Goal: Task Accomplishment & Management: Manage account settings

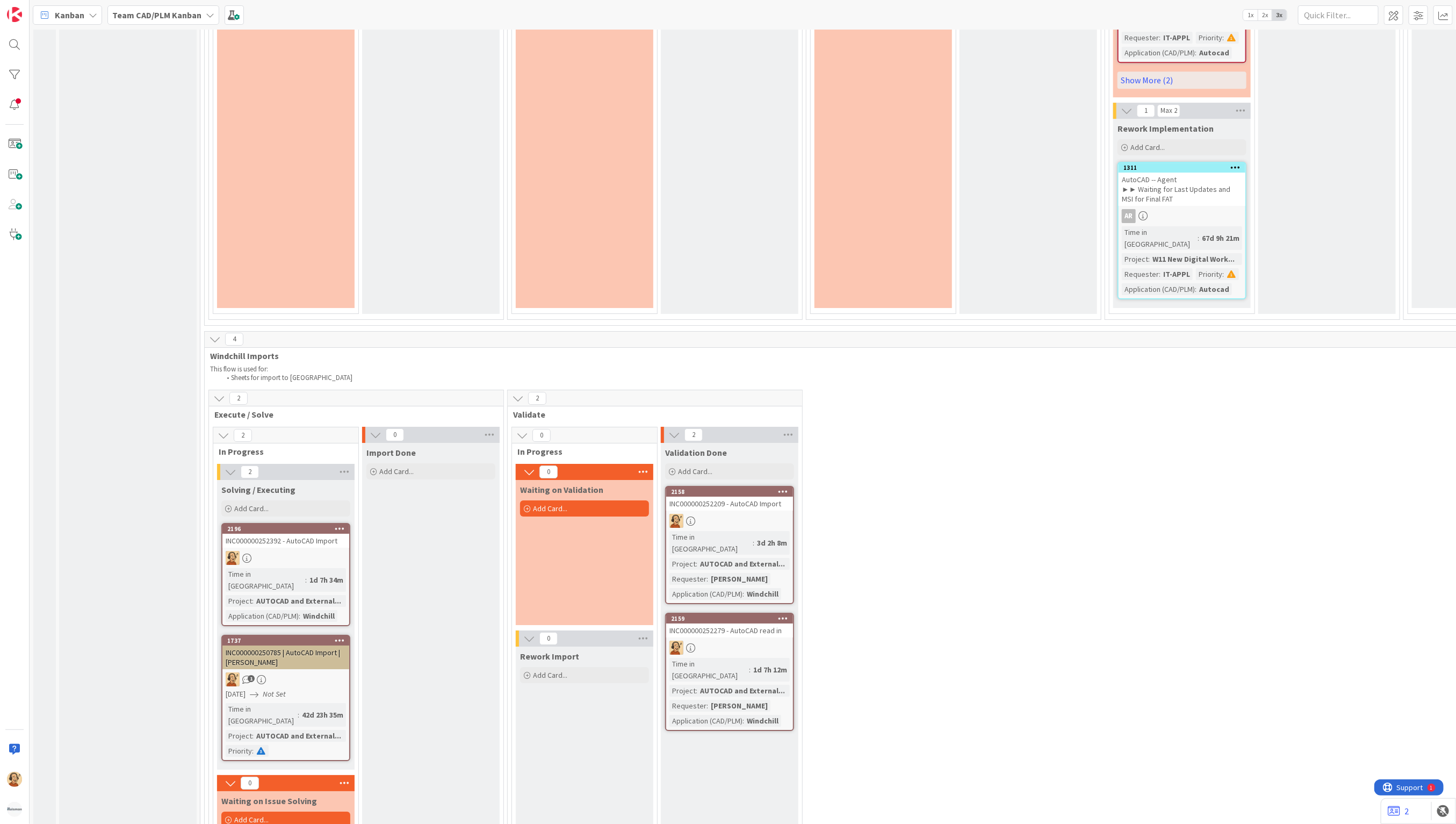
scroll to position [2580, 0]
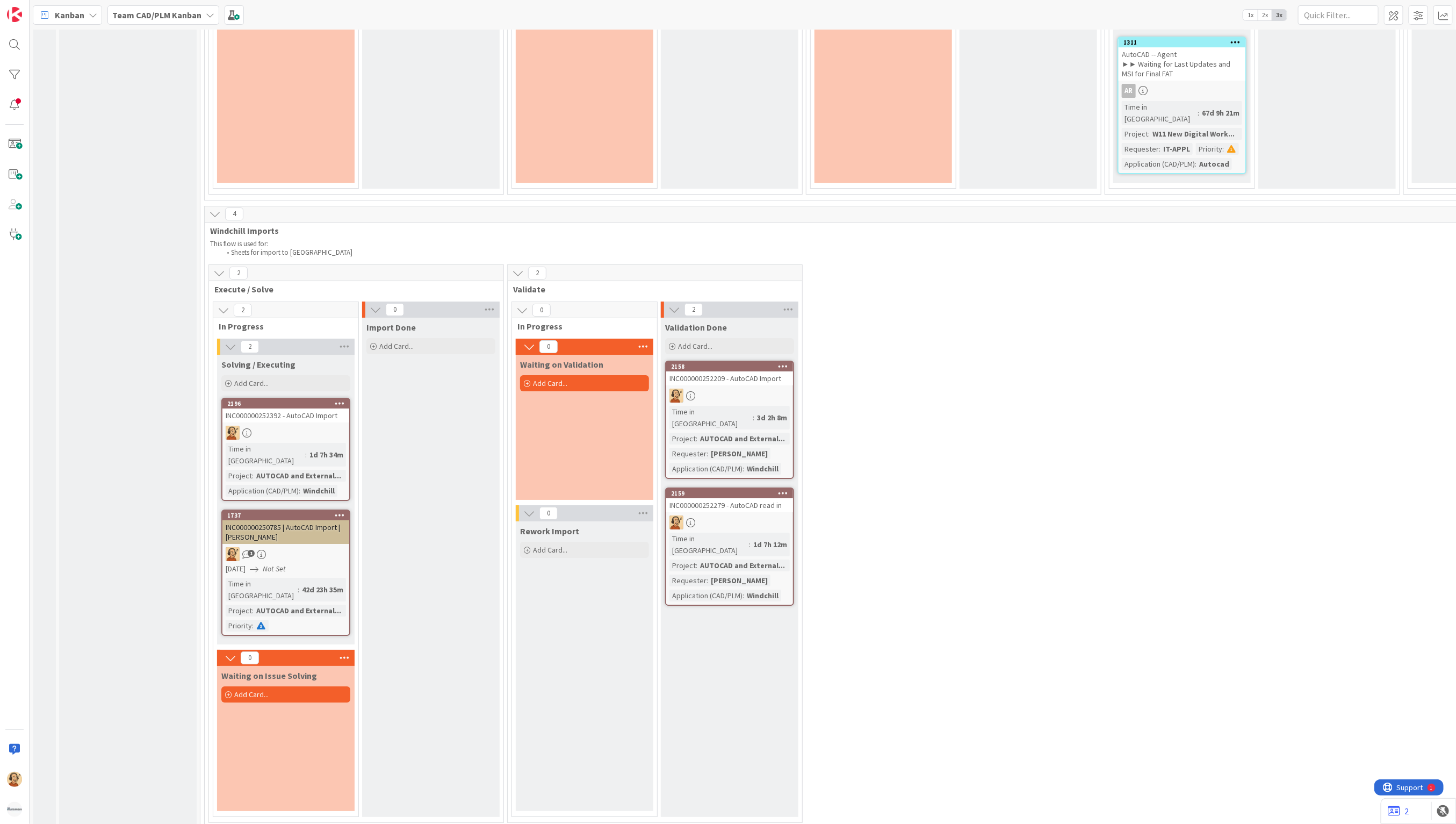
click at [298, 398] on div "2196 INC000000252392 - AutoCAD Import Time in Column : 1d 7h 34m Project : AUTO…" at bounding box center [286, 449] width 129 height 104
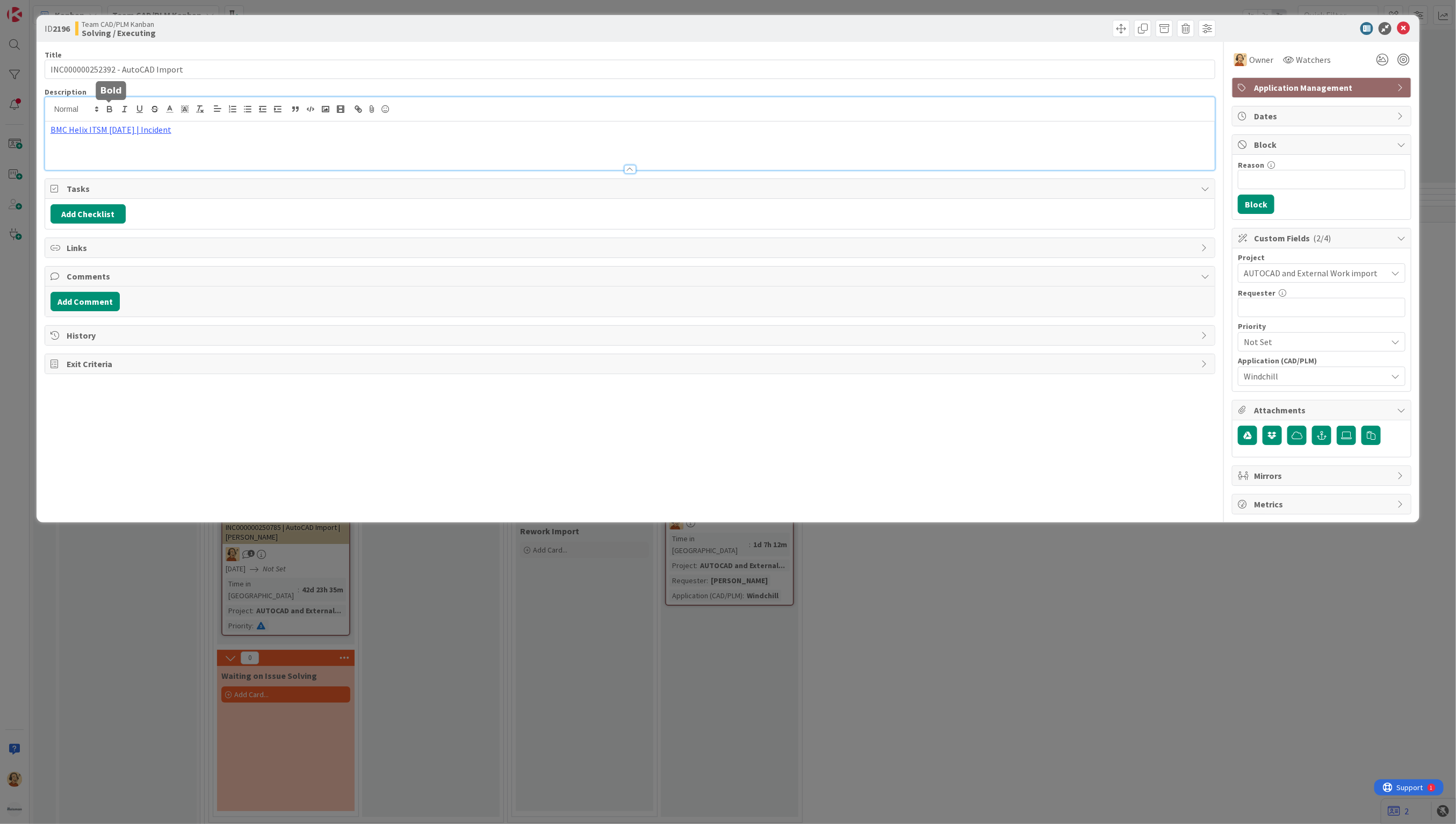
click at [115, 109] on div "BMC Helix ITSM [DATE] | Incident" at bounding box center [630, 134] width 1170 height 73
click at [111, 152] on link "https://huisman-smartit.onbmc.com/smartit/app/#/incident/AGGJEU87BW384ATD647STD…" at bounding box center [98, 150] width 107 height 14
paste input "Remco Suijkerbuijk"
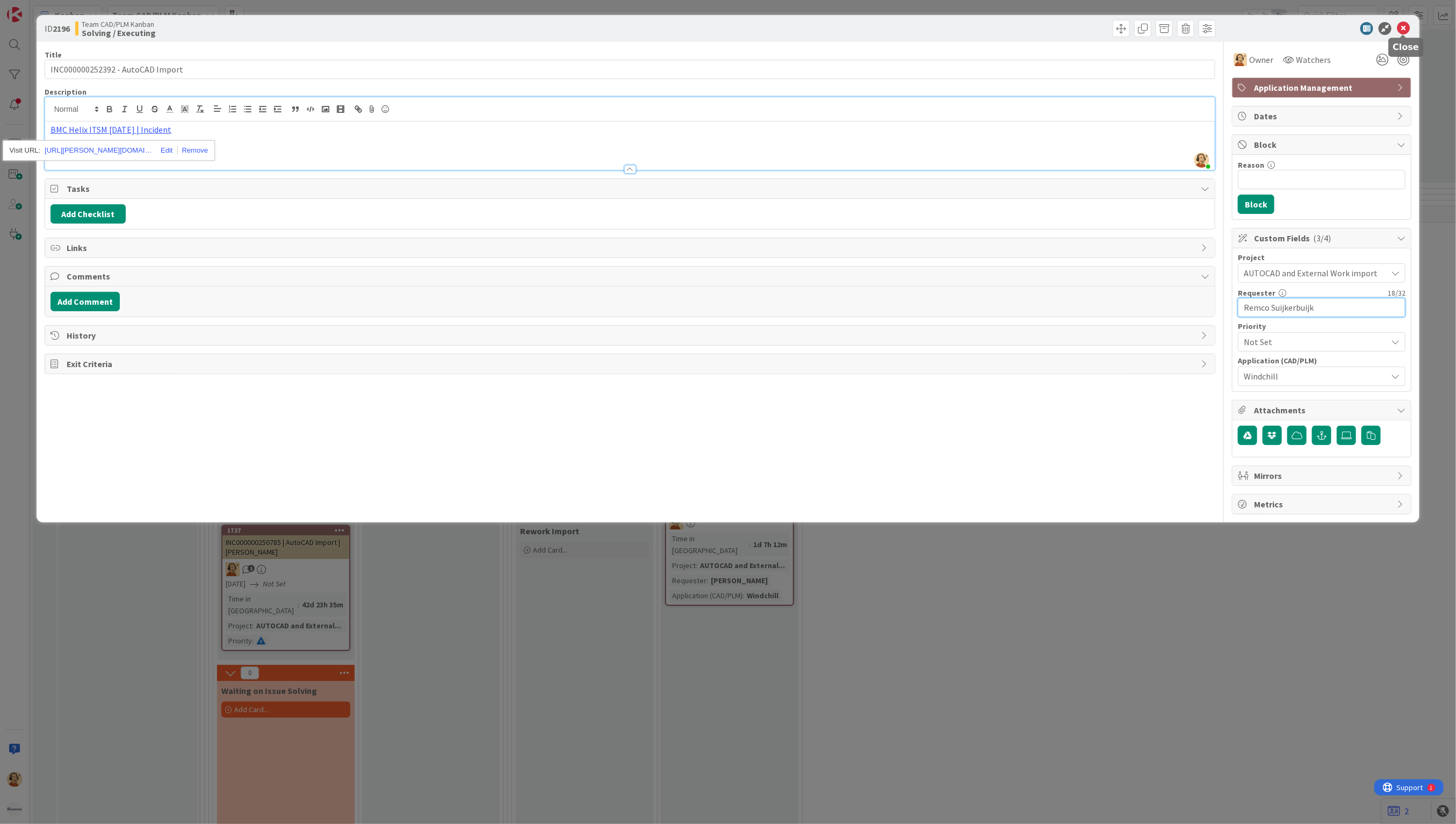
type input "Remco Suijkerbuijk"
click at [1402, 28] on icon at bounding box center [1403, 28] width 13 height 13
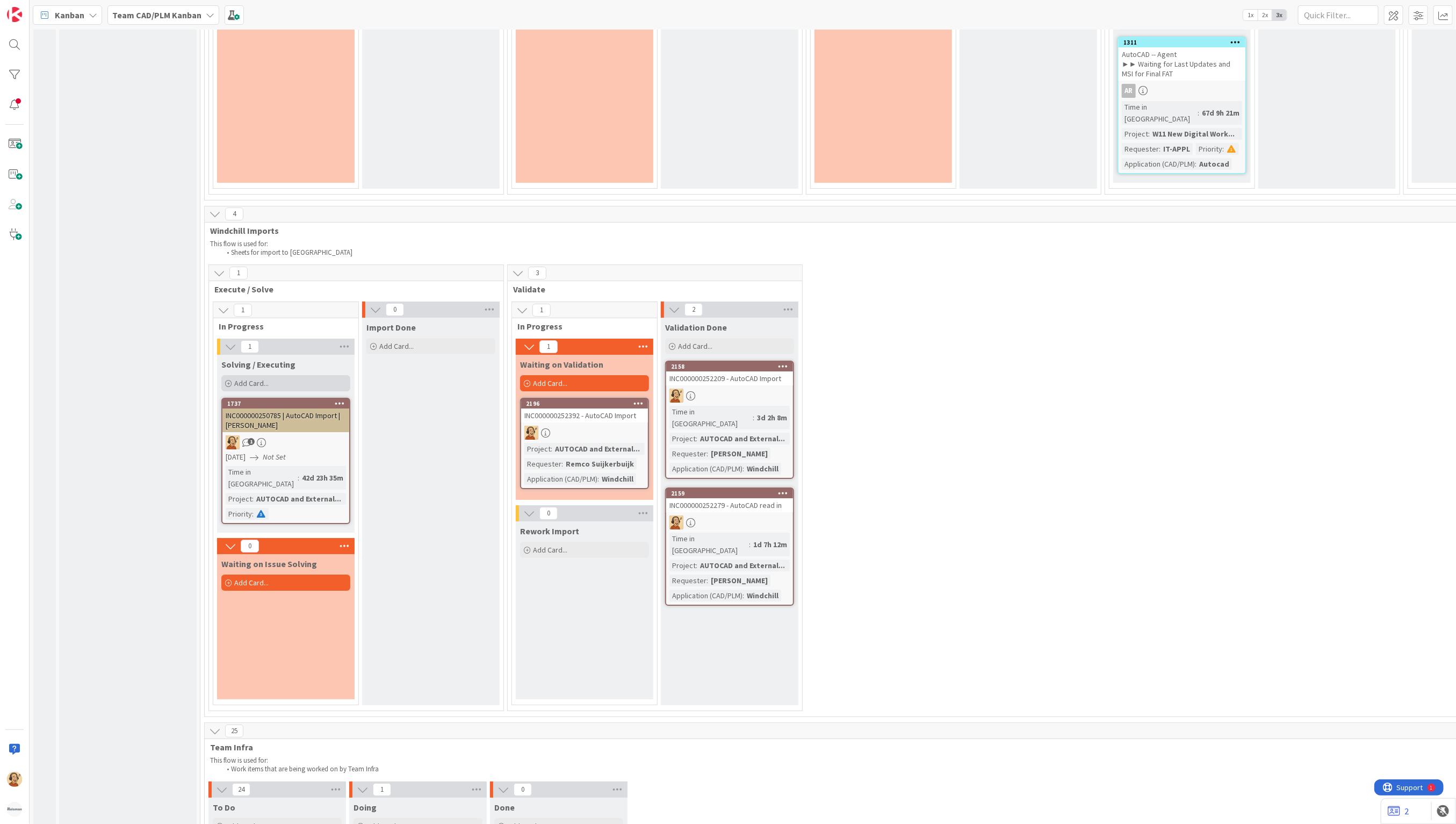
click at [267, 379] on span "Add Card..." at bounding box center [252, 383] width 35 height 10
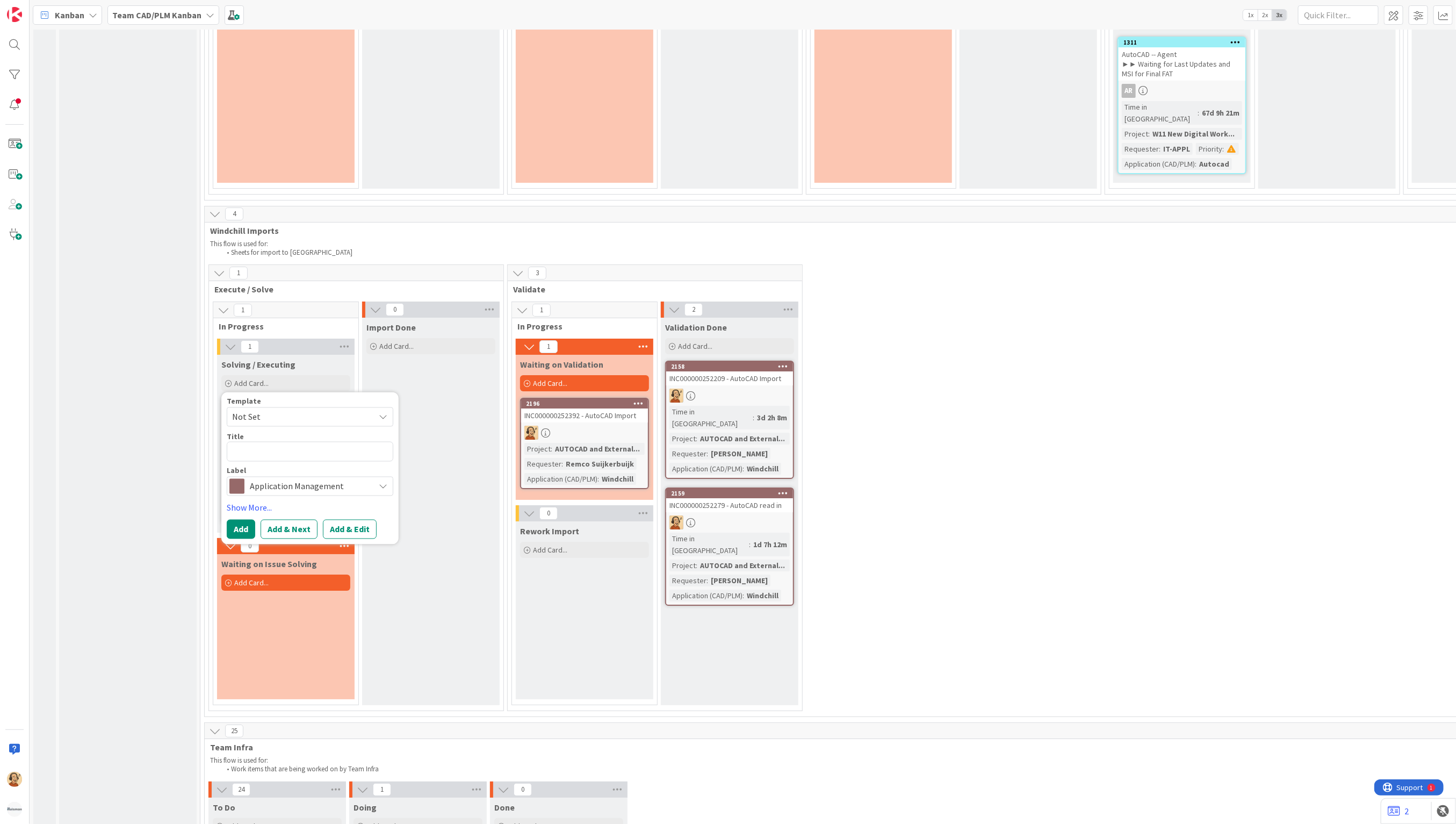
type textarea "x"
type textarea "INC000000252617"
click at [347, 520] on button "Add & Edit" at bounding box center [349, 530] width 54 height 20
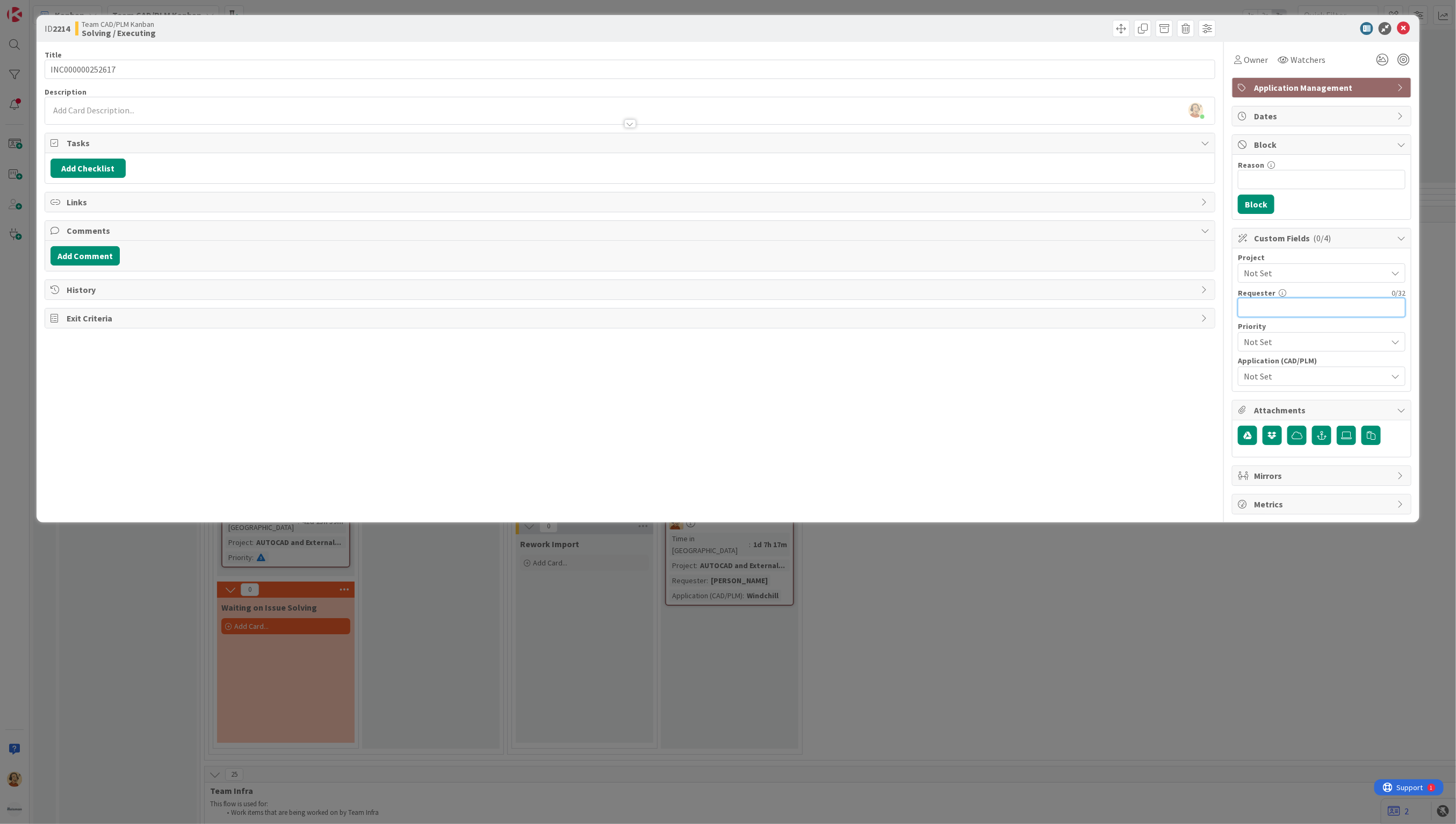
paste input "Remco Suijkerbuijk"
type input "Remco Suijkerbuijk"
click at [1315, 383] on span "Not Set" at bounding box center [1315, 376] width 143 height 13
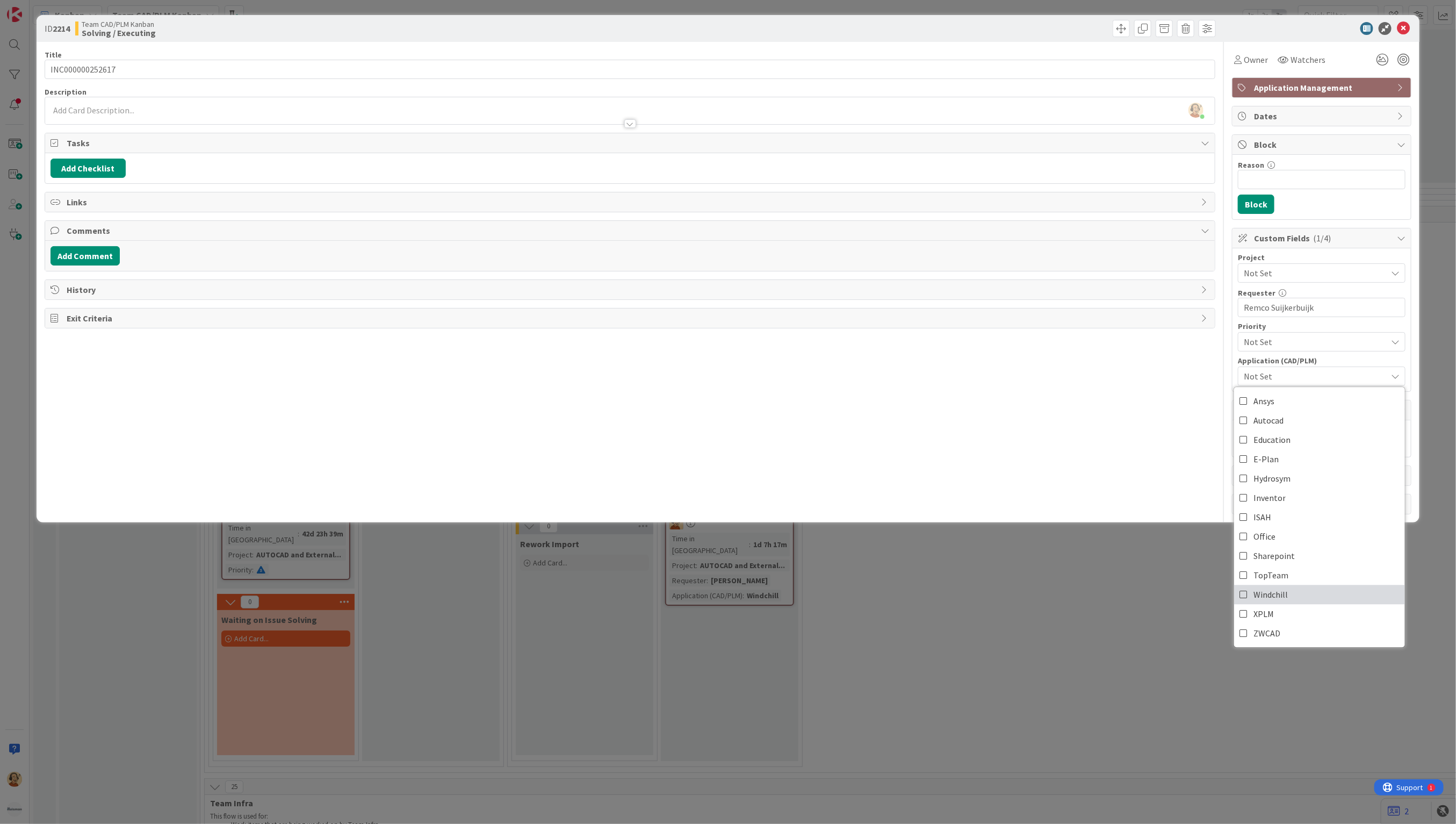
click at [1247, 596] on icon at bounding box center [1244, 595] width 8 height 16
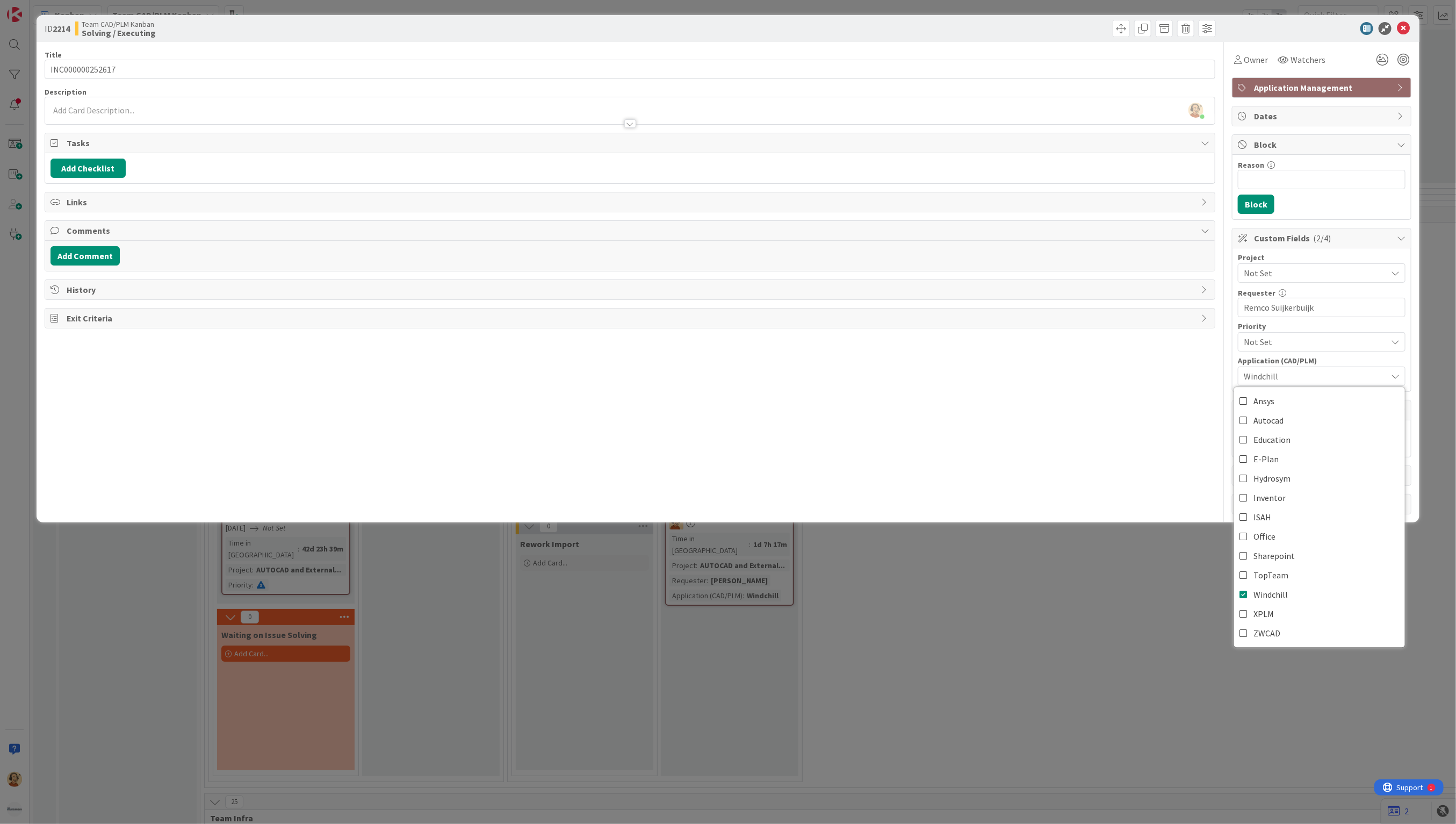
click at [1318, 279] on span "Not Set" at bounding box center [1312, 273] width 138 height 15
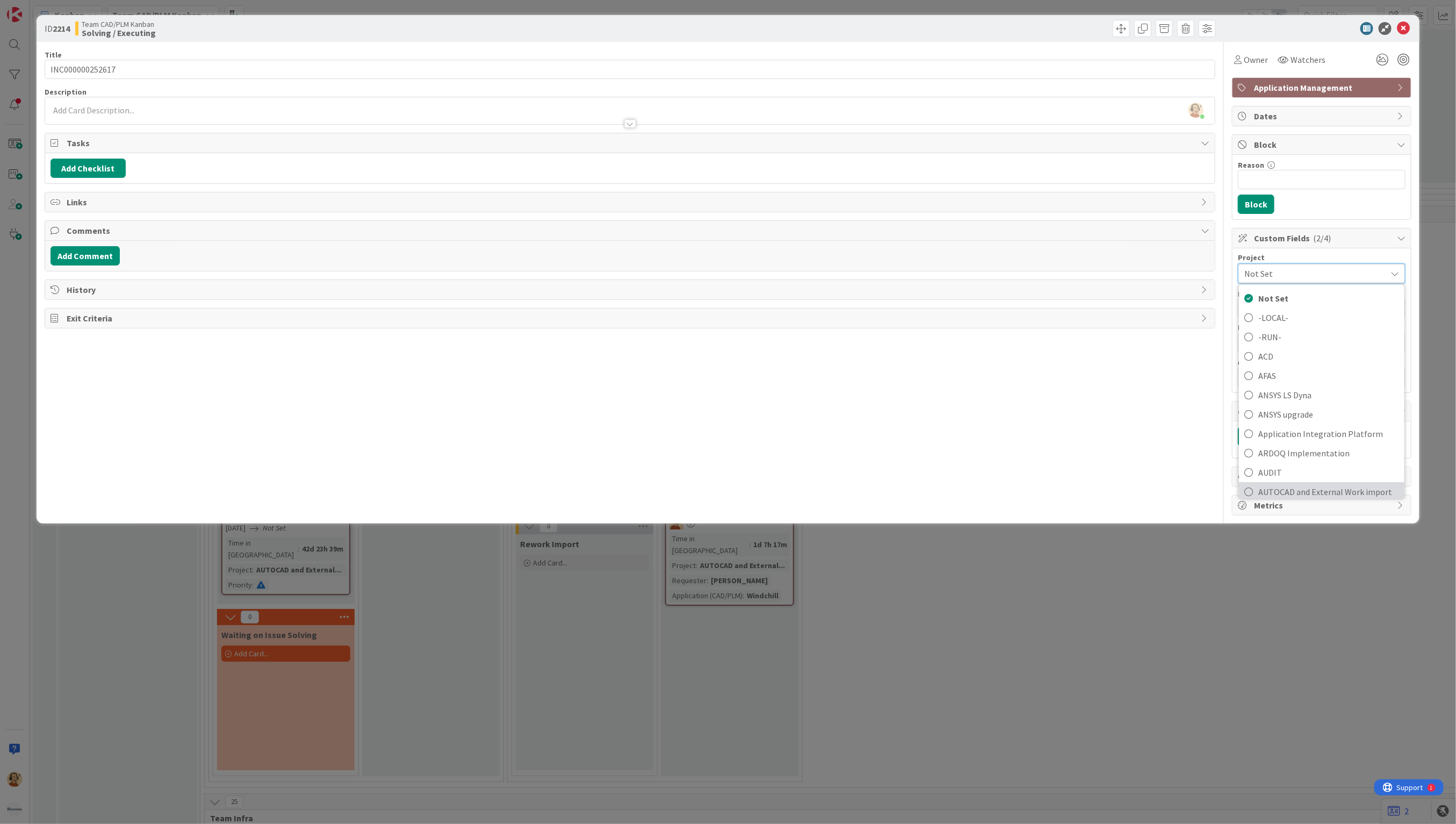
click at [1354, 492] on span "AUTOCAD and External Work import" at bounding box center [1328, 492] width 141 height 16
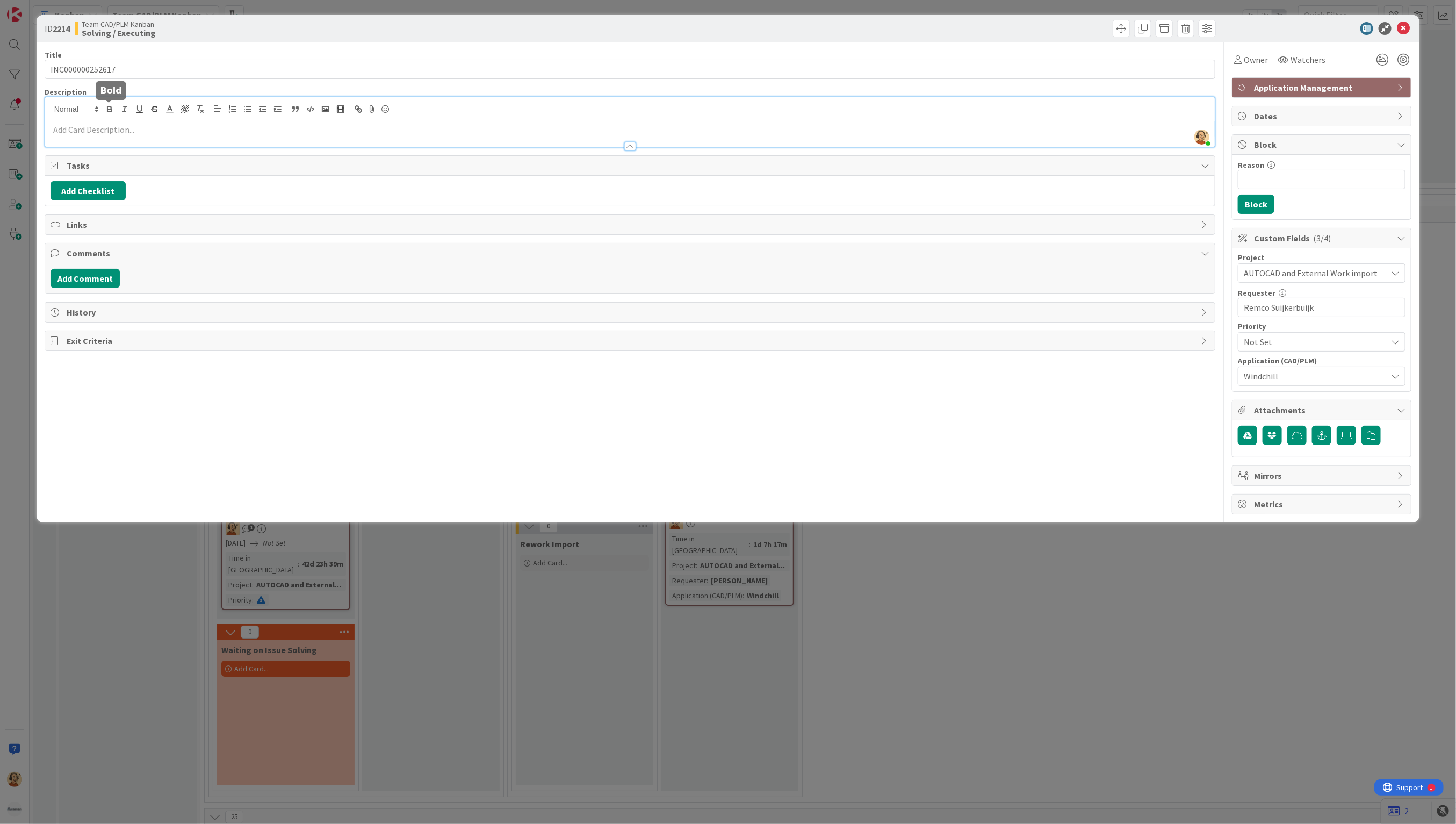
click at [105, 107] on div "[PERSON_NAME] just joined" at bounding box center [630, 122] width 1170 height 49
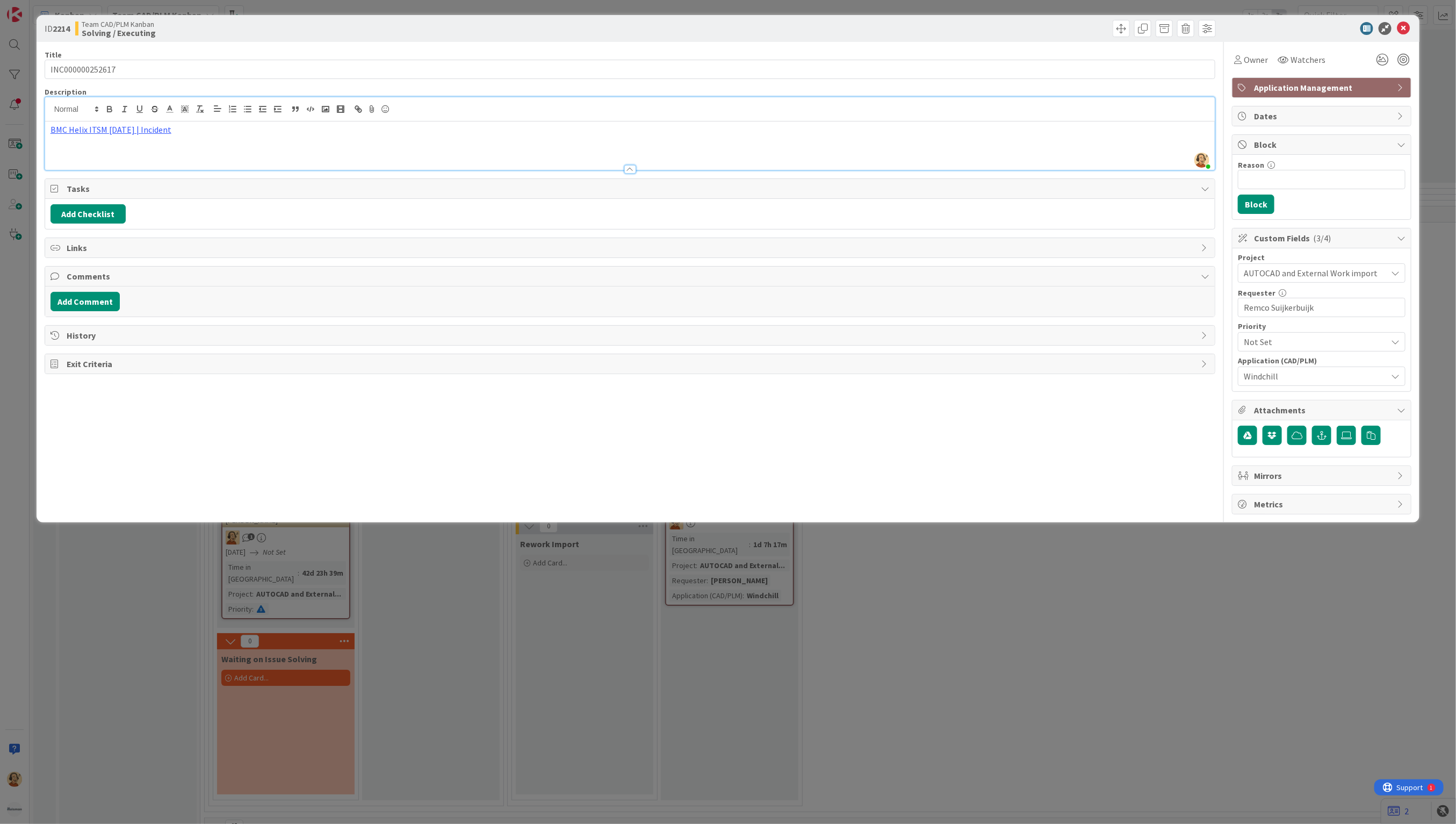
click at [907, 370] on span "Exit Criteria" at bounding box center [631, 364] width 1130 height 13
click at [1402, 29] on icon at bounding box center [1403, 28] width 13 height 13
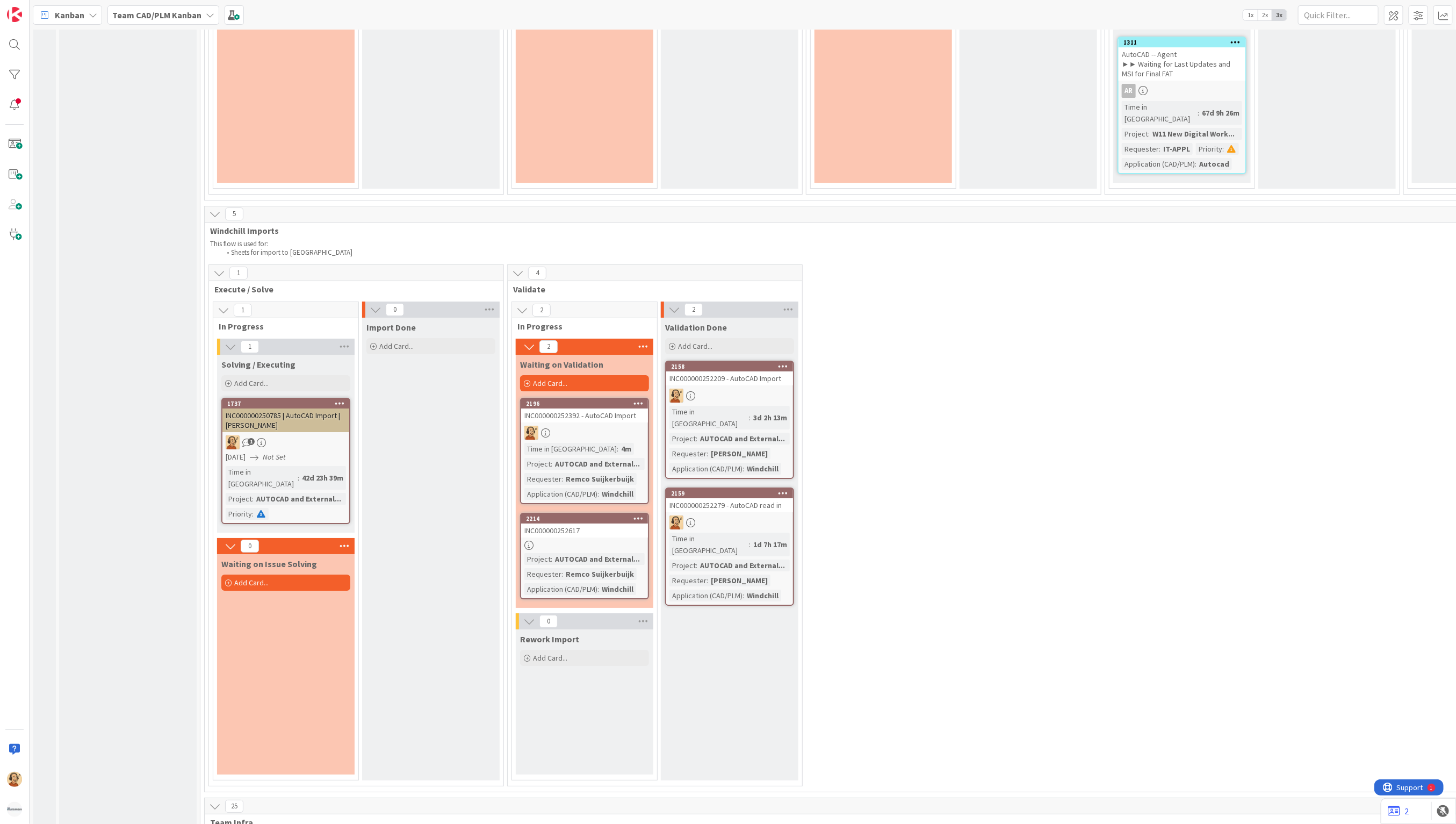
click at [571, 513] on div "2214 INC000000252617 Project : AUTOCAD and External... Requester : Remco Suijke…" at bounding box center [584, 556] width 129 height 86
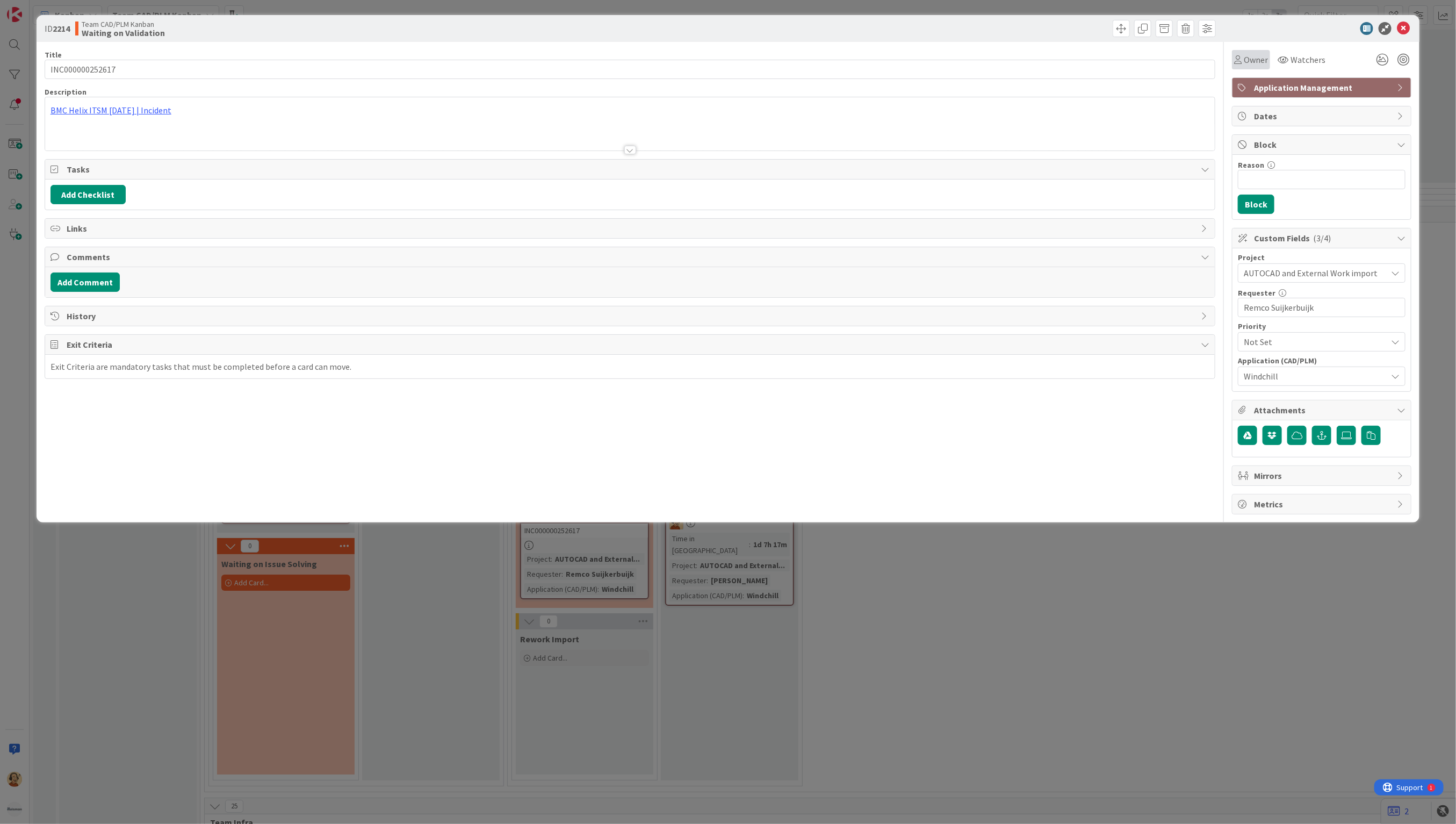
click at [1263, 53] on span "Owner" at bounding box center [1256, 59] width 24 height 13
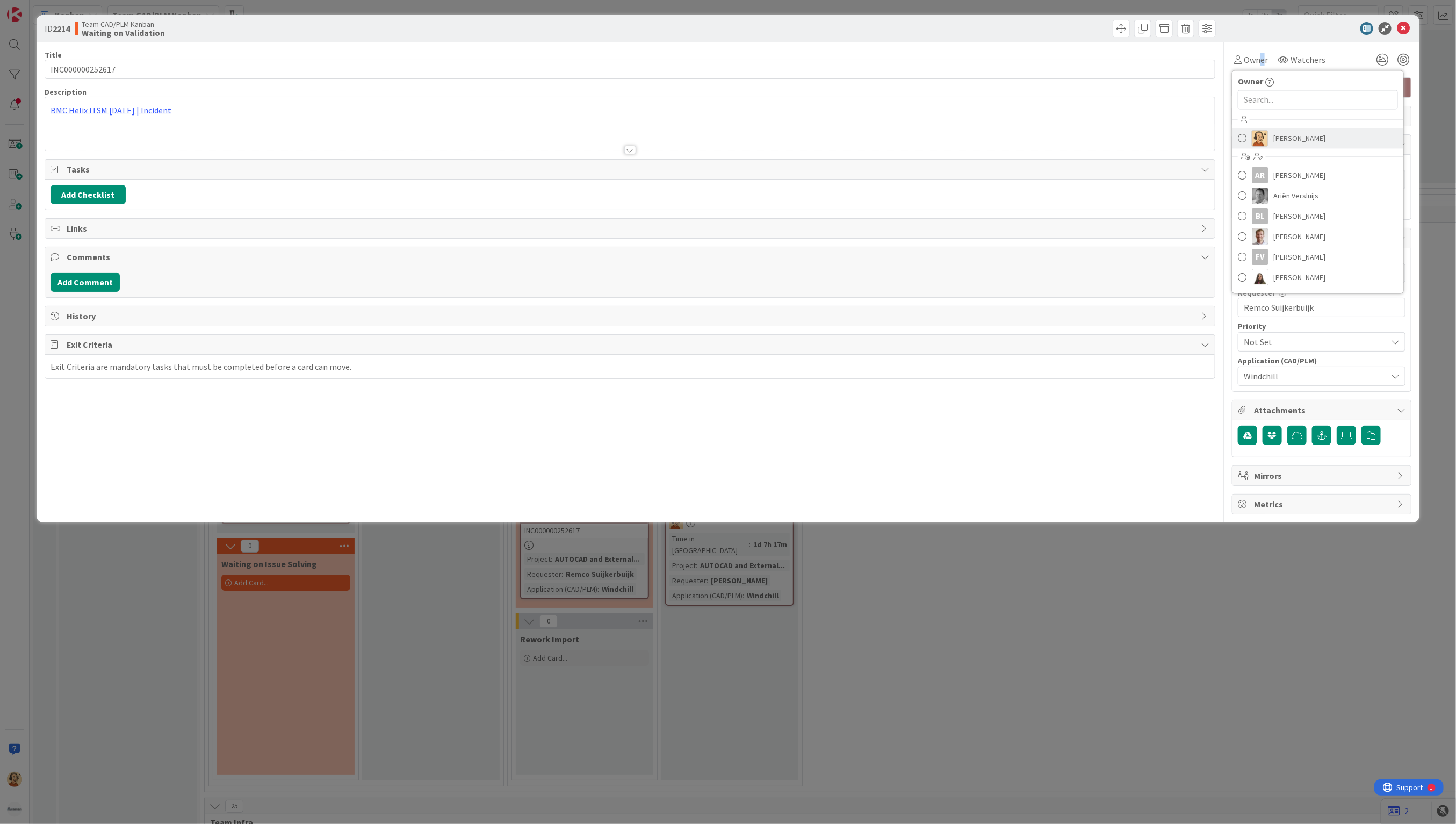
drag, startPoint x: 1262, startPoint y: 53, endPoint x: 1257, endPoint y: 135, distance: 82.2
click at [1257, 135] on img at bounding box center [1260, 138] width 16 height 16
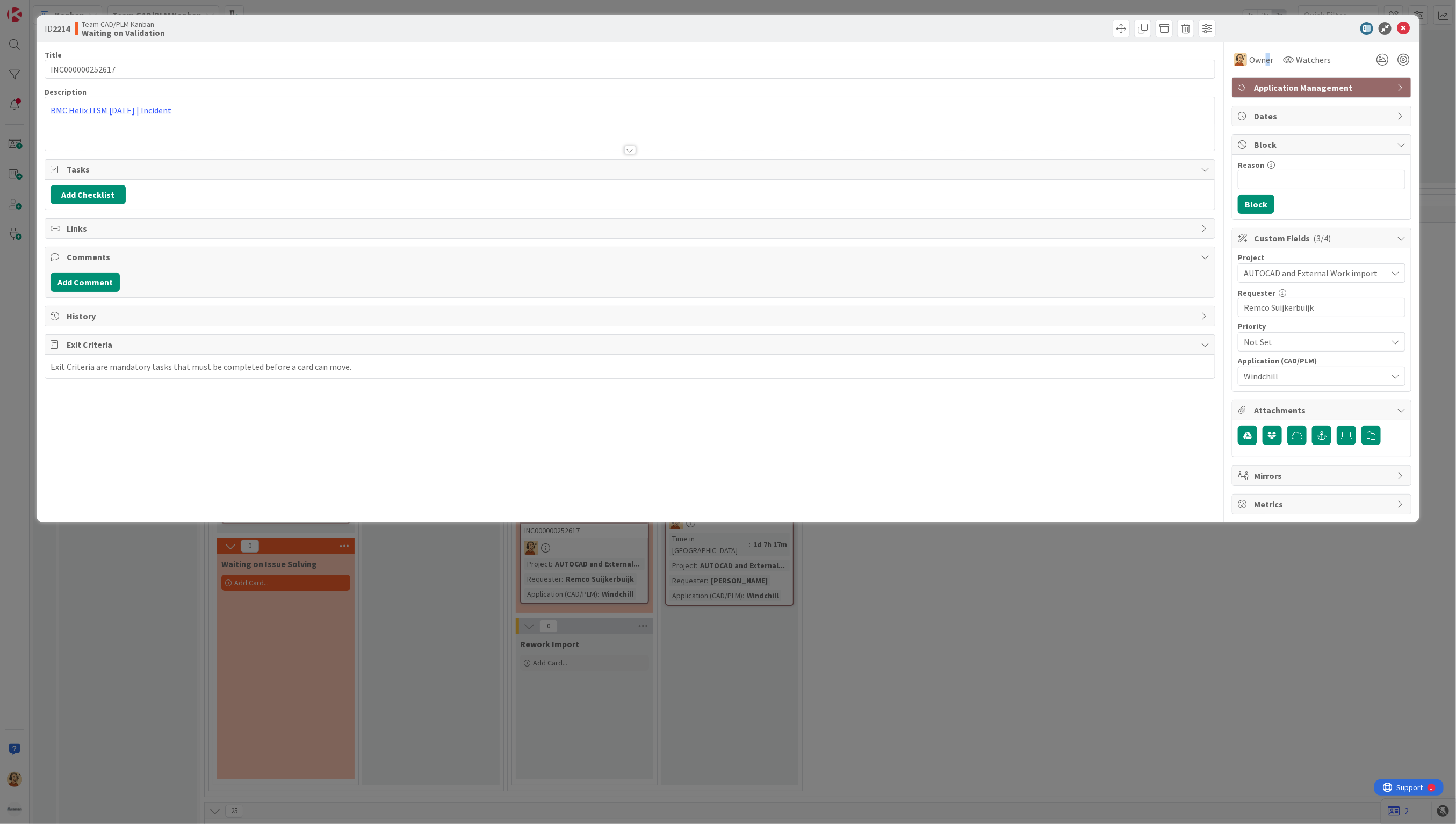
click at [1257, 137] on div "Block" at bounding box center [1322, 144] width 178 height 20
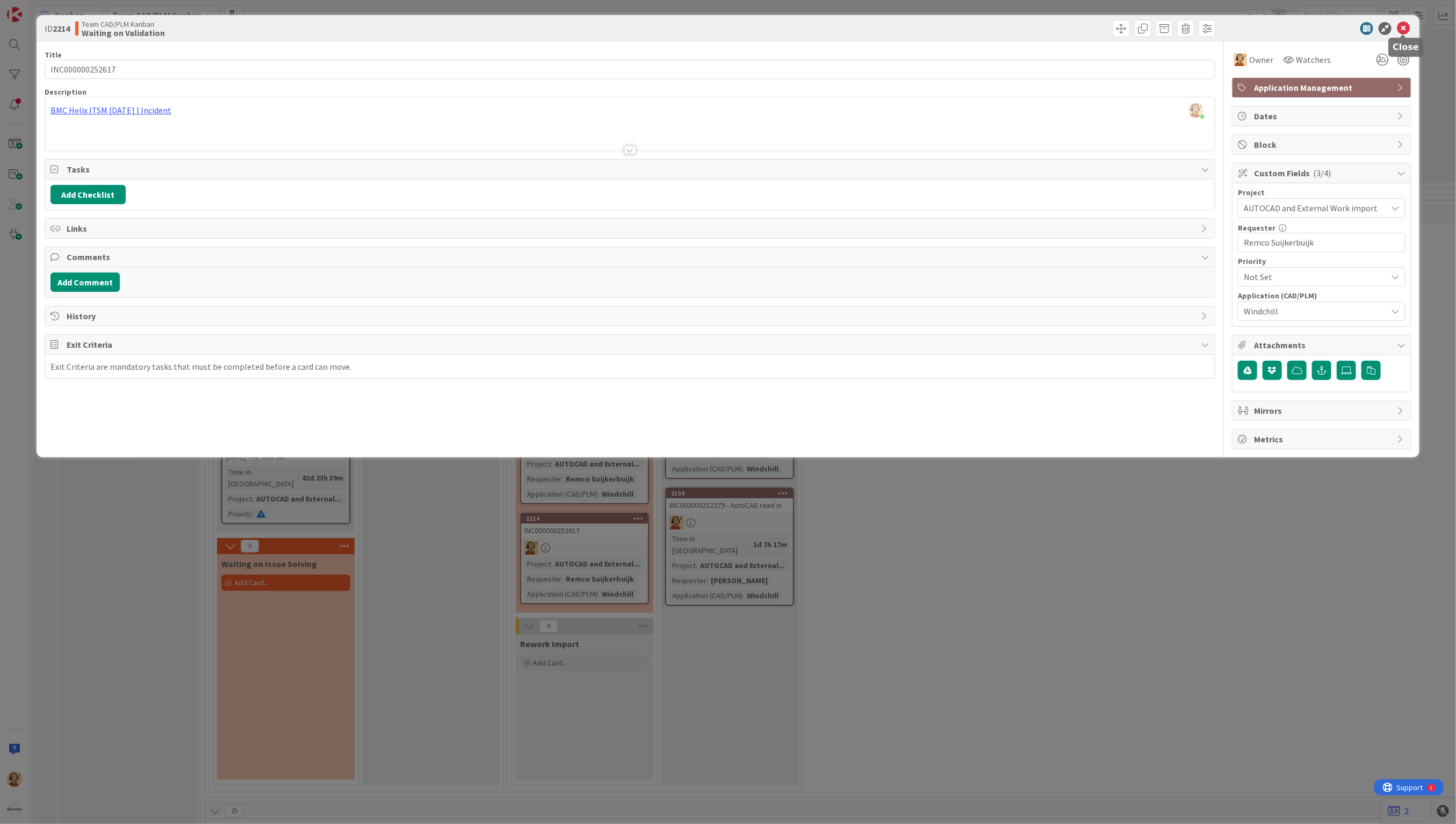
click at [1406, 27] on icon at bounding box center [1403, 28] width 13 height 13
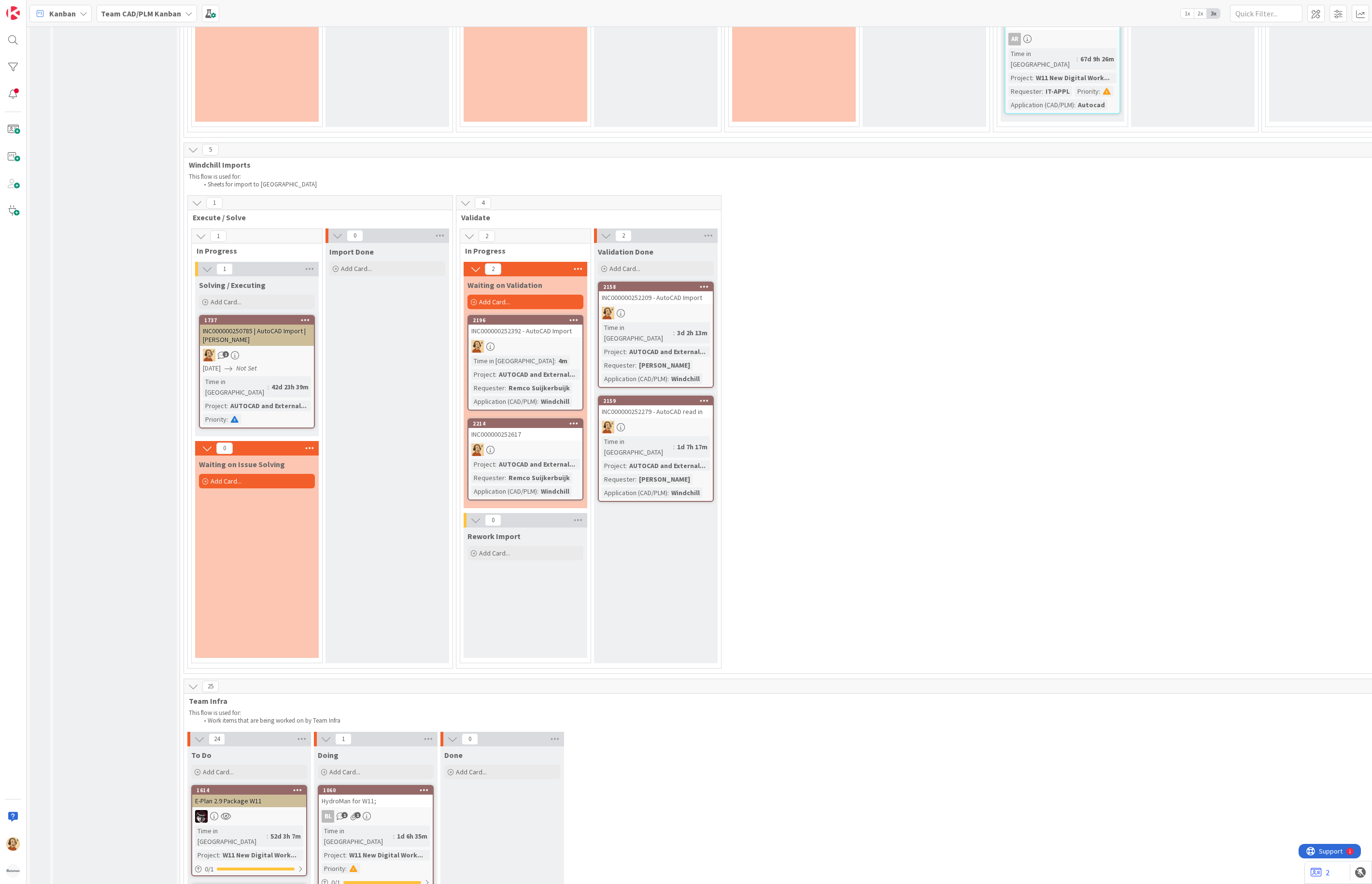
scroll to position [2319, 0]
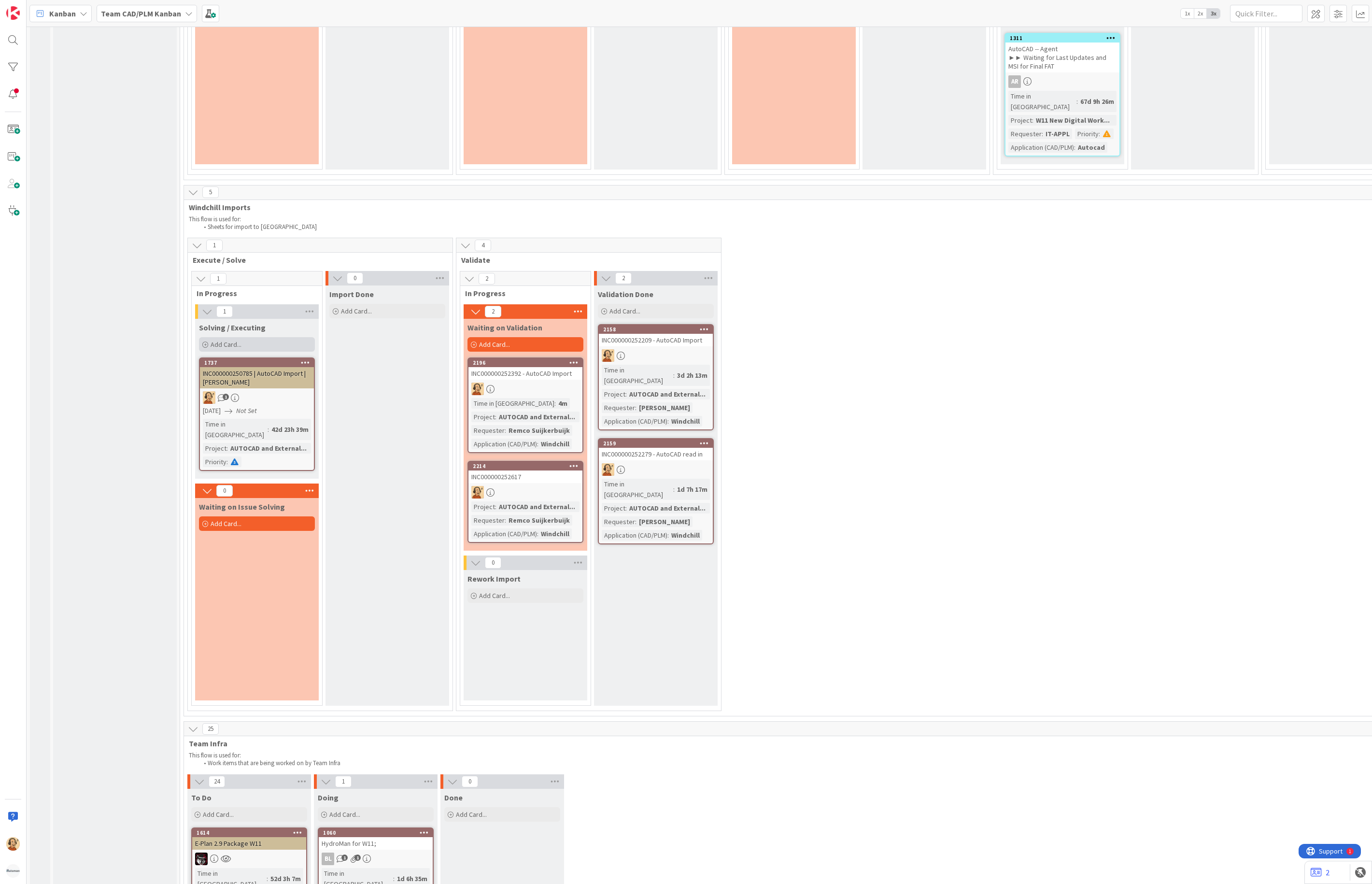
click at [251, 337] on div "Add Card..." at bounding box center [257, 344] width 116 height 14
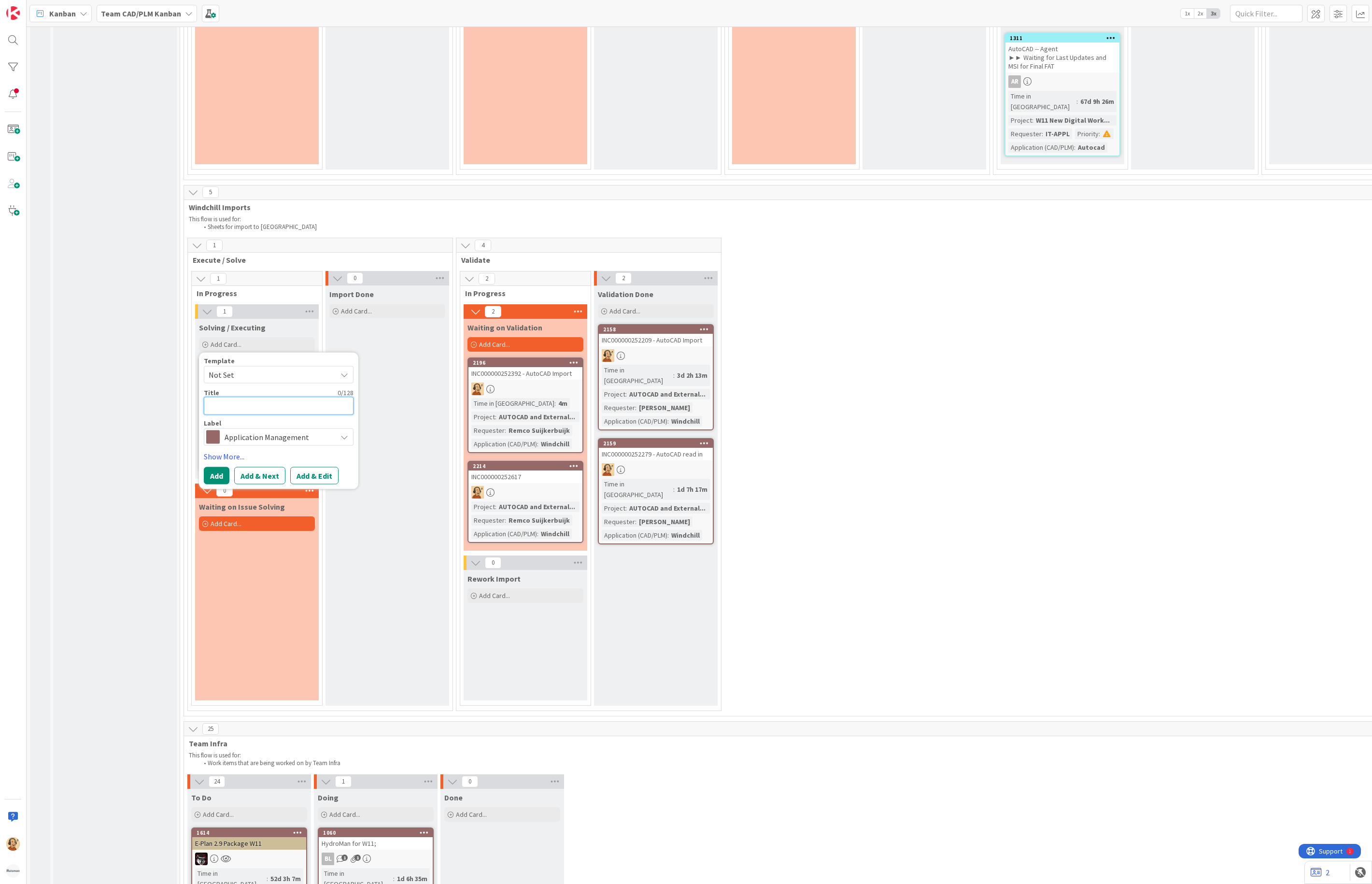
paste textarea "INC000000252615"
type textarea "x"
type textarea "INC000000252615"
click at [315, 467] on button "Add & Edit" at bounding box center [314, 476] width 48 height 18
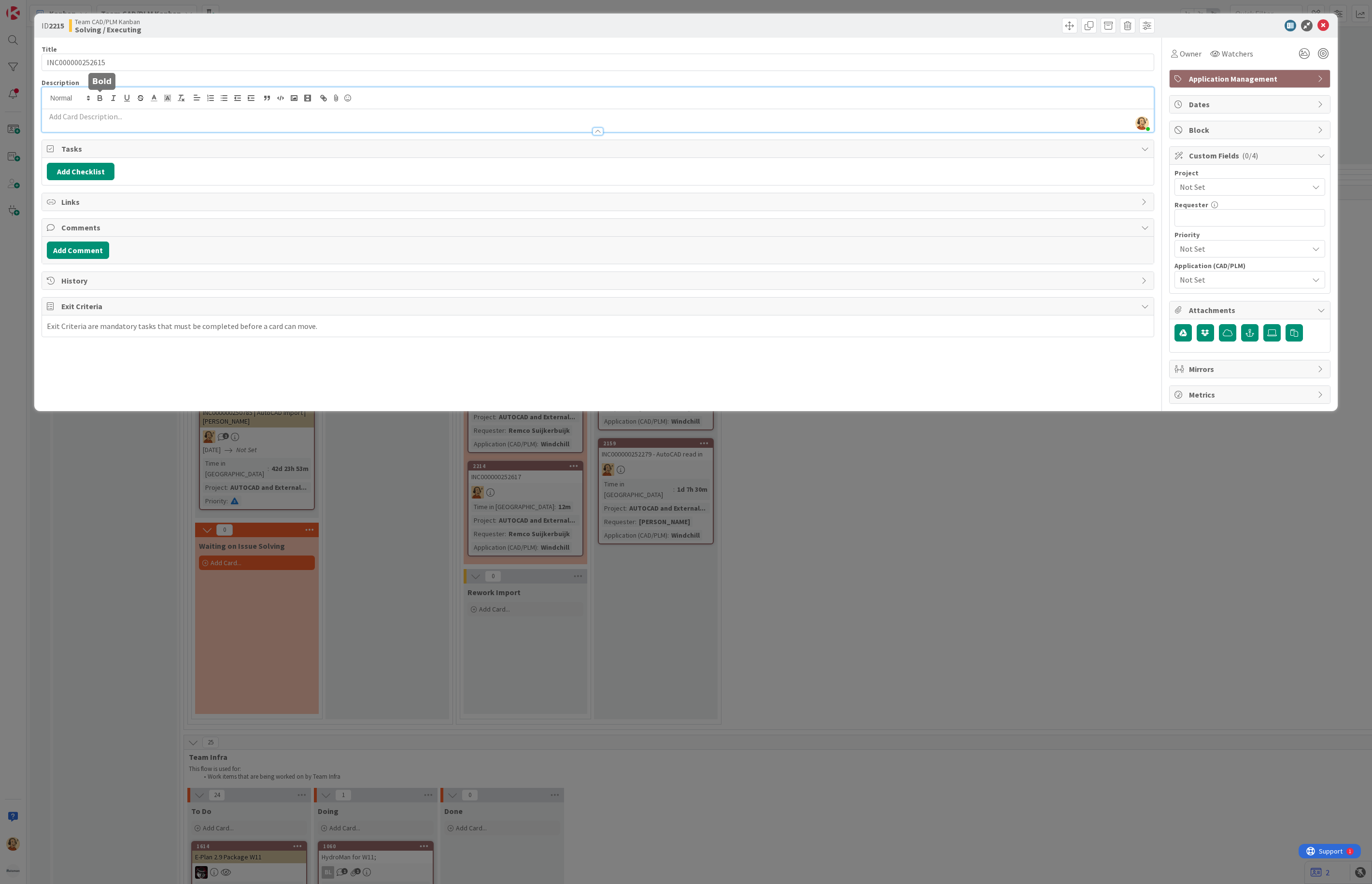
click at [97, 96] on div "[PERSON_NAME] just joined" at bounding box center [598, 109] width 1112 height 44
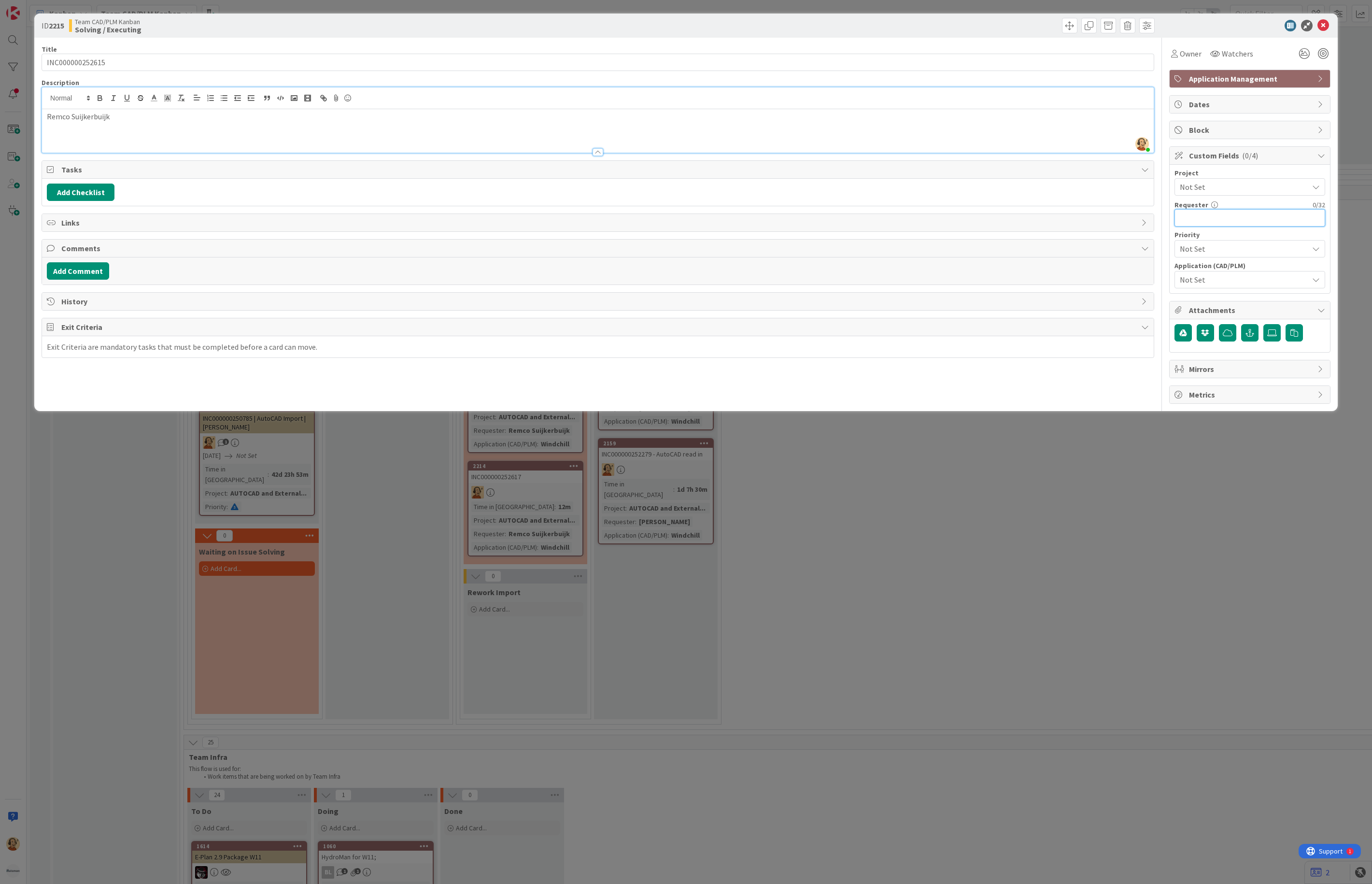
paste input "Remco Suijkerbuijk"
type input "Remco Suijkerbuijk"
drag, startPoint x: 198, startPoint y: 126, endPoint x: 1, endPoint y: 139, distance: 197.4
click at [1, 139] on div "ID 2215 Team CAD/PLM Kanban Solving / Executing Title 15 / 128 INC000000252615 …" at bounding box center [686, 442] width 1372 height 884
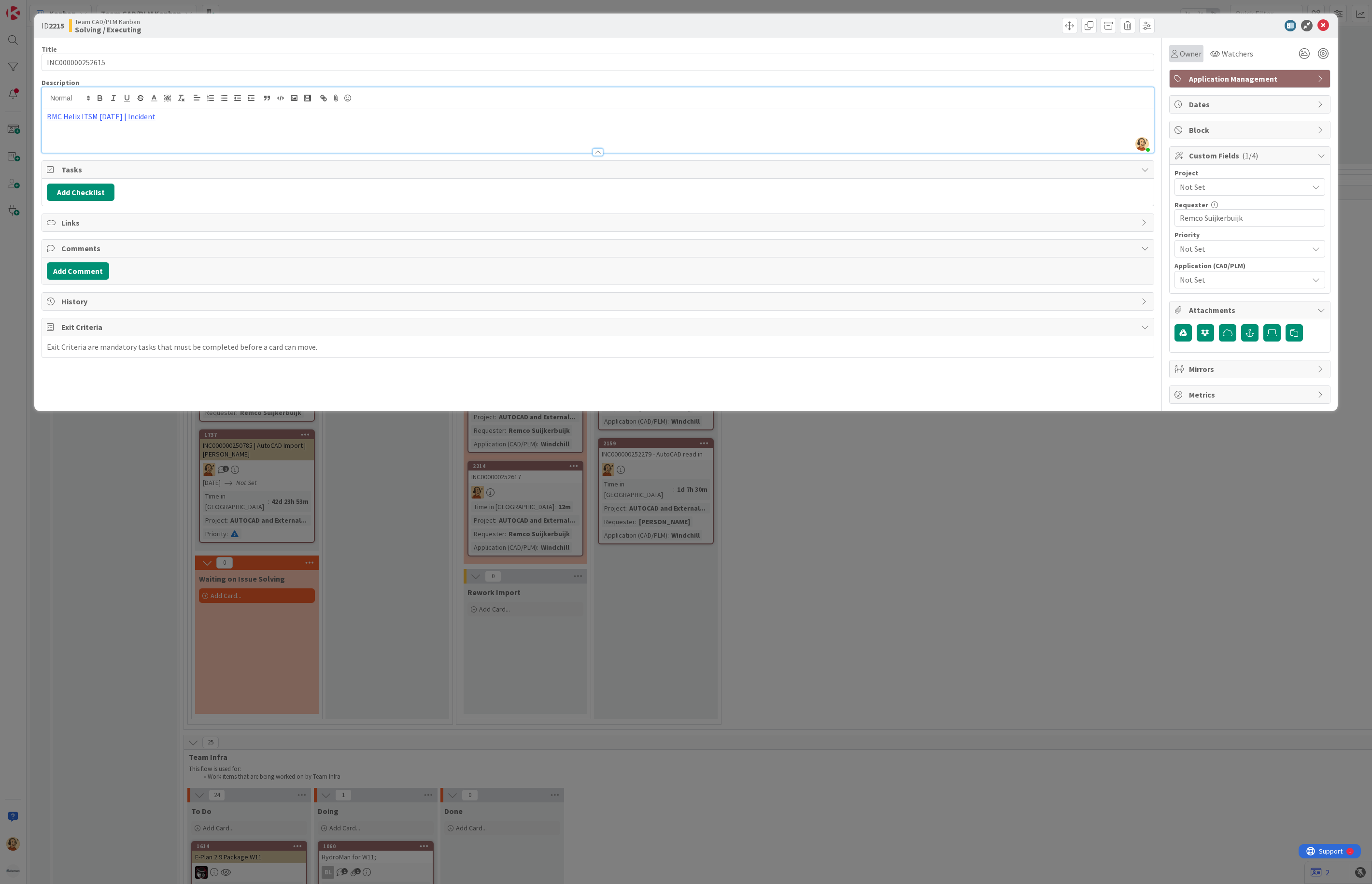
click at [1187, 51] on span "Owner" at bounding box center [1191, 53] width 22 height 12
click at [1195, 123] on img at bounding box center [1194, 124] width 14 height 14
click at [1242, 190] on span "Not Set" at bounding box center [1242, 187] width 124 height 14
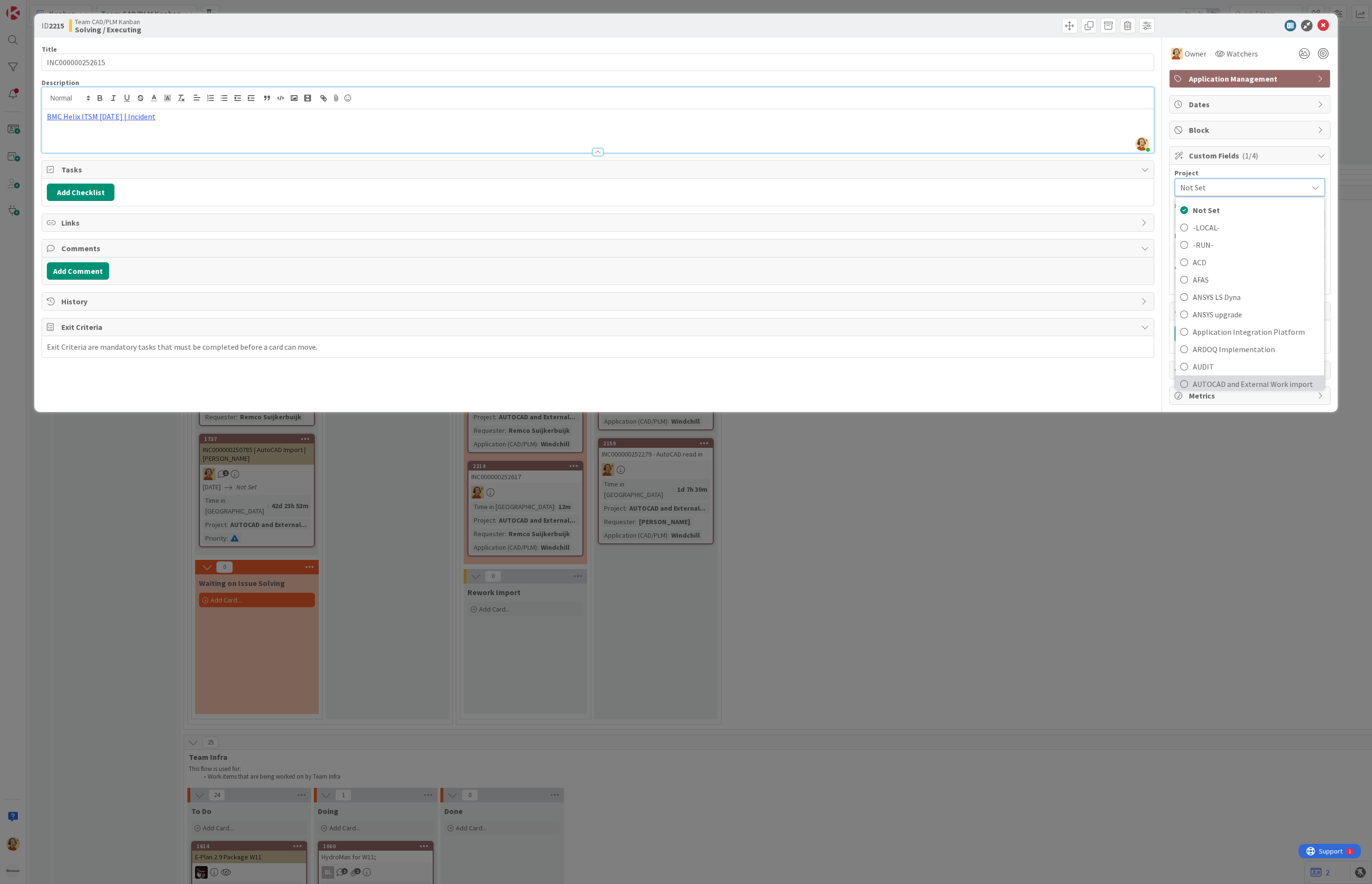
click at [1278, 385] on span "AUTOCAD and External Work import" at bounding box center [1257, 384] width 126 height 14
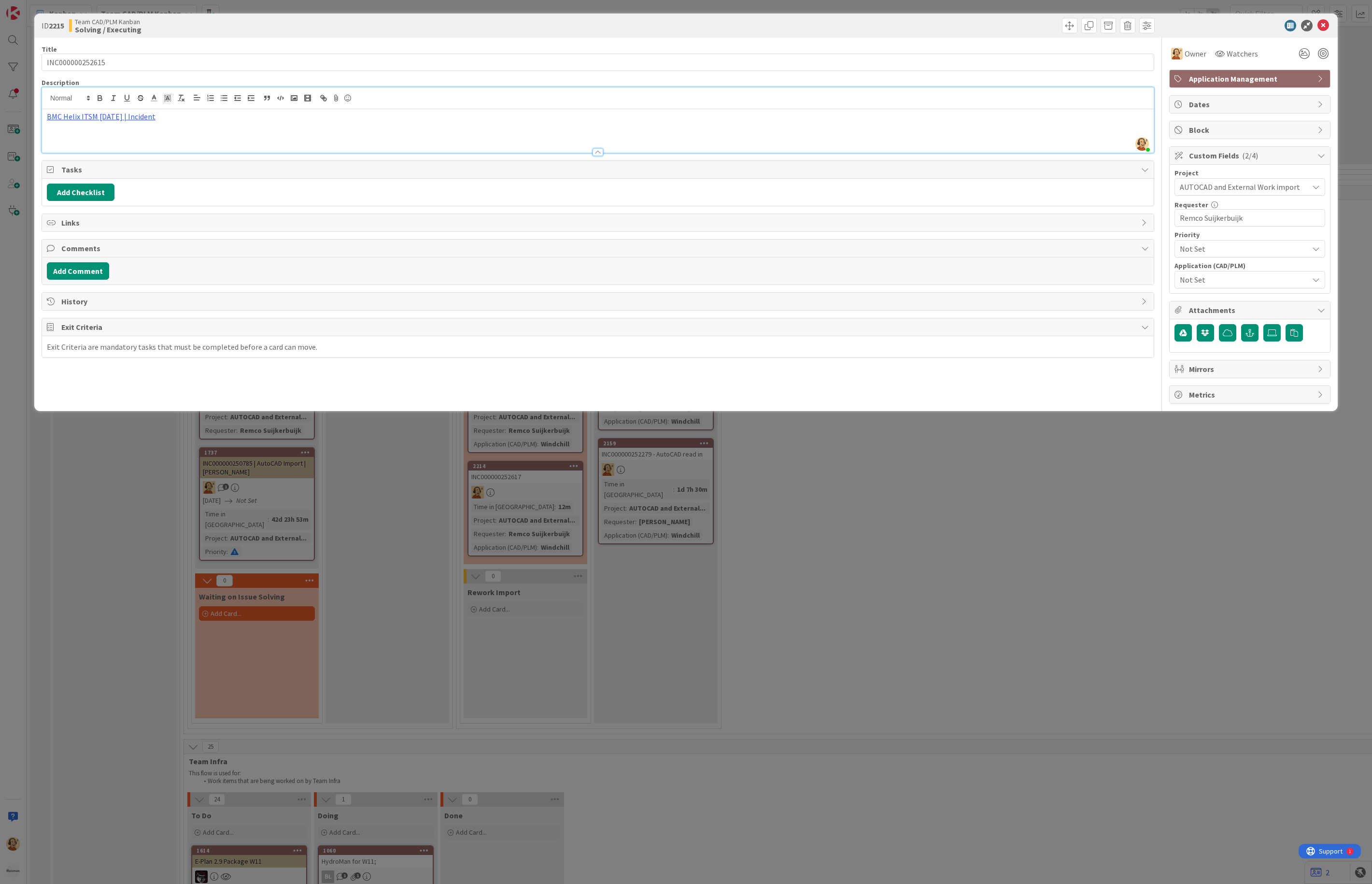
click at [1205, 276] on div "Not Set" at bounding box center [1250, 280] width 151 height 18
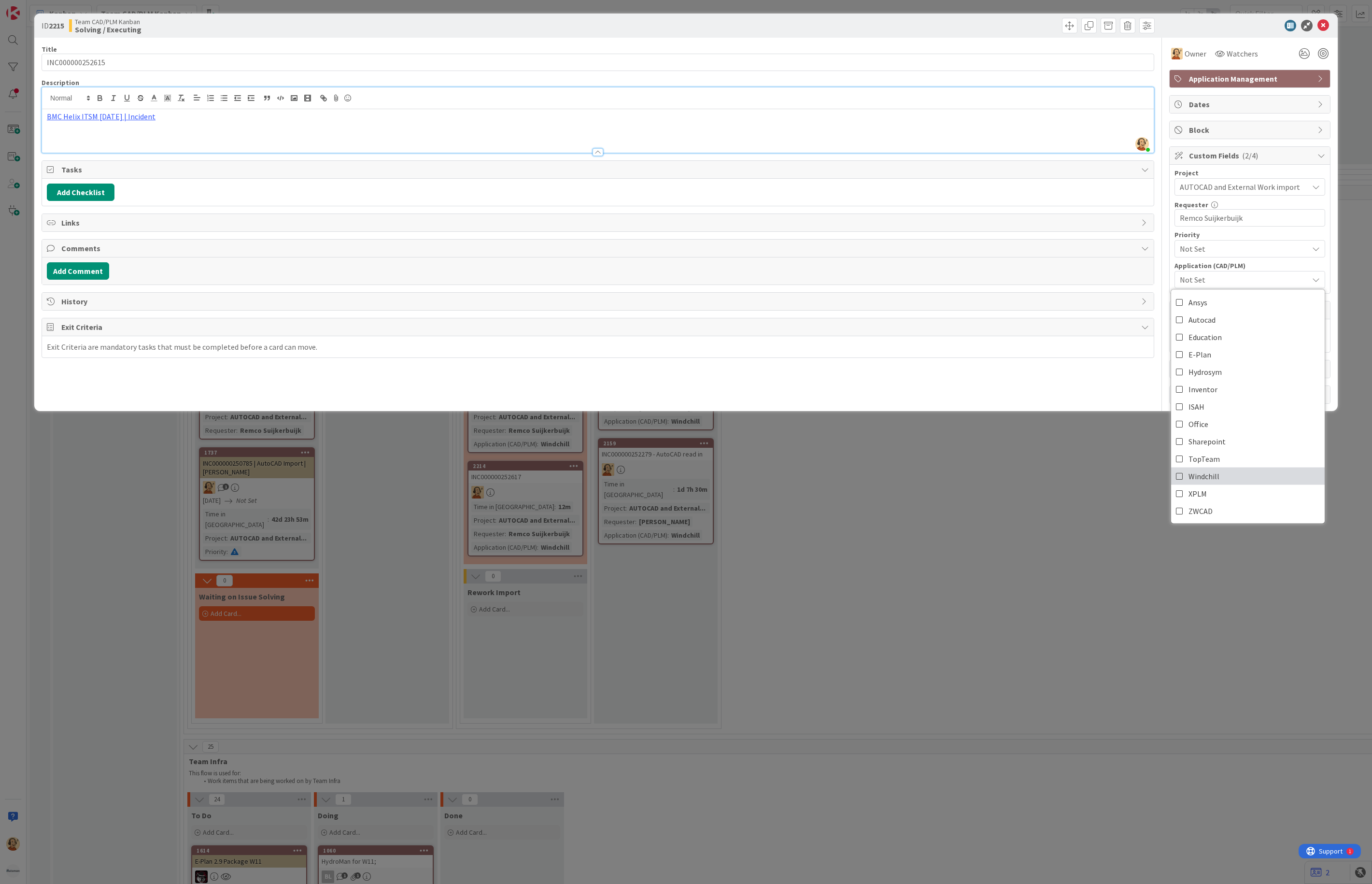
click at [1191, 478] on span "Windchill" at bounding box center [1204, 476] width 31 height 14
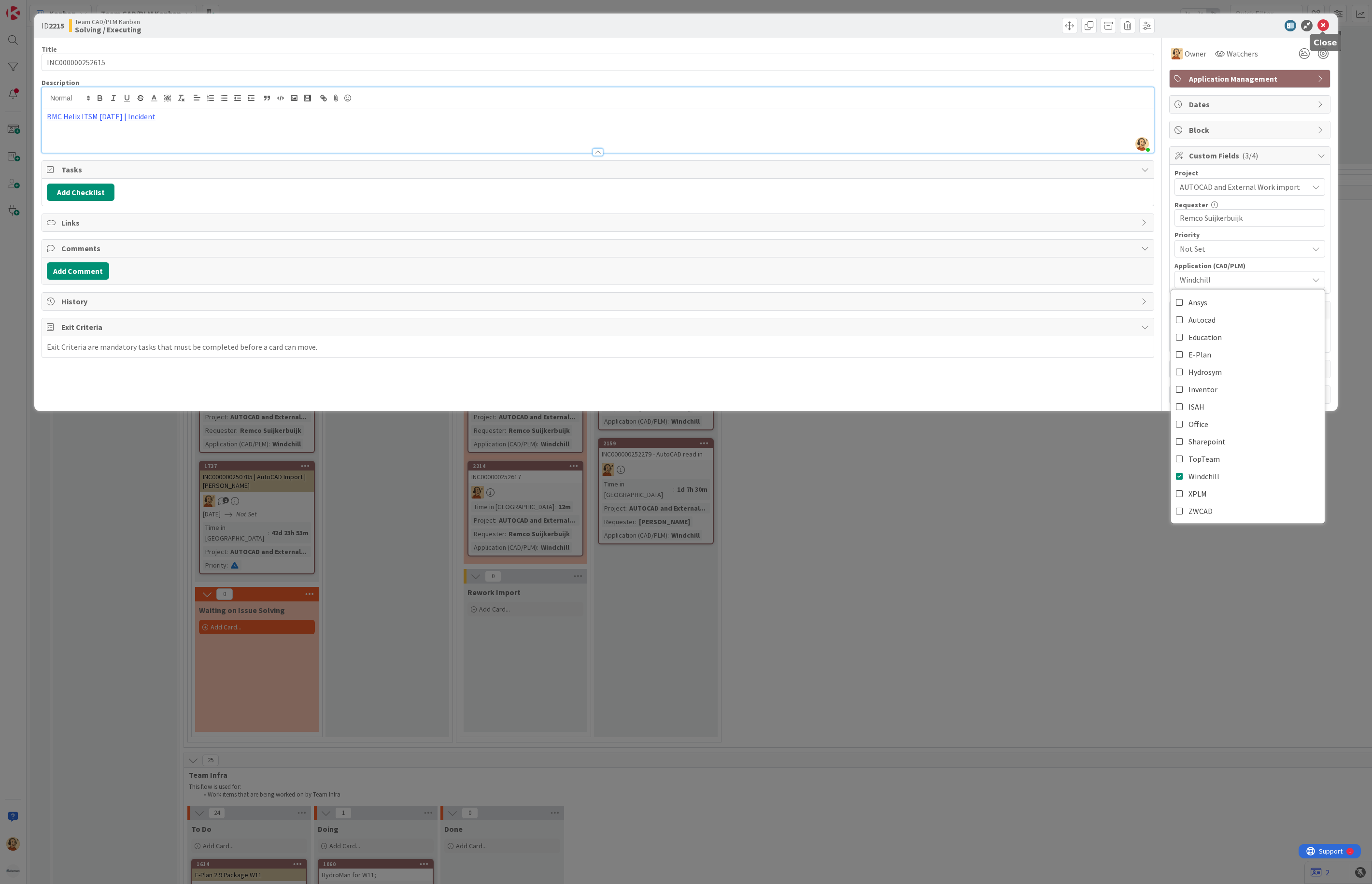
click at [1308, 22] on icon at bounding box center [1323, 25] width 12 height 12
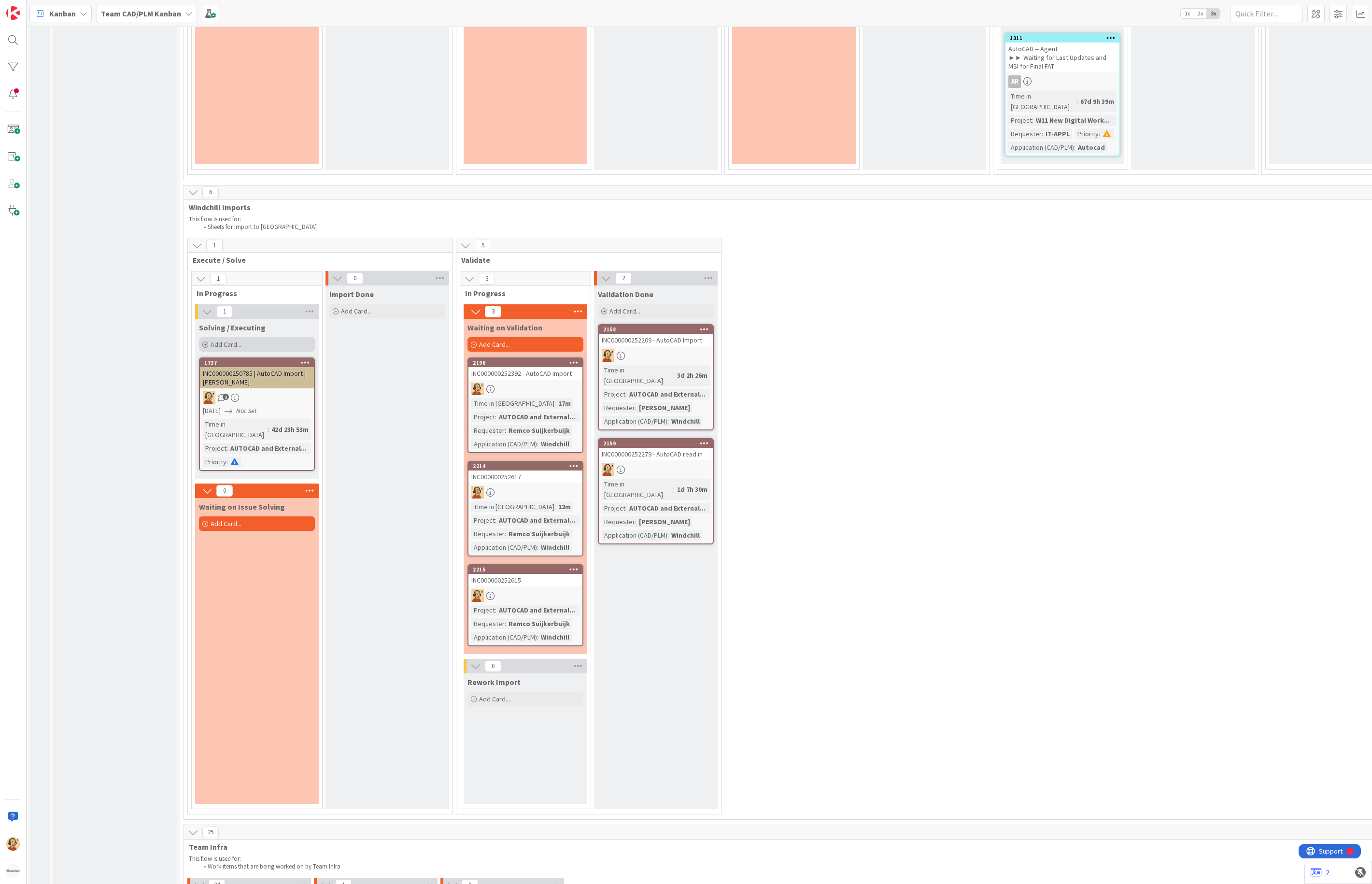
click at [247, 337] on div "Add Card..." at bounding box center [257, 344] width 116 height 14
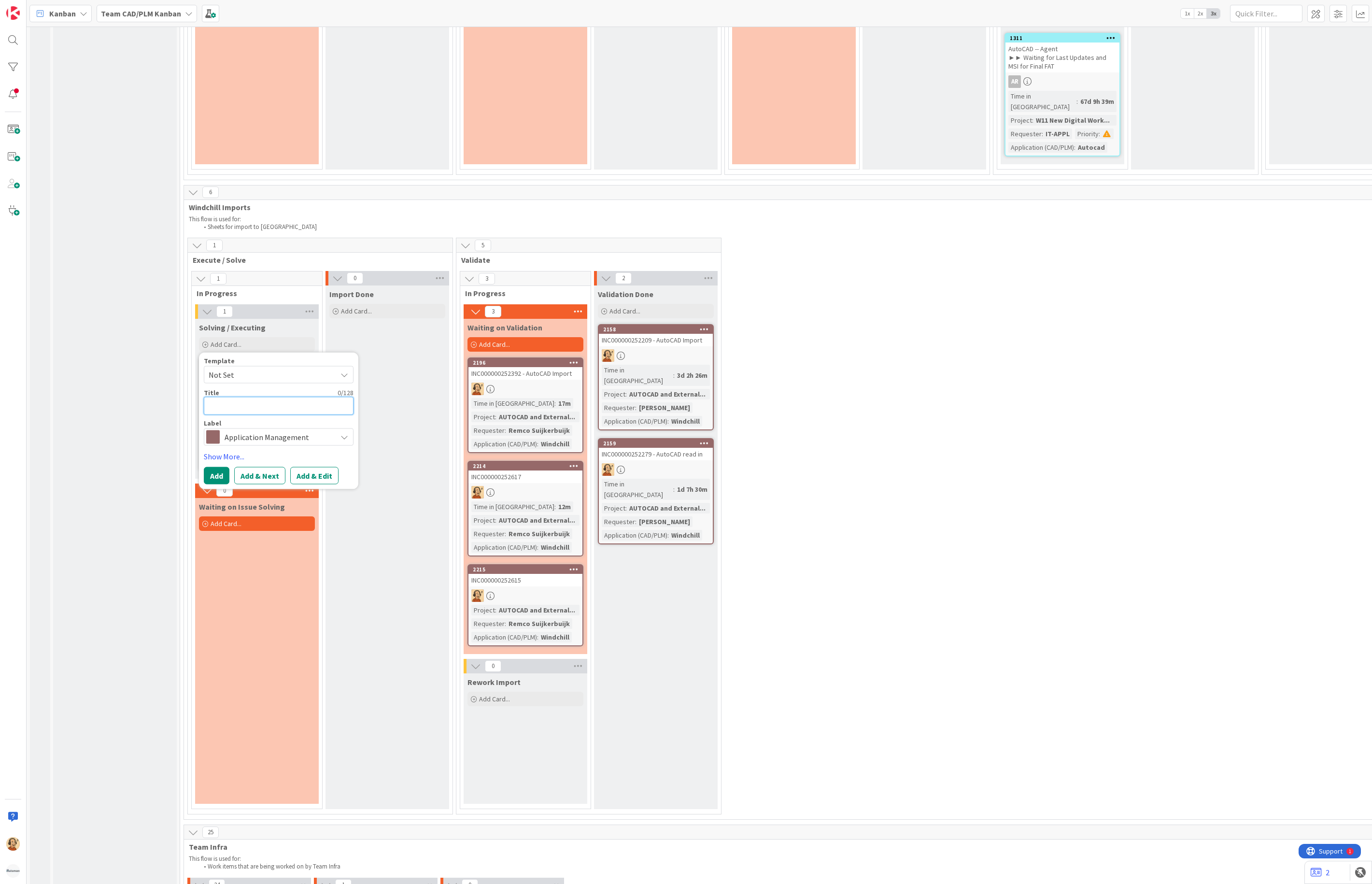
paste textarea "INC000000252536"
type textarea "x"
type textarea "INC000000252536"
click at [312, 467] on button "Add & Edit" at bounding box center [314, 476] width 48 height 18
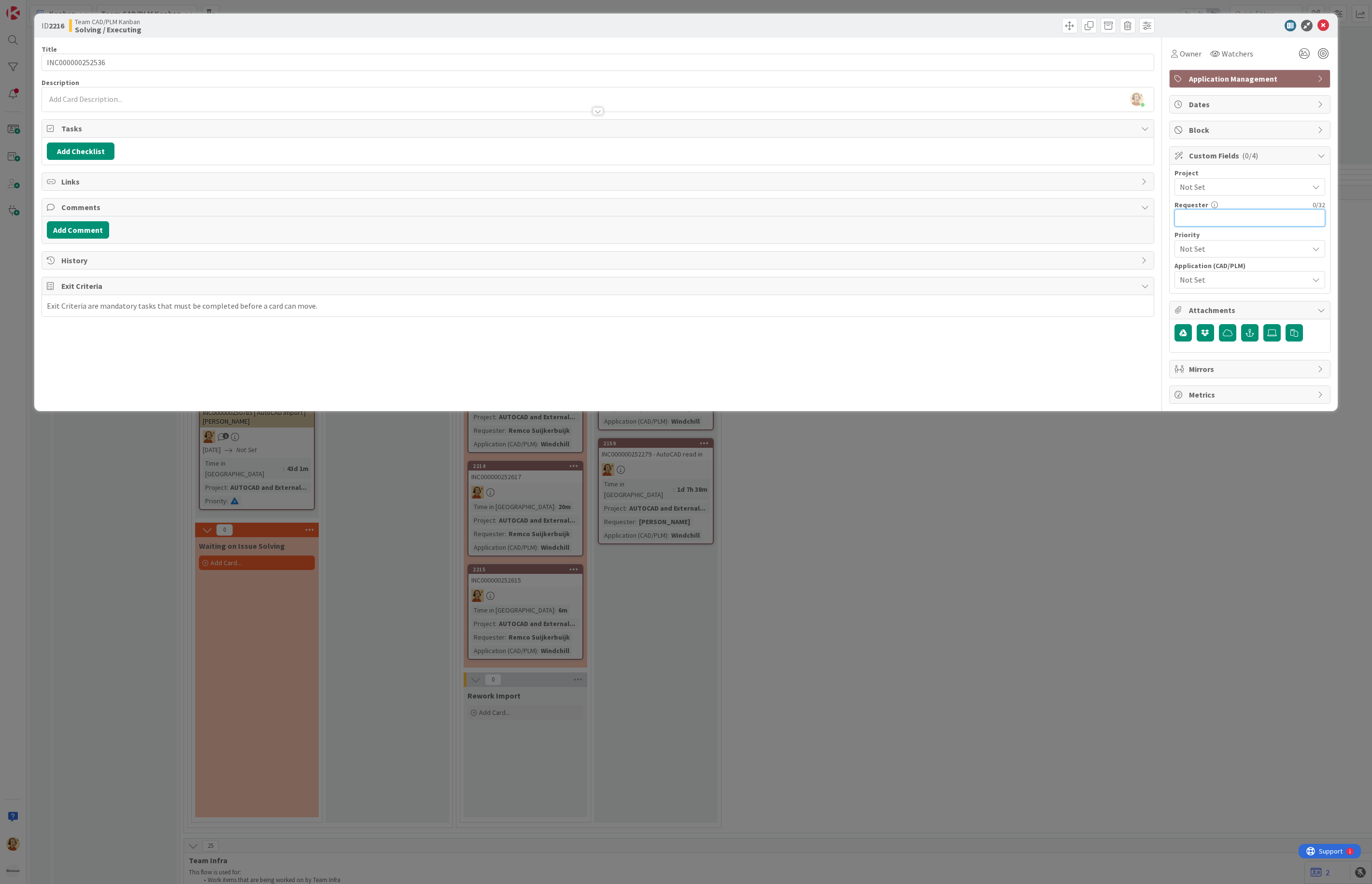
click at [1200, 215] on input "text" at bounding box center [1250, 218] width 151 height 18
paste input "Remco Suijkerbuijk"
type input "Remco Suijkerbuijk"
click at [1183, 45] on div "Owner" at bounding box center [1187, 54] width 34 height 18
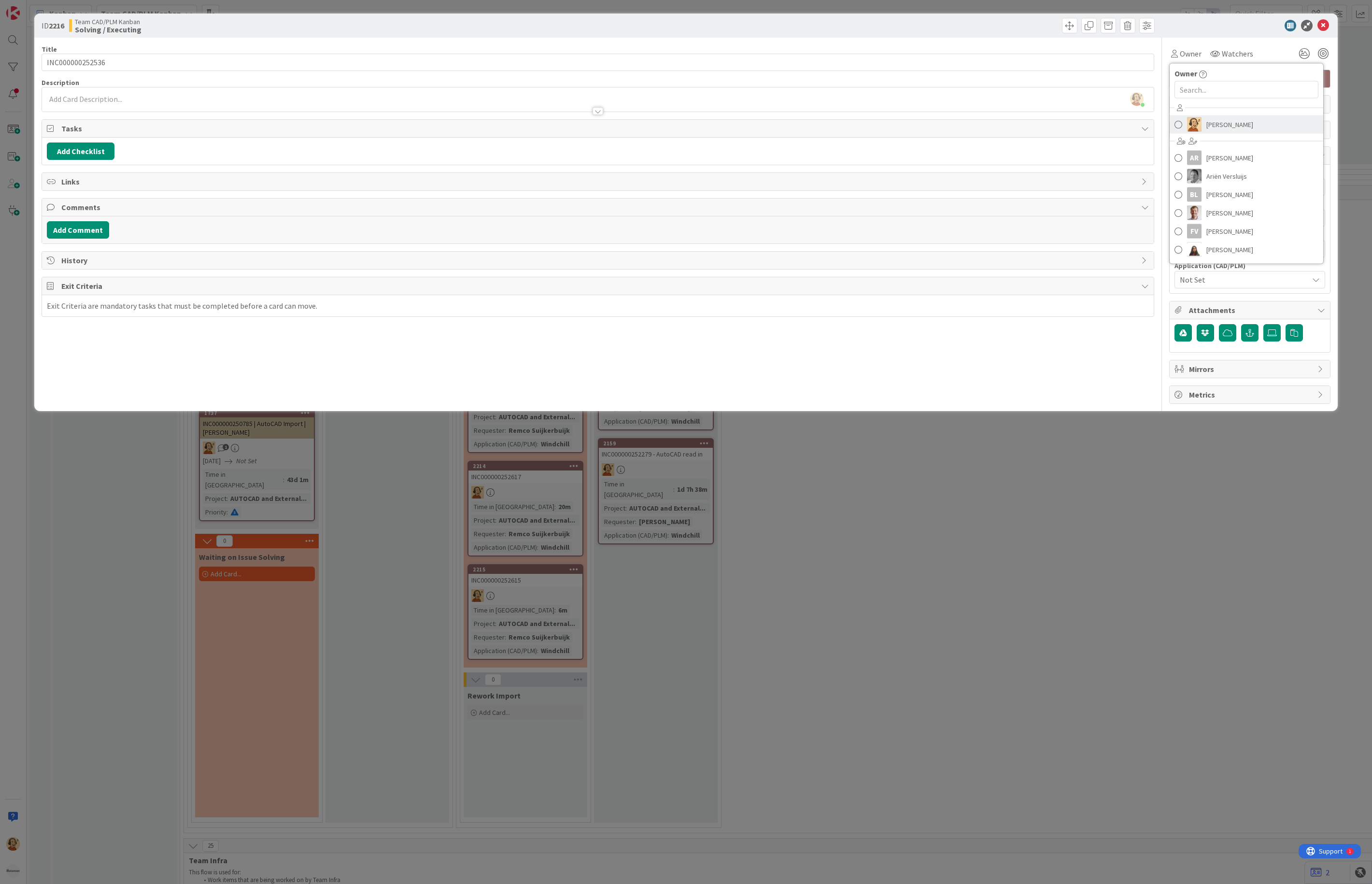
click at [1204, 128] on link "[PERSON_NAME]" at bounding box center [1246, 124] width 154 height 18
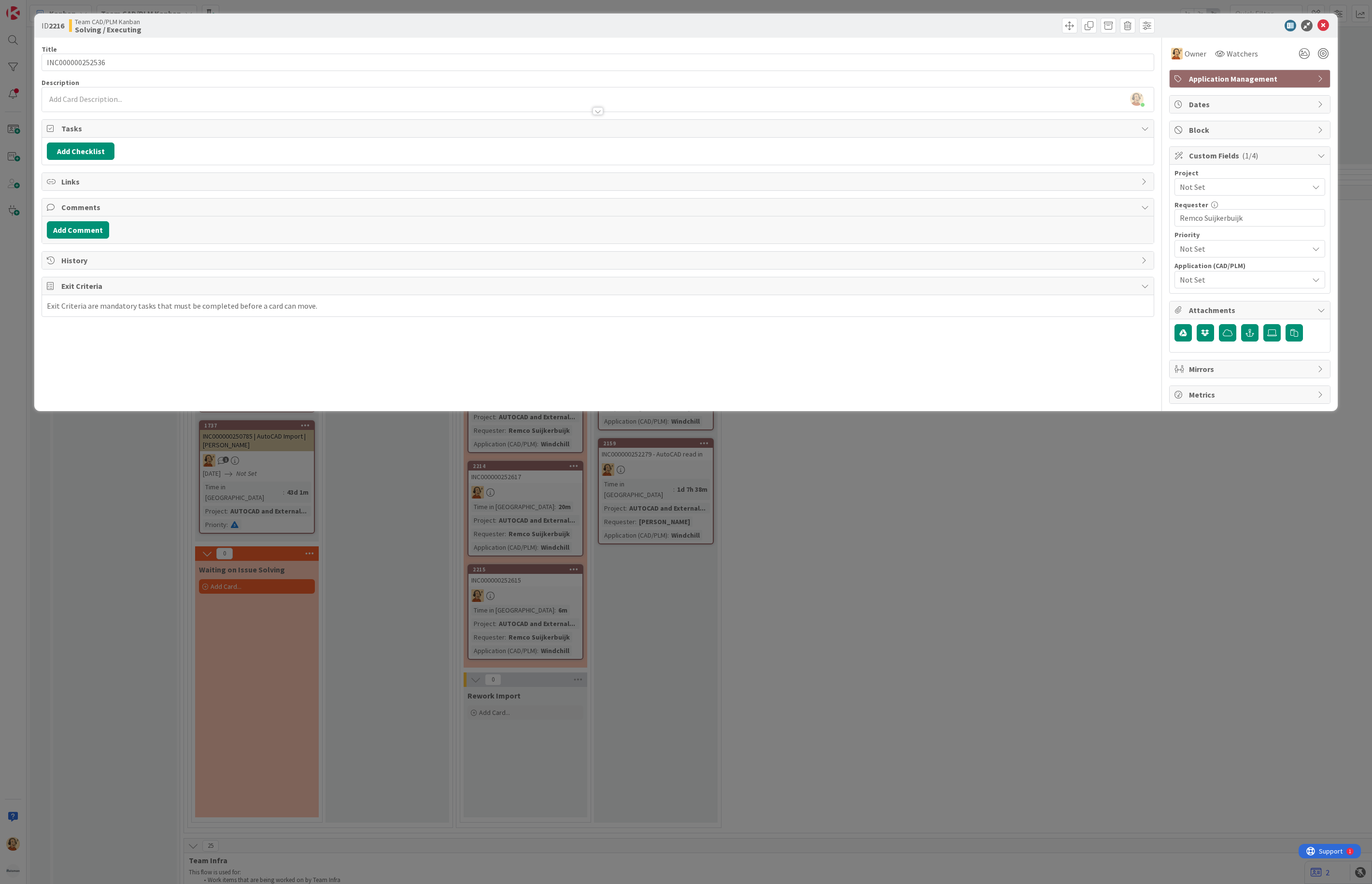
click at [1208, 190] on span "Not Set" at bounding box center [1242, 187] width 124 height 14
click at [1210, 387] on span "AUTOCAD and External Work import" at bounding box center [1257, 384] width 126 height 14
click at [1227, 285] on span "Not Set" at bounding box center [1244, 279] width 128 height 12
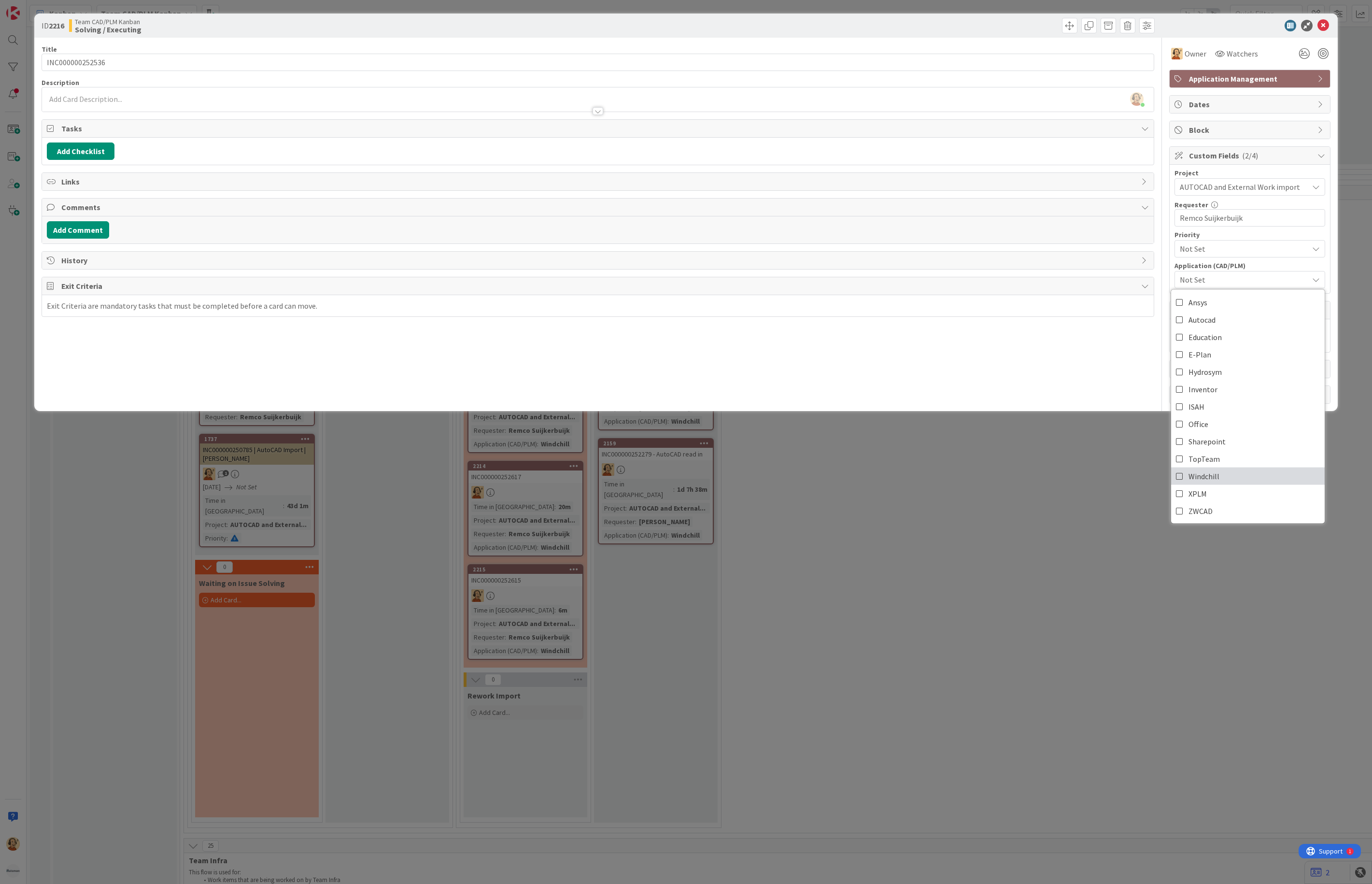
click at [1202, 480] on span "Windchill" at bounding box center [1204, 476] width 31 height 14
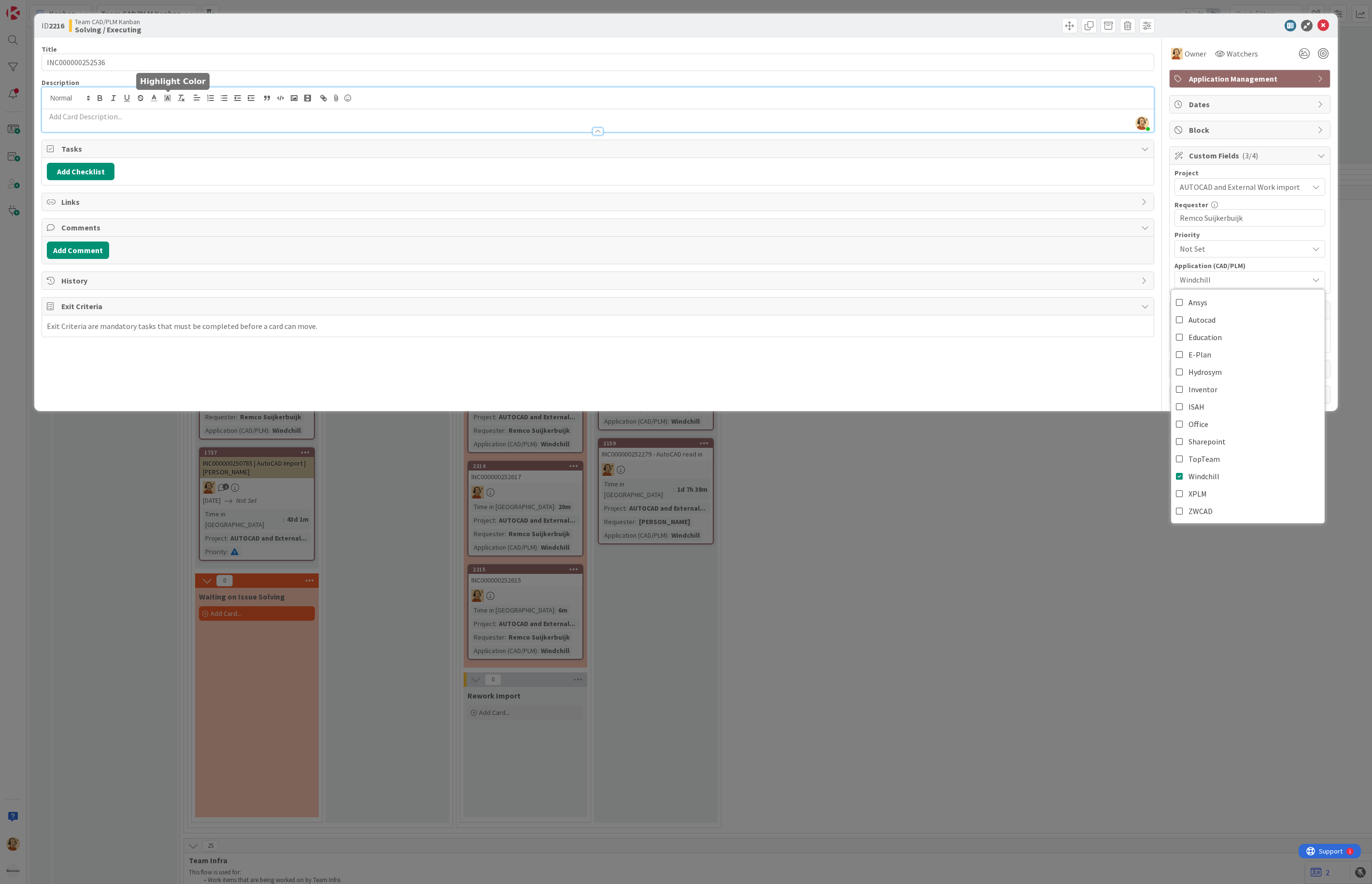
click at [171, 96] on div "[PERSON_NAME] just joined" at bounding box center [598, 109] width 1112 height 44
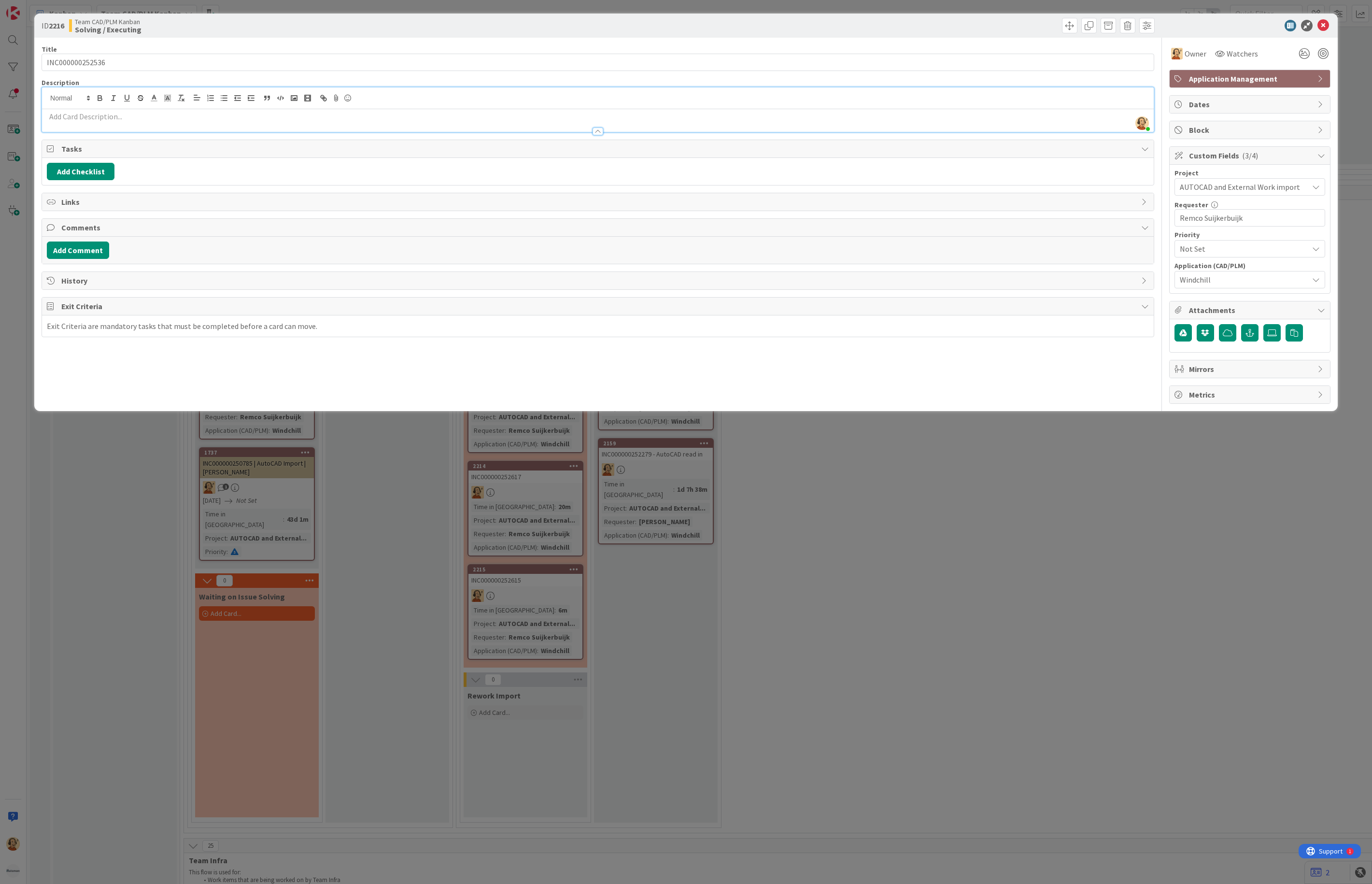
click at [158, 121] on p at bounding box center [598, 117] width 1102 height 11
click at [84, 112] on p at bounding box center [598, 117] width 1102 height 11
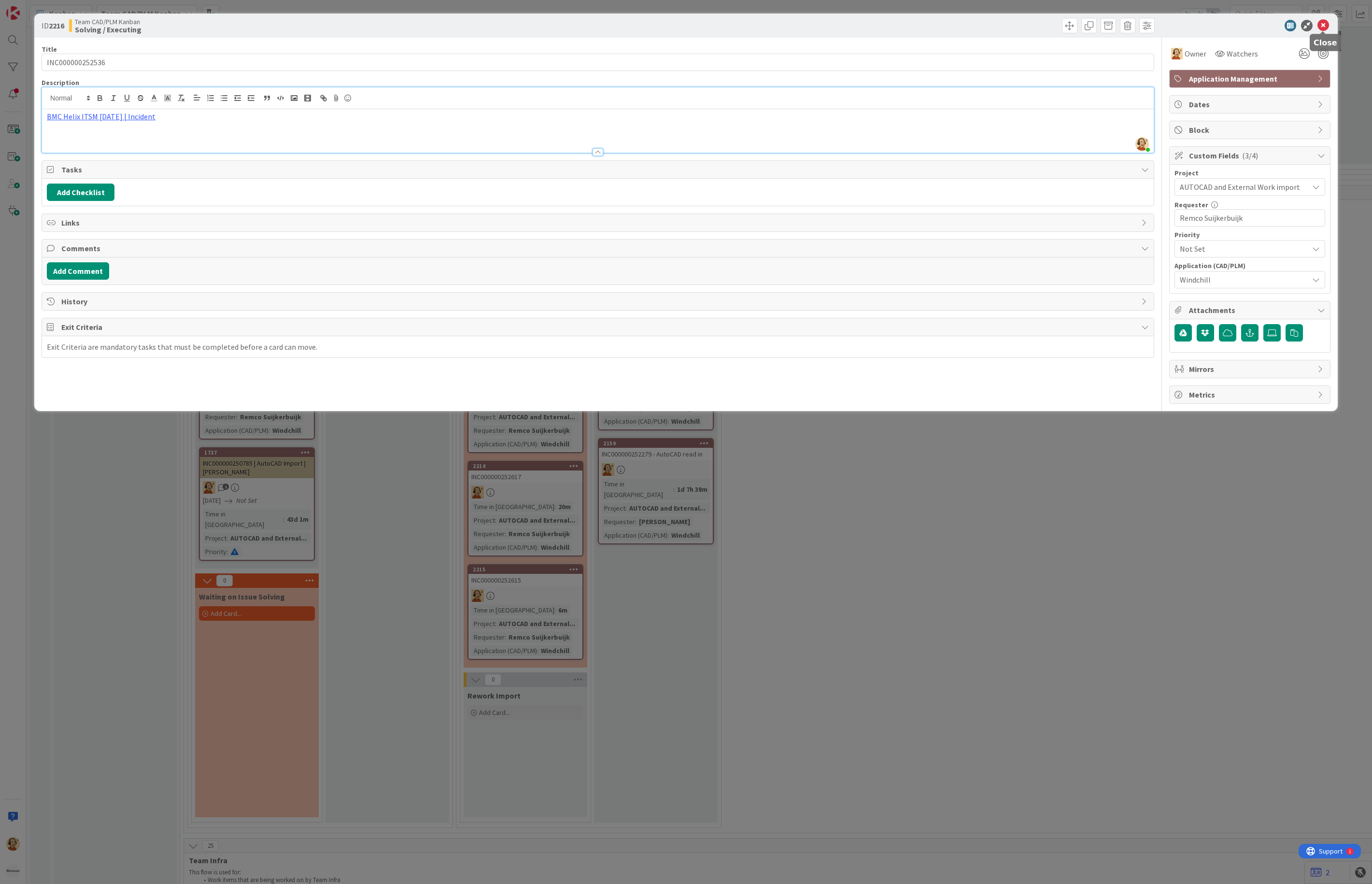
click at [1308, 26] on icon at bounding box center [1323, 25] width 12 height 12
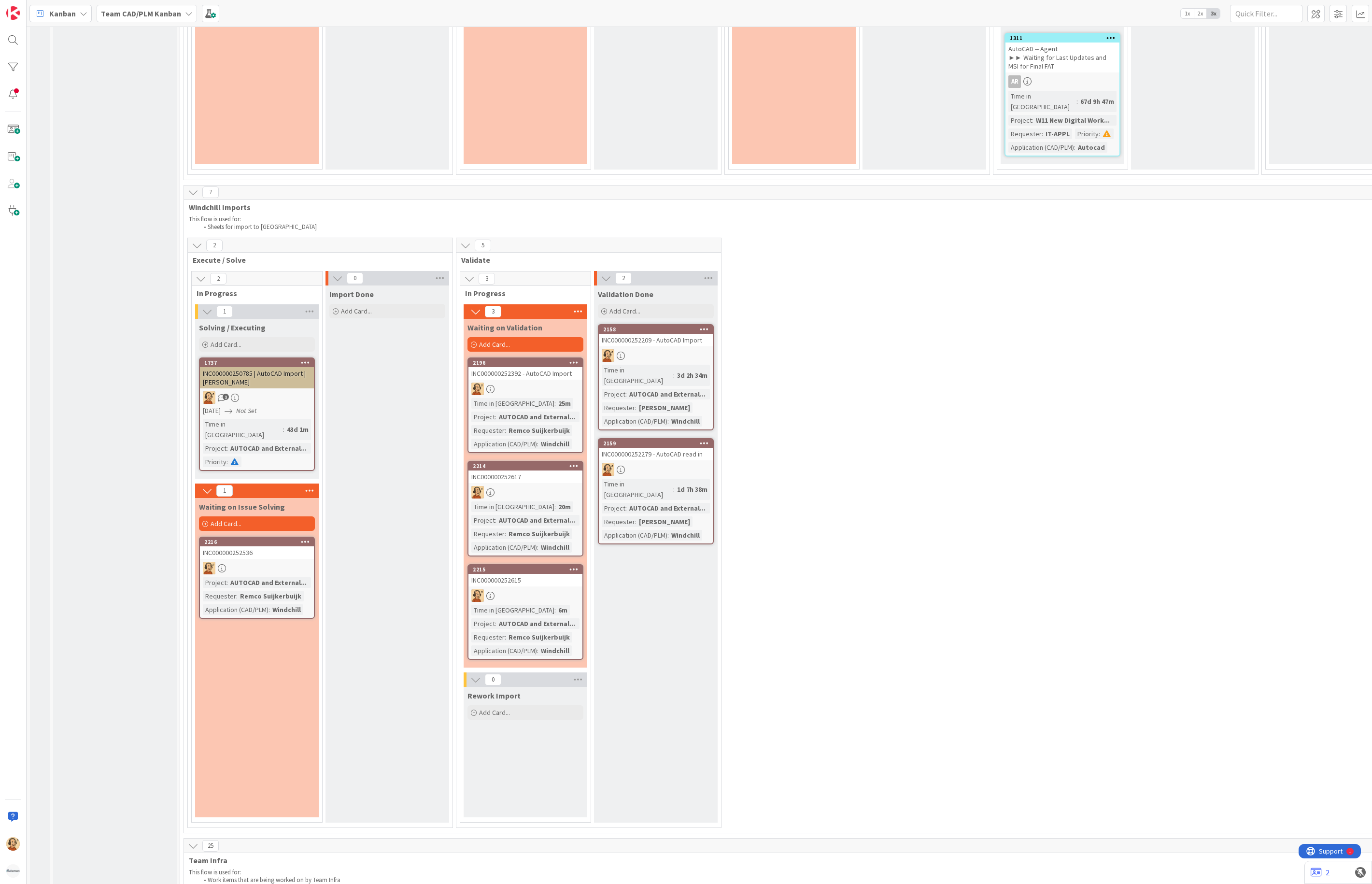
click at [360, 306] on div "Import Done Add Card..." at bounding box center [387, 554] width 124 height 537
click at [247, 337] on div "Add Card..." at bounding box center [257, 344] width 116 height 14
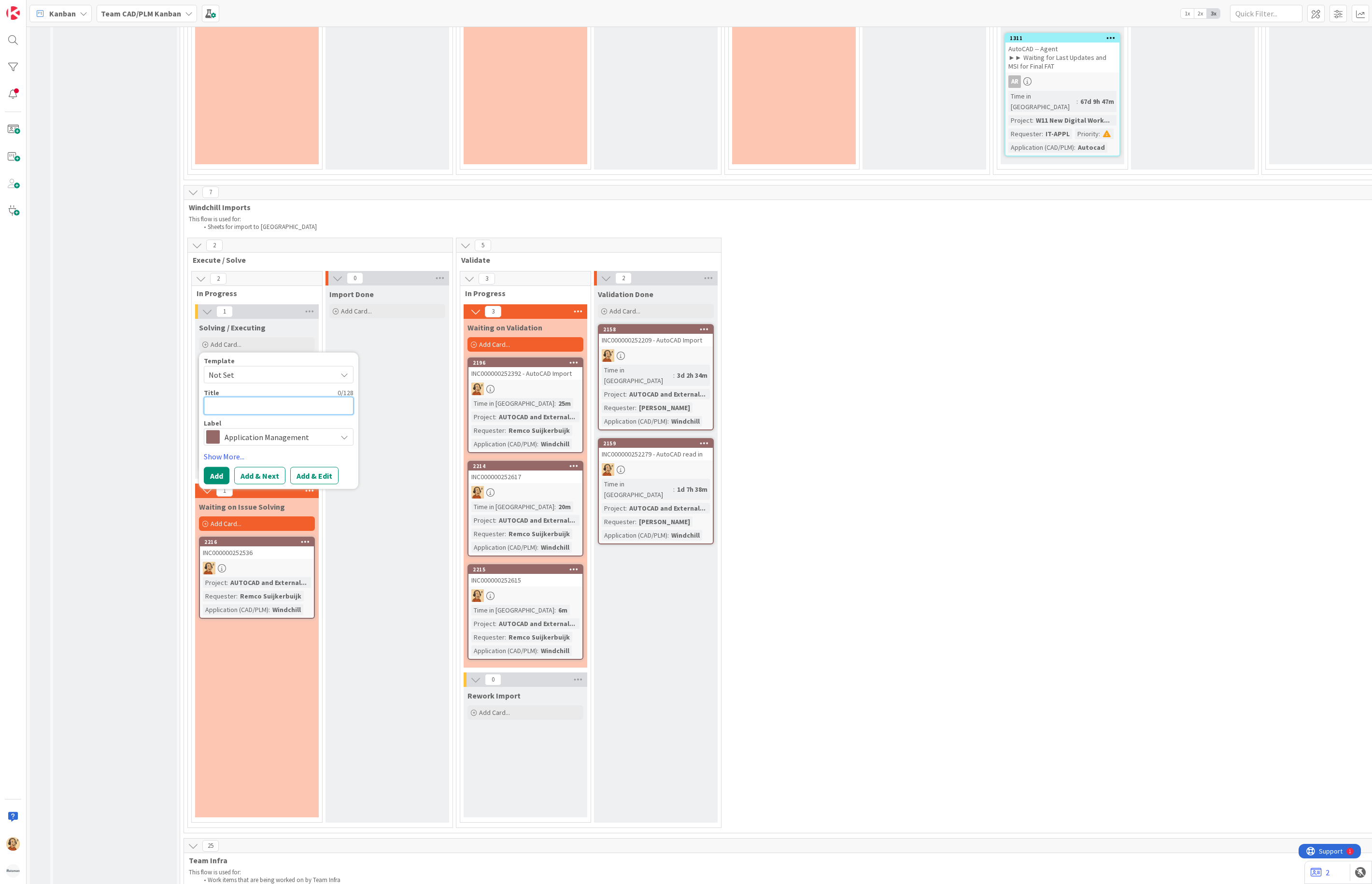
paste textarea "INC000000252605"
type textarea "x"
type textarea "INC000000252605"
click at [319, 467] on button "Add & Edit" at bounding box center [314, 476] width 48 height 18
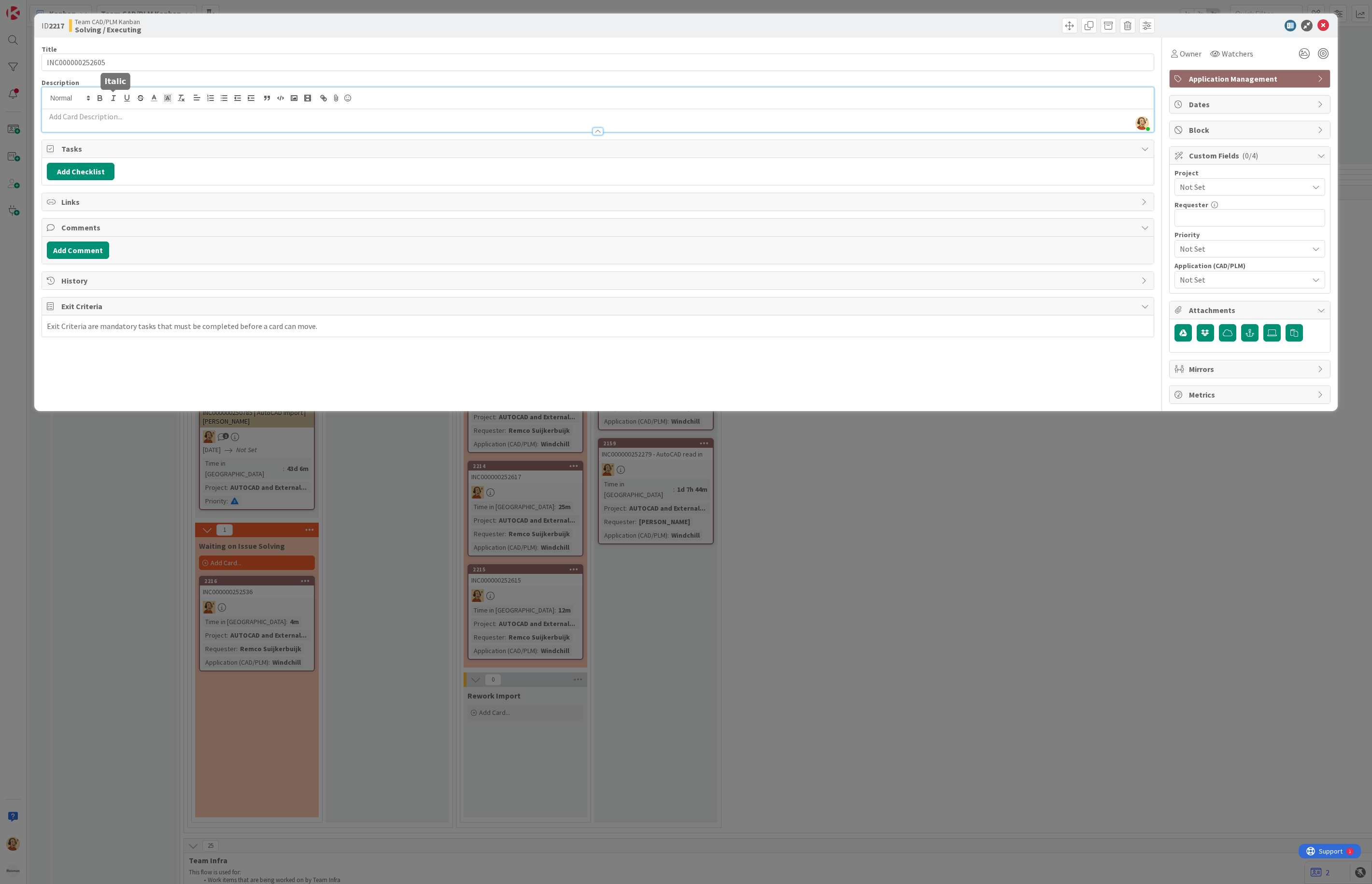
drag, startPoint x: 113, startPoint y: 98, endPoint x: 78, endPoint y: 113, distance: 38.1
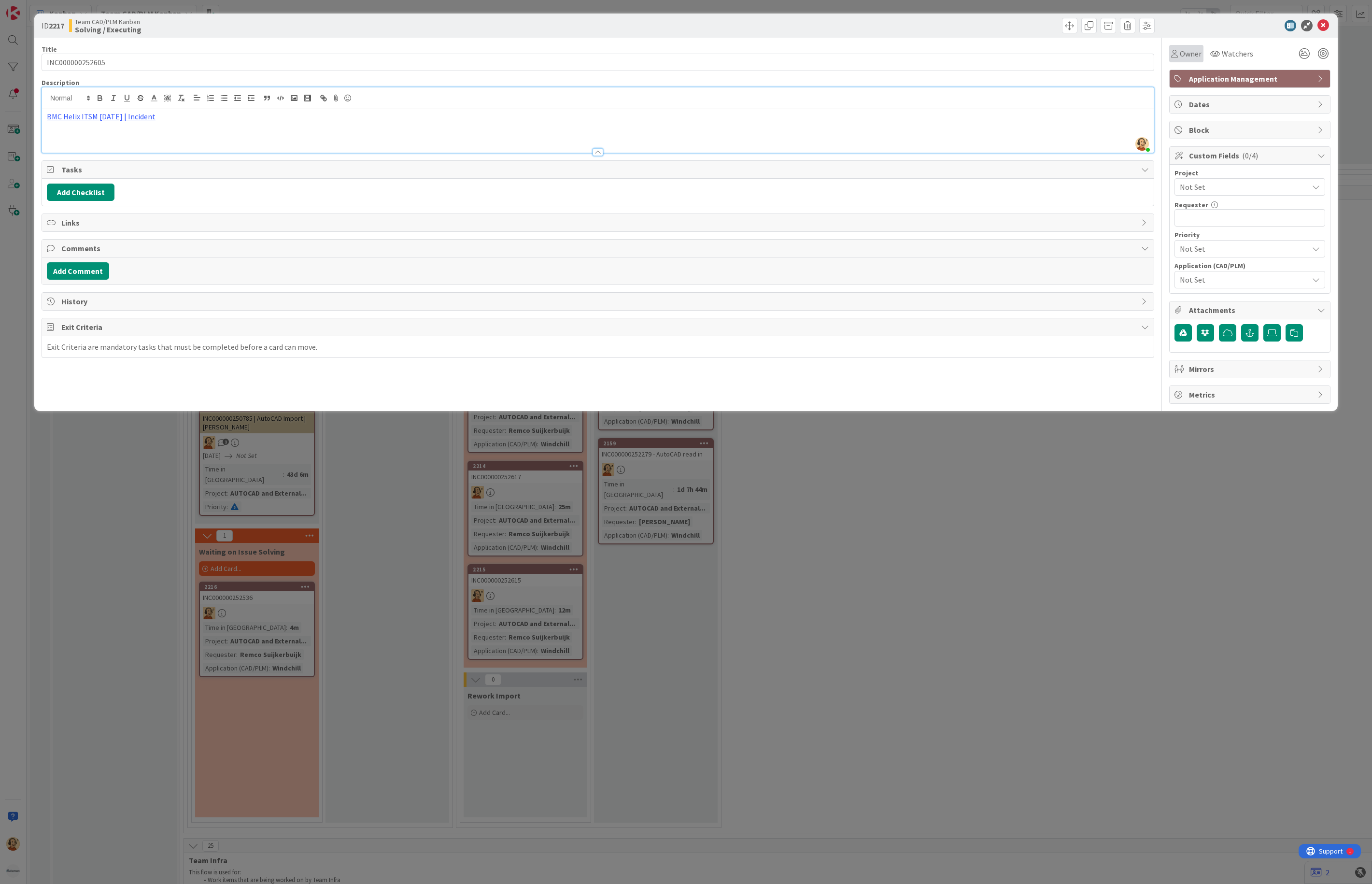
click at [1193, 46] on div "Owner" at bounding box center [1187, 54] width 34 height 18
click at [1195, 118] on img at bounding box center [1194, 124] width 14 height 14
click at [1268, 188] on span "Not Set" at bounding box center [1242, 187] width 124 height 14
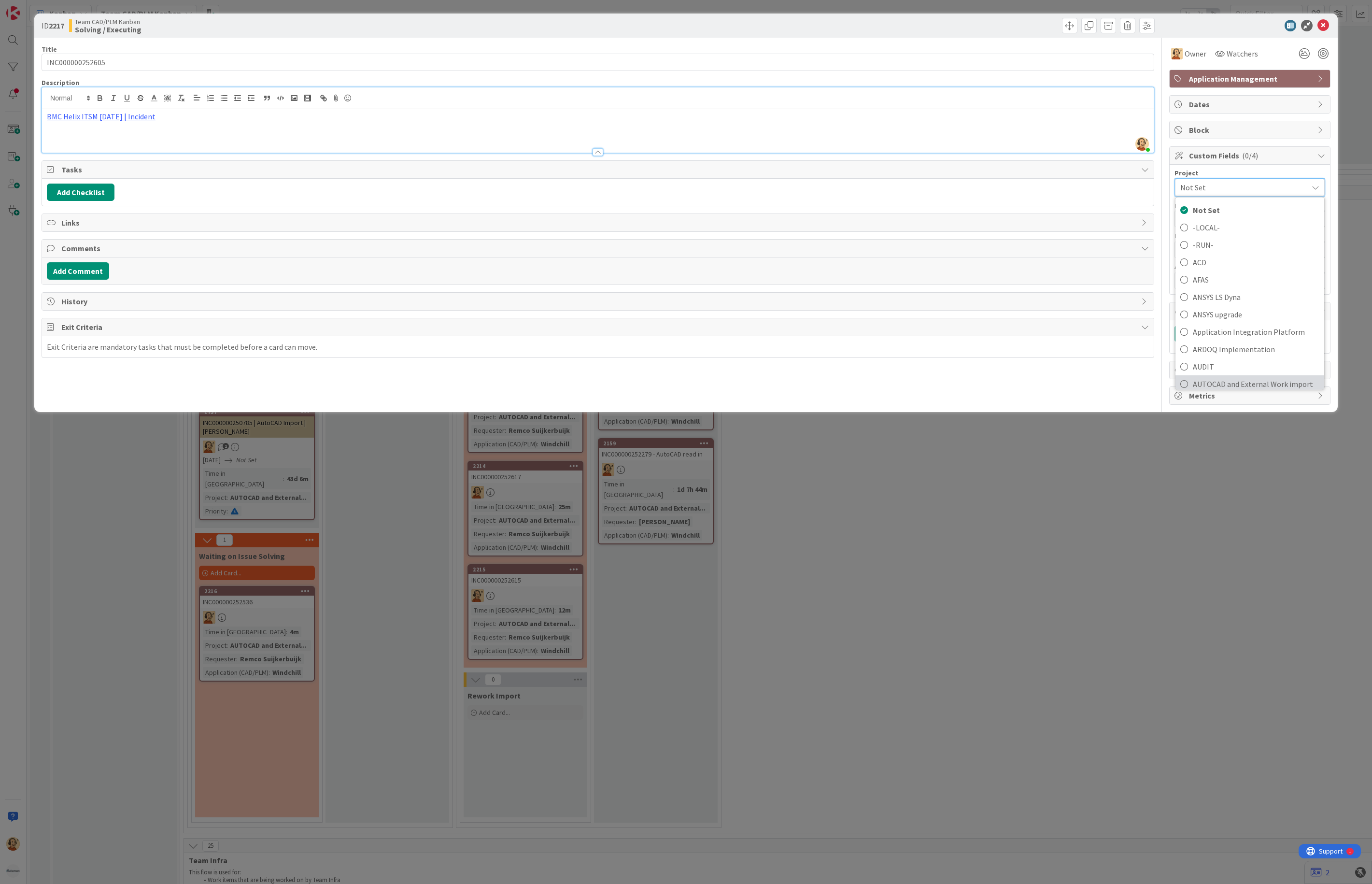
click at [1255, 380] on span "AUTOCAD and External Work import" at bounding box center [1257, 384] width 126 height 14
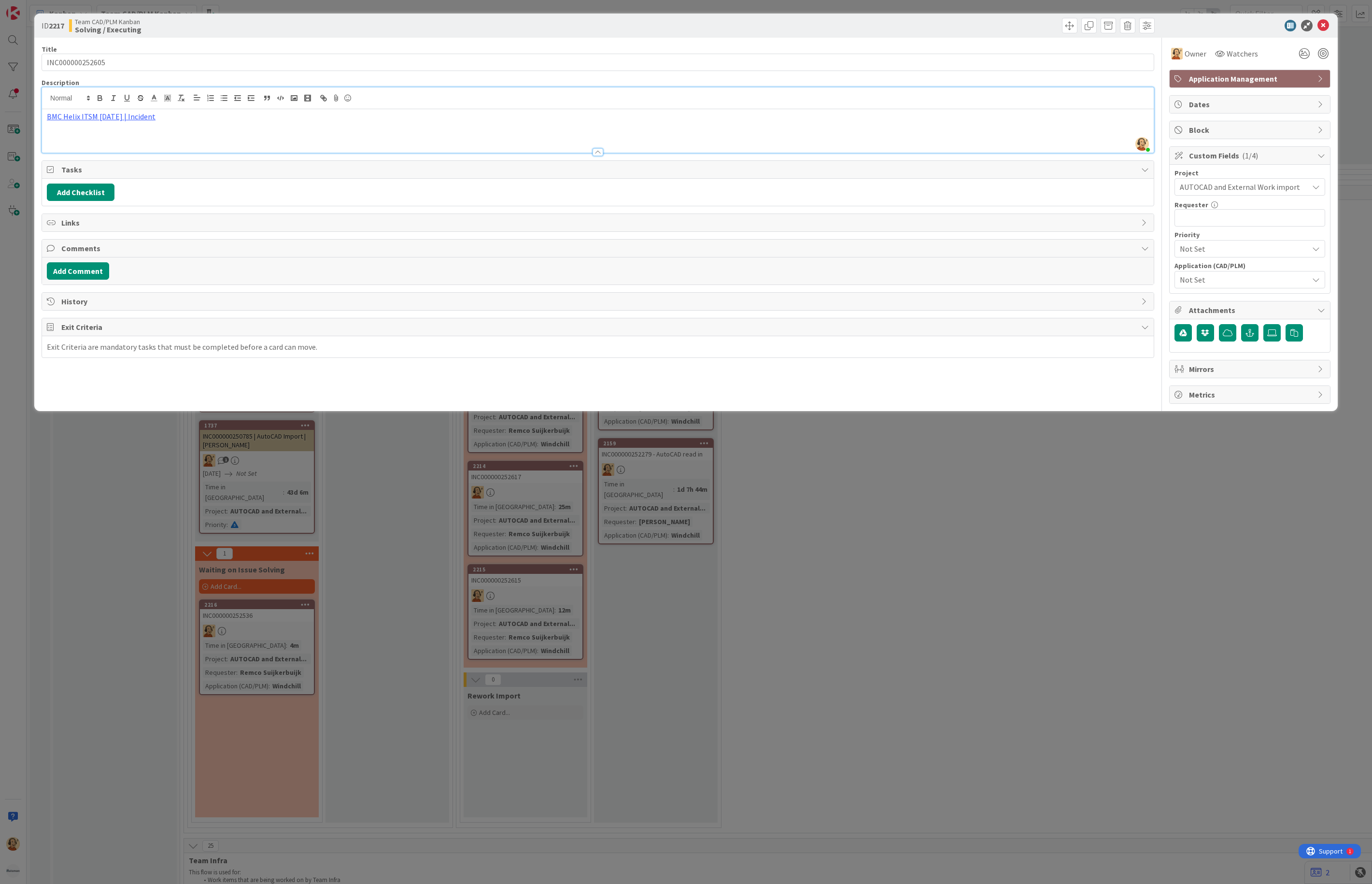
click at [1245, 281] on span "Not Set" at bounding box center [1244, 279] width 128 height 12
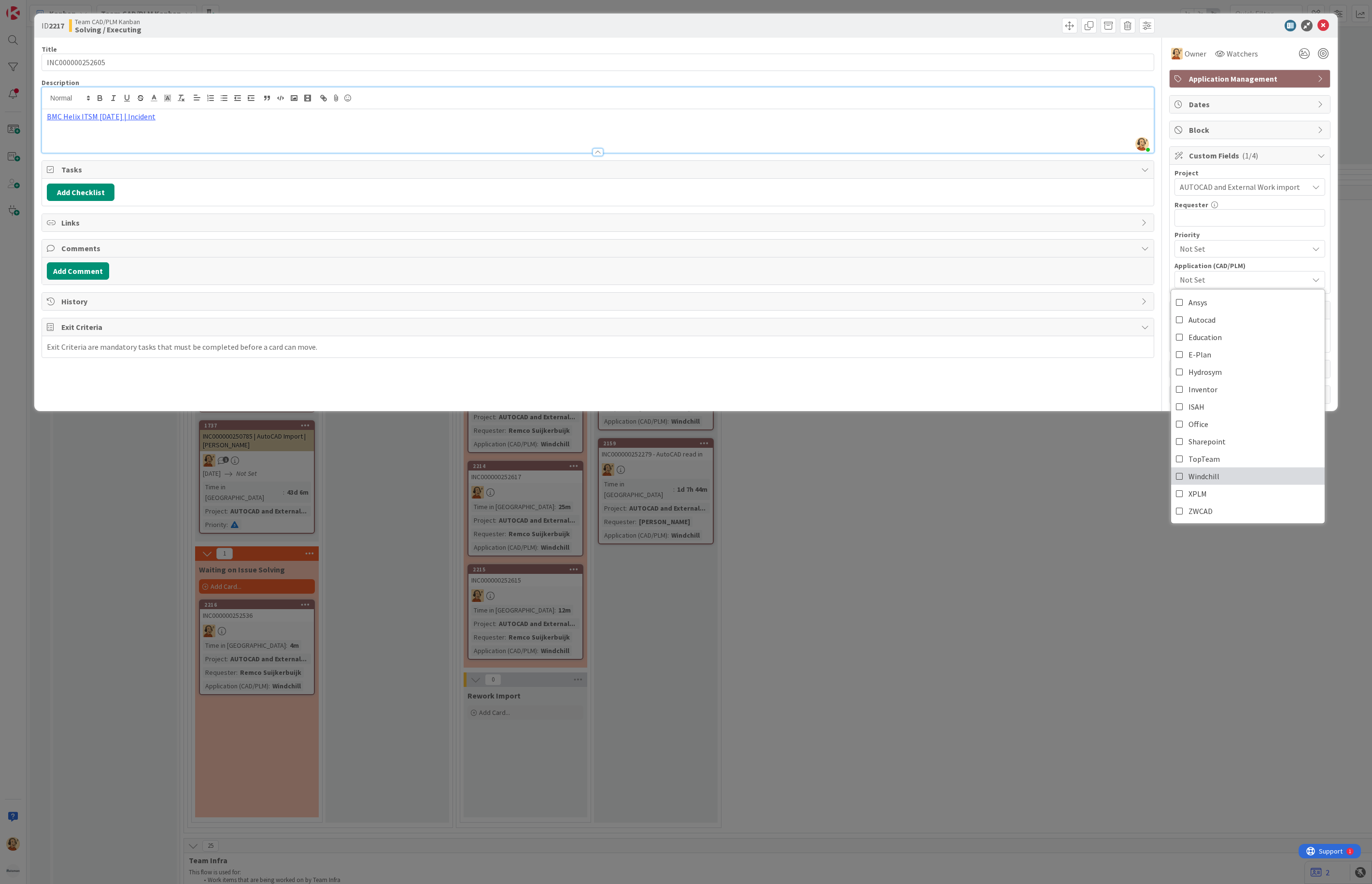
click at [1205, 478] on span "Windchill" at bounding box center [1204, 476] width 31 height 14
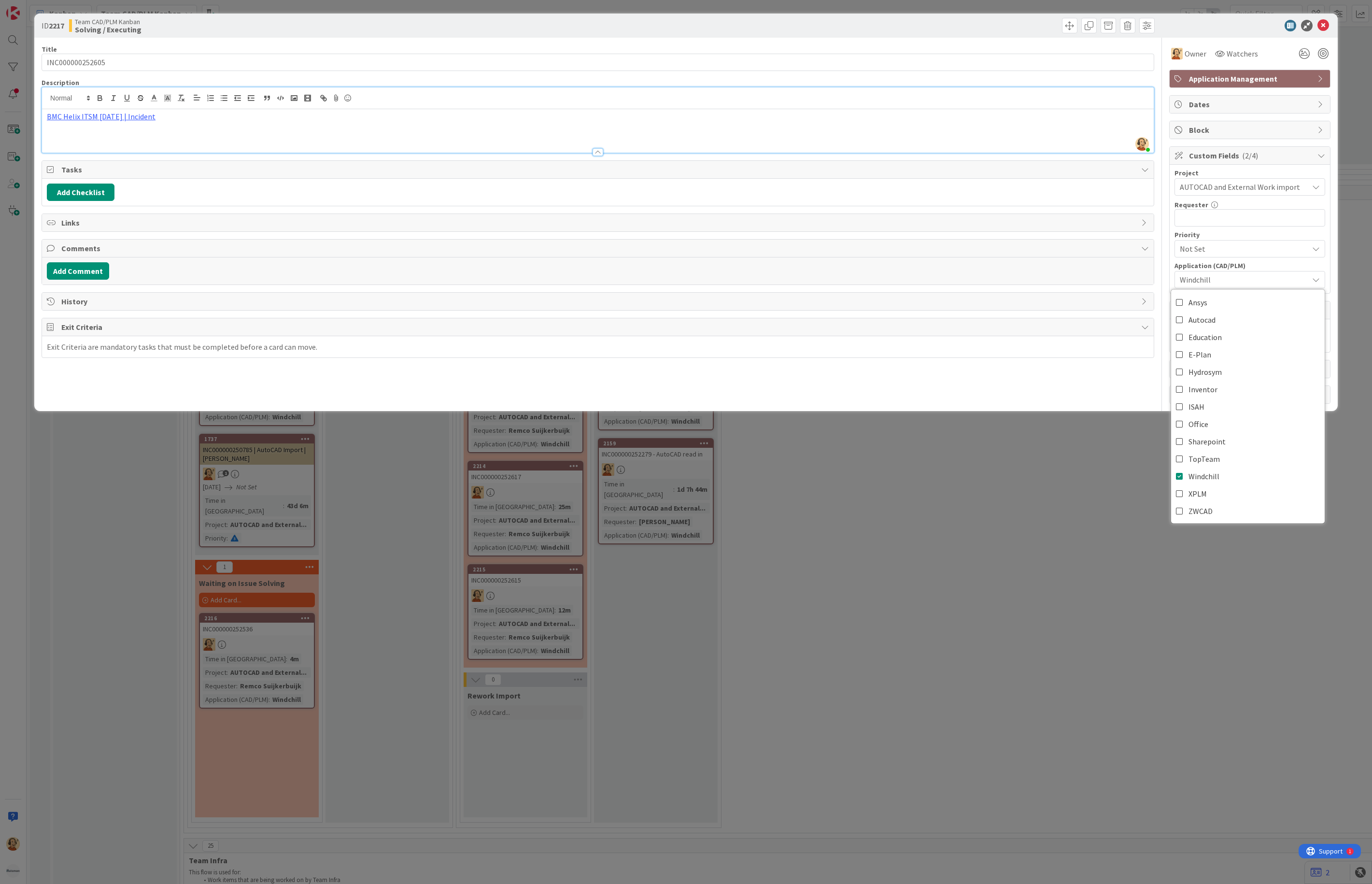
click at [958, 376] on div "Title 15 / 128 INC000000252605 Description Richard Halve just joined BMC Helix …" at bounding box center [598, 220] width 1113 height 366
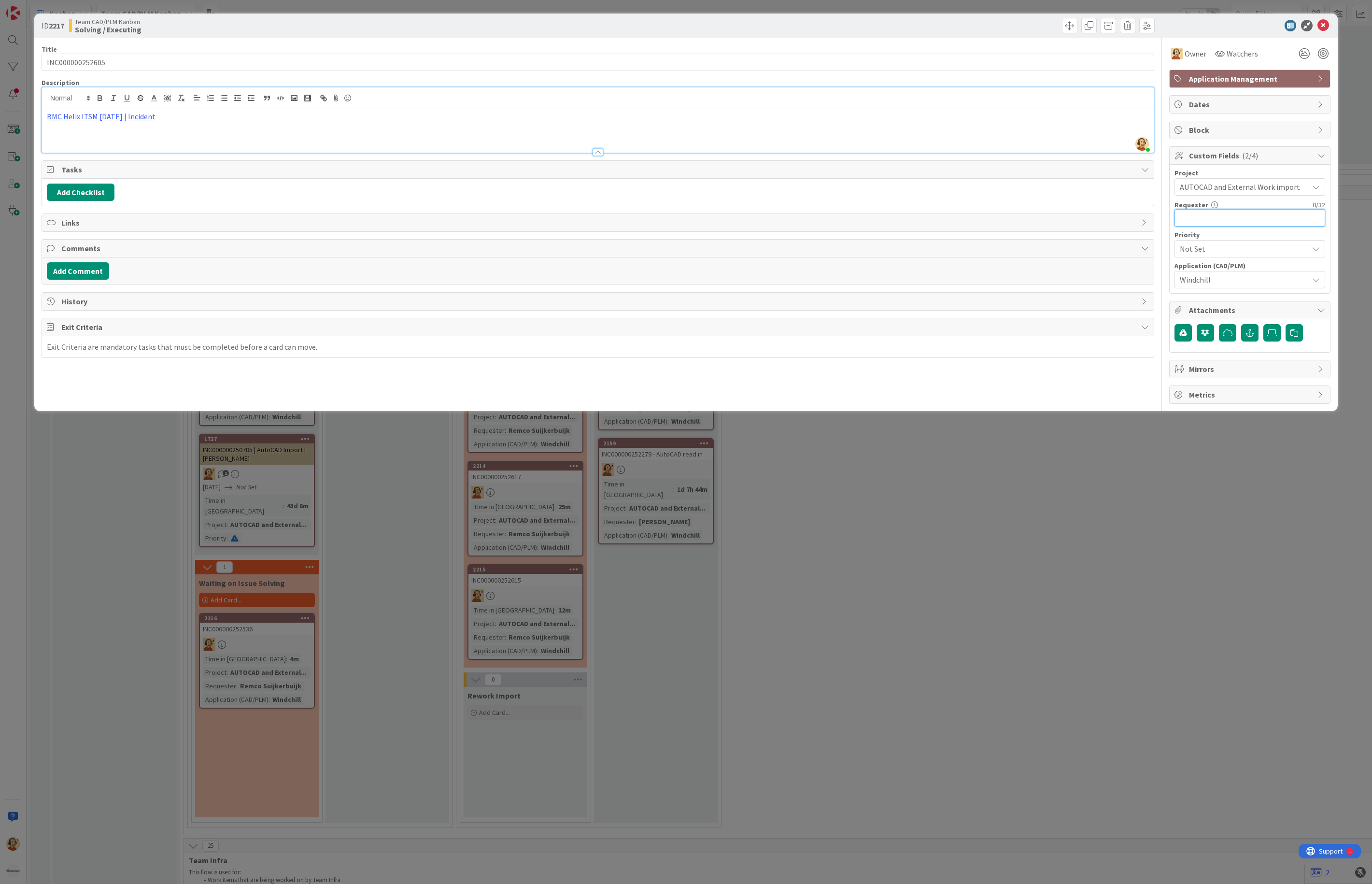
click at [1210, 219] on input "text" at bounding box center [1250, 218] width 151 height 18
paste input "[PERSON_NAME]"
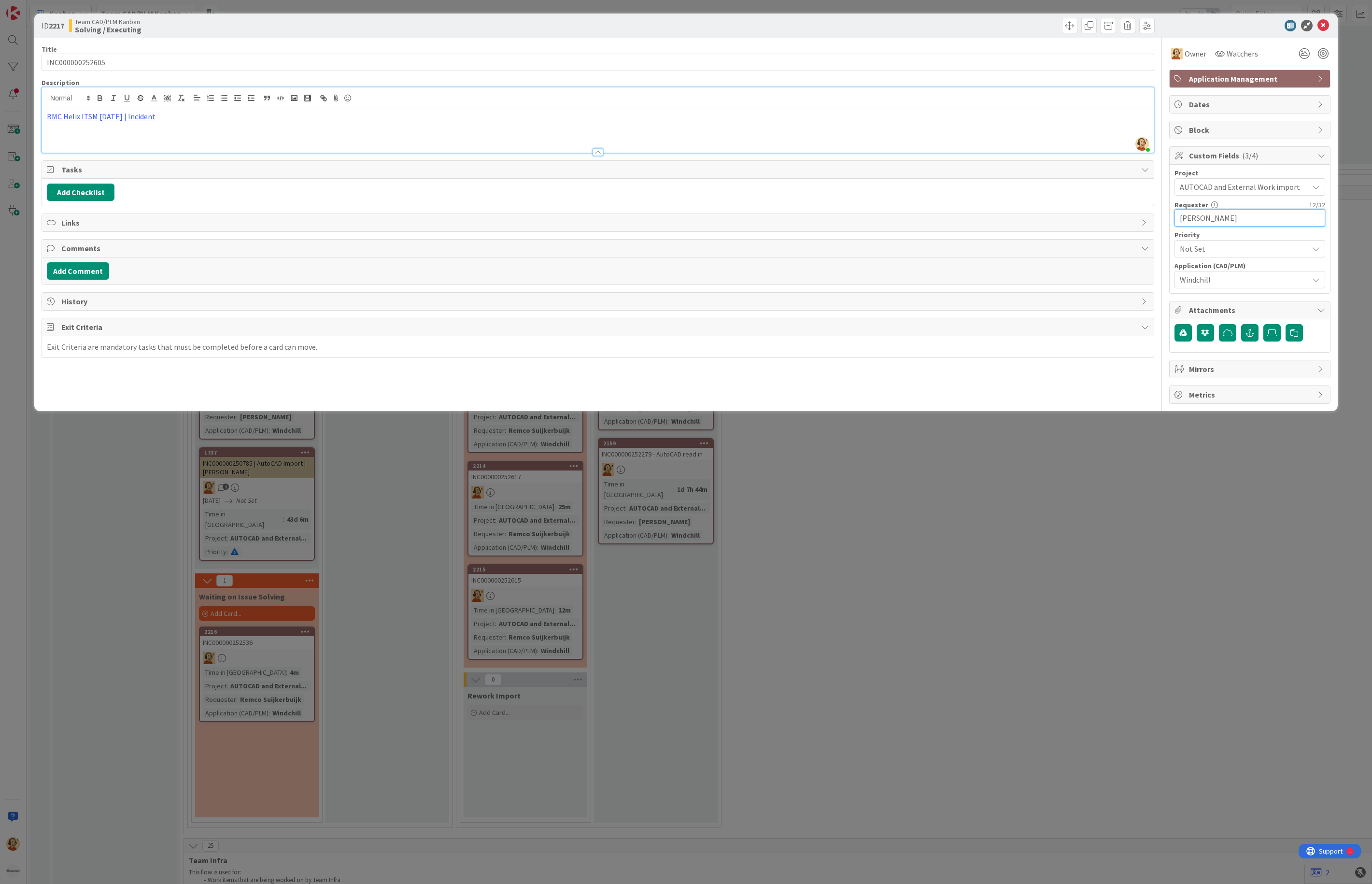
type input "[PERSON_NAME]"
click at [1308, 24] on icon at bounding box center [1323, 25] width 12 height 12
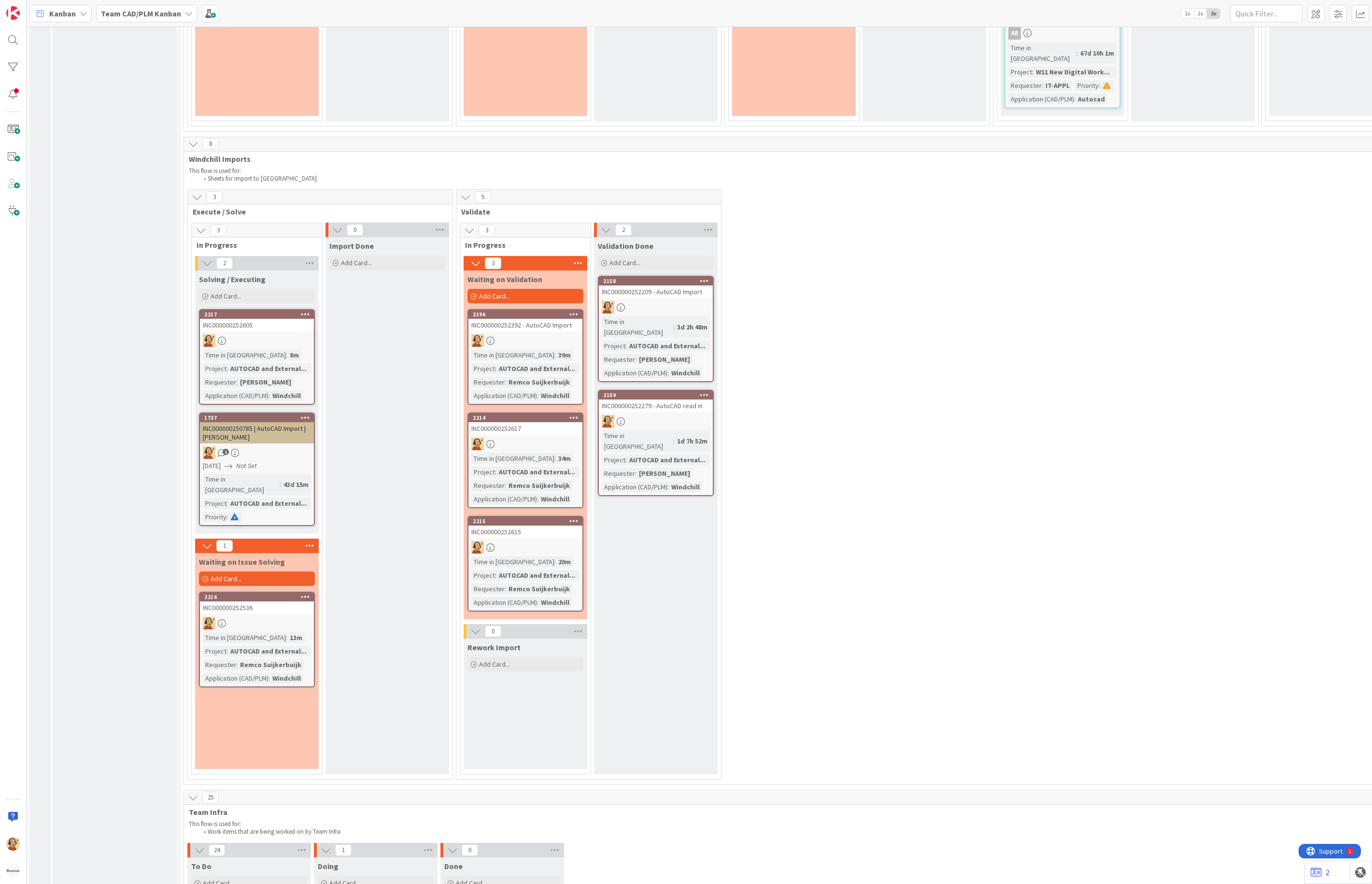
scroll to position [2392, 0]
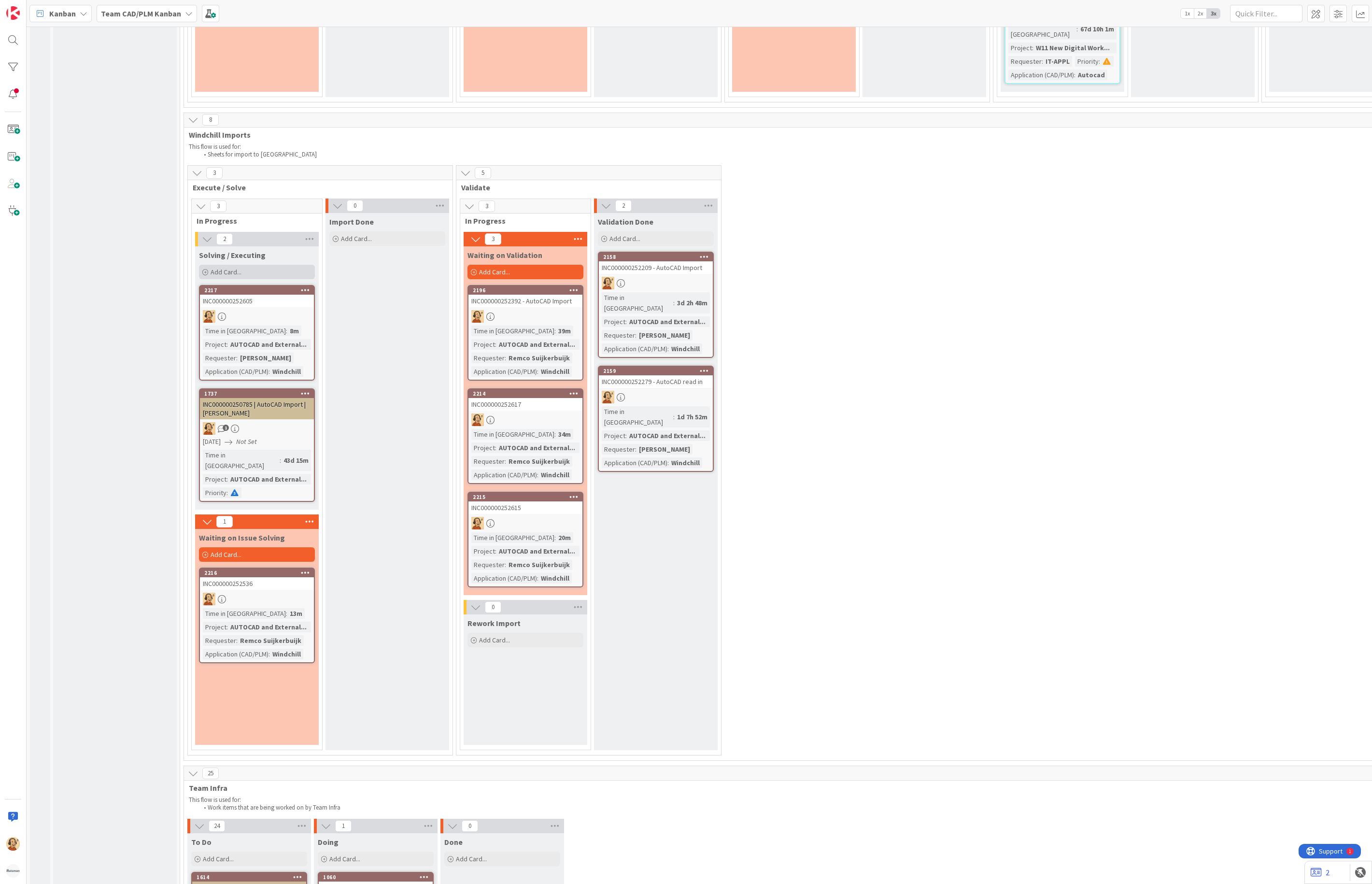
click at [252, 265] on div "Add Card..." at bounding box center [257, 272] width 116 height 14
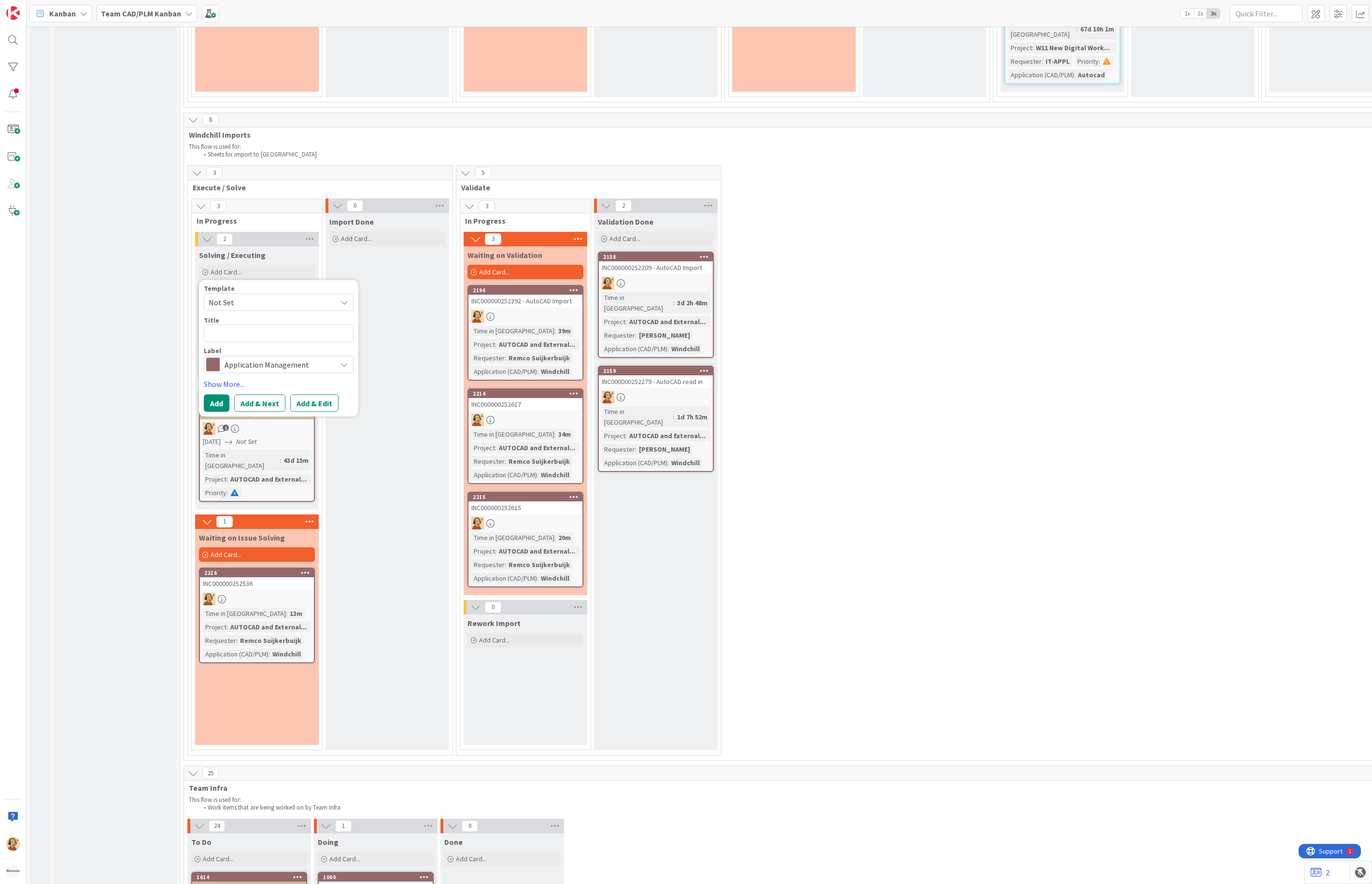
type textarea "x"
type textarea "INC000000252618"
click at [391, 213] on div "Import Done Add Card..." at bounding box center [387, 482] width 124 height 537
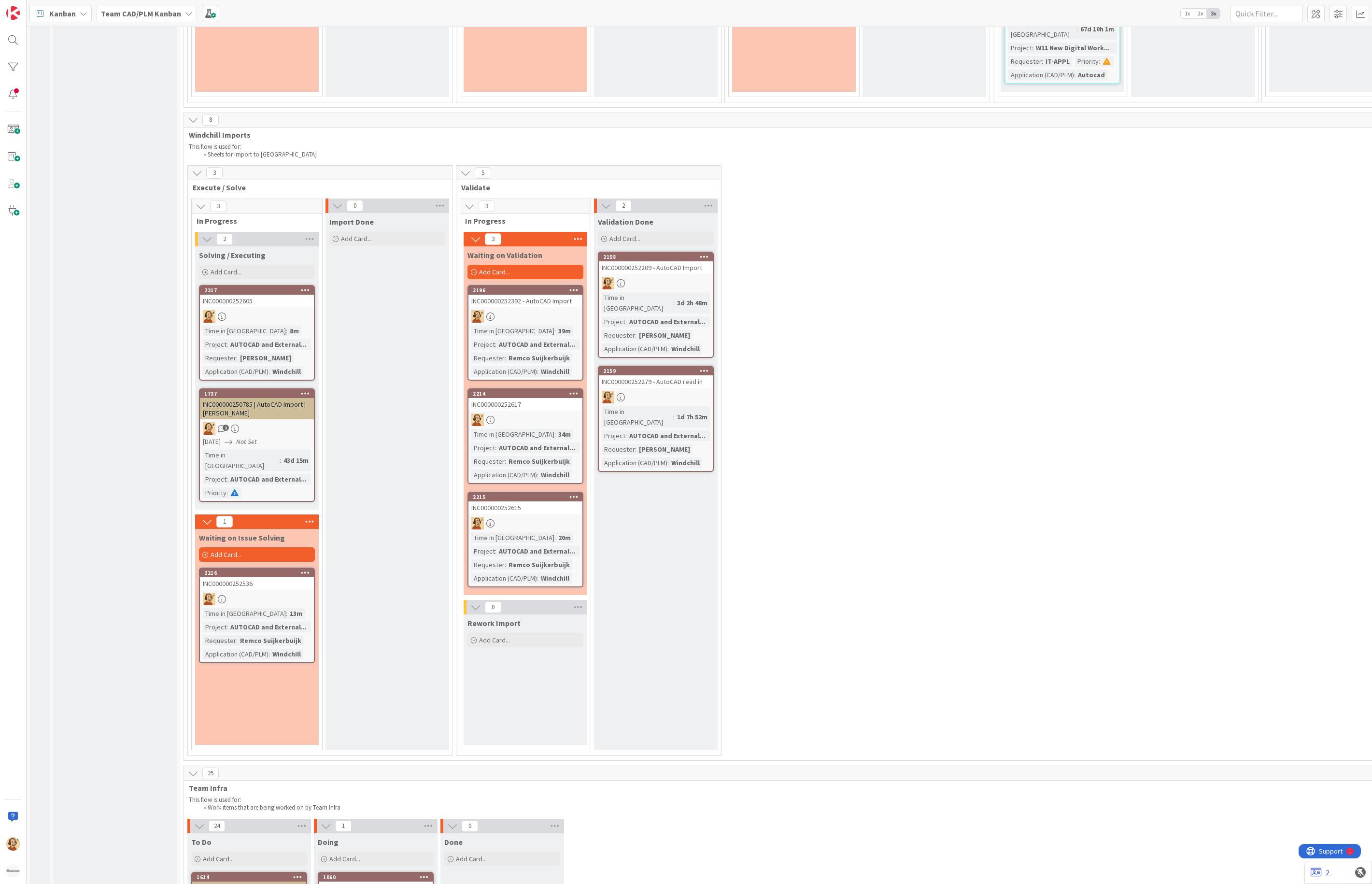
click at [245, 548] on div "Add Card..." at bounding box center [257, 554] width 116 height 14
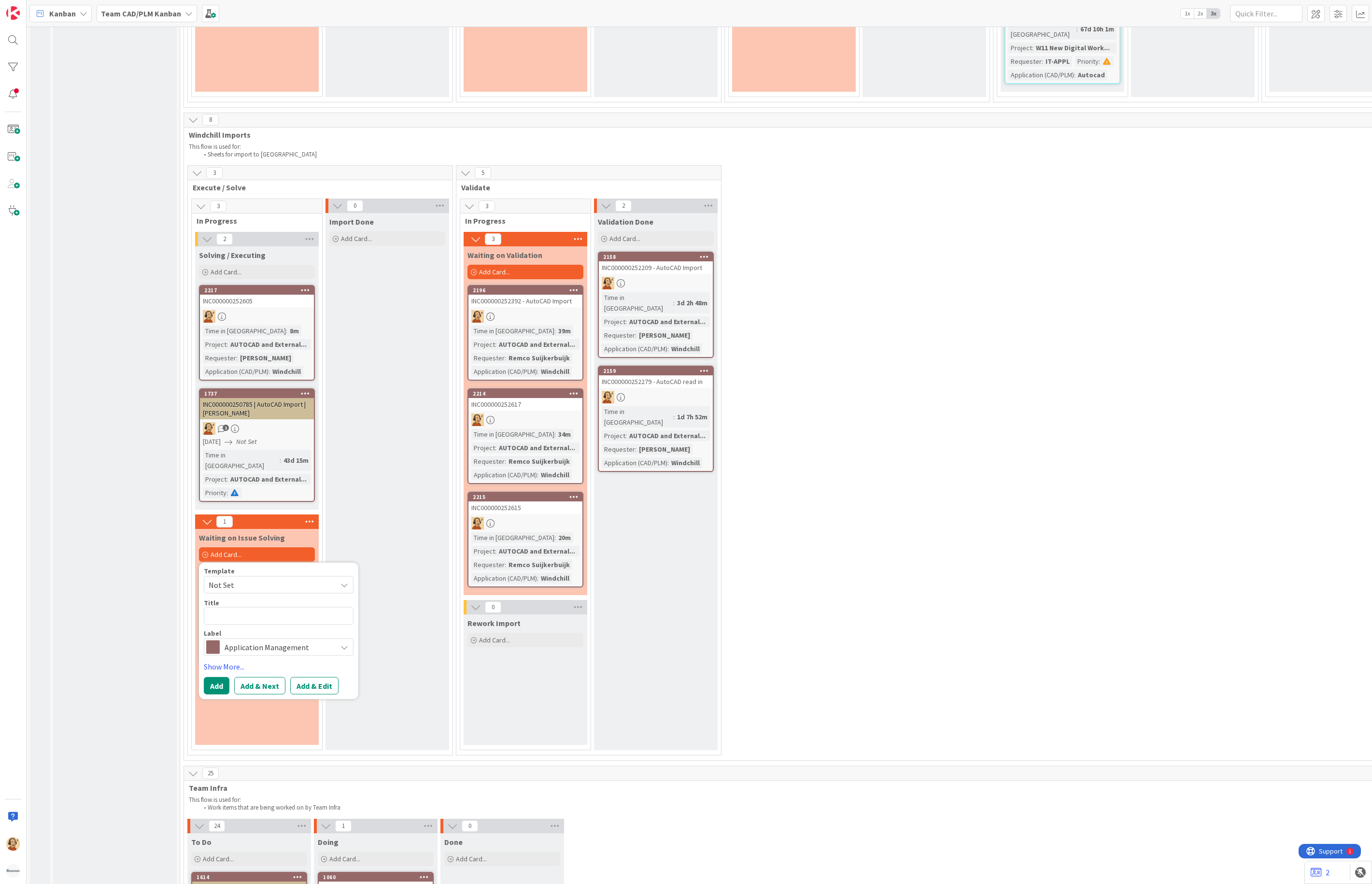
type textarea "x"
type textarea "INC000000252618"
click at [312, 677] on button "Add & Edit" at bounding box center [314, 686] width 48 height 18
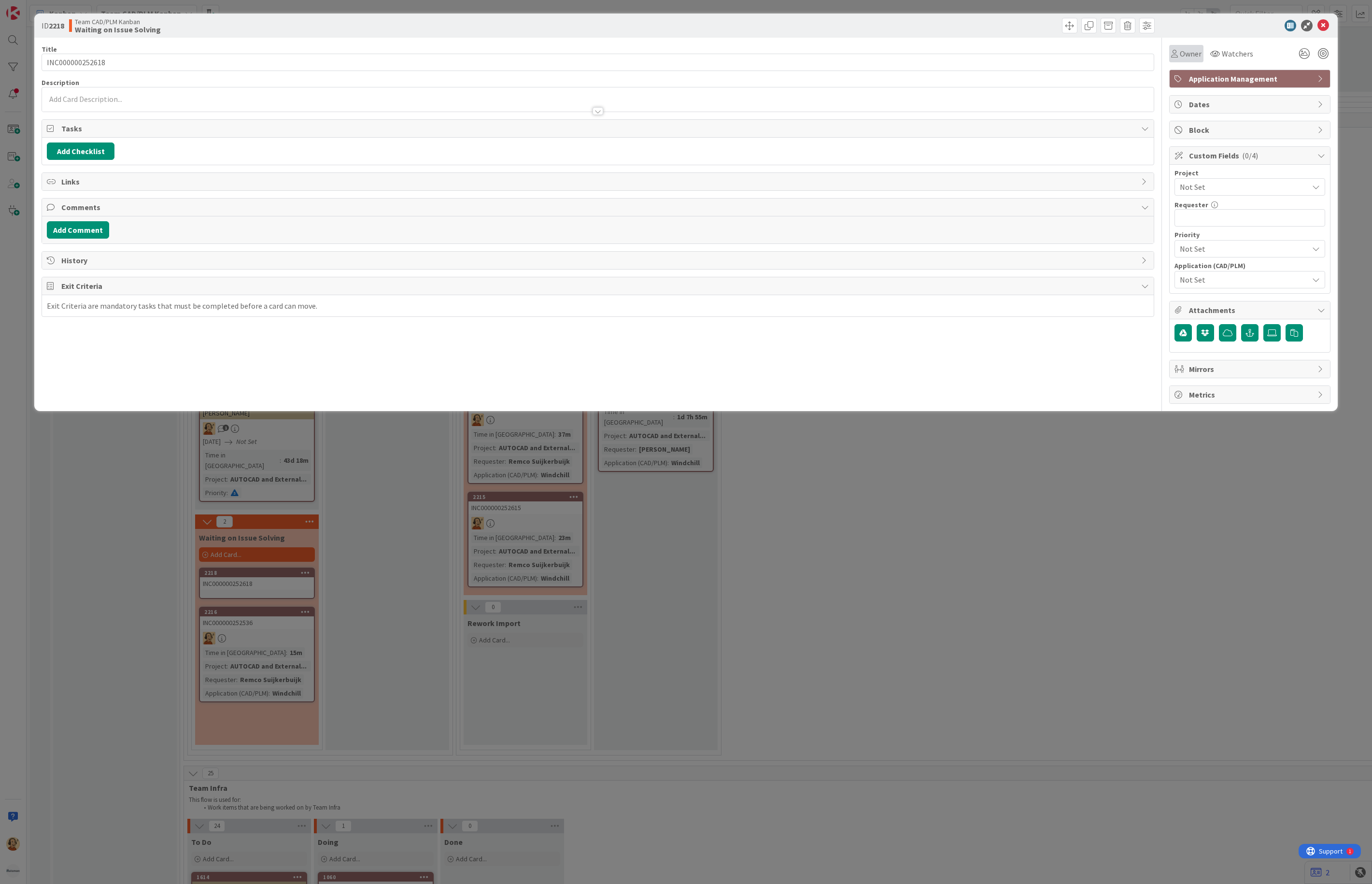
click at [1187, 46] on div "Owner" at bounding box center [1187, 54] width 34 height 18
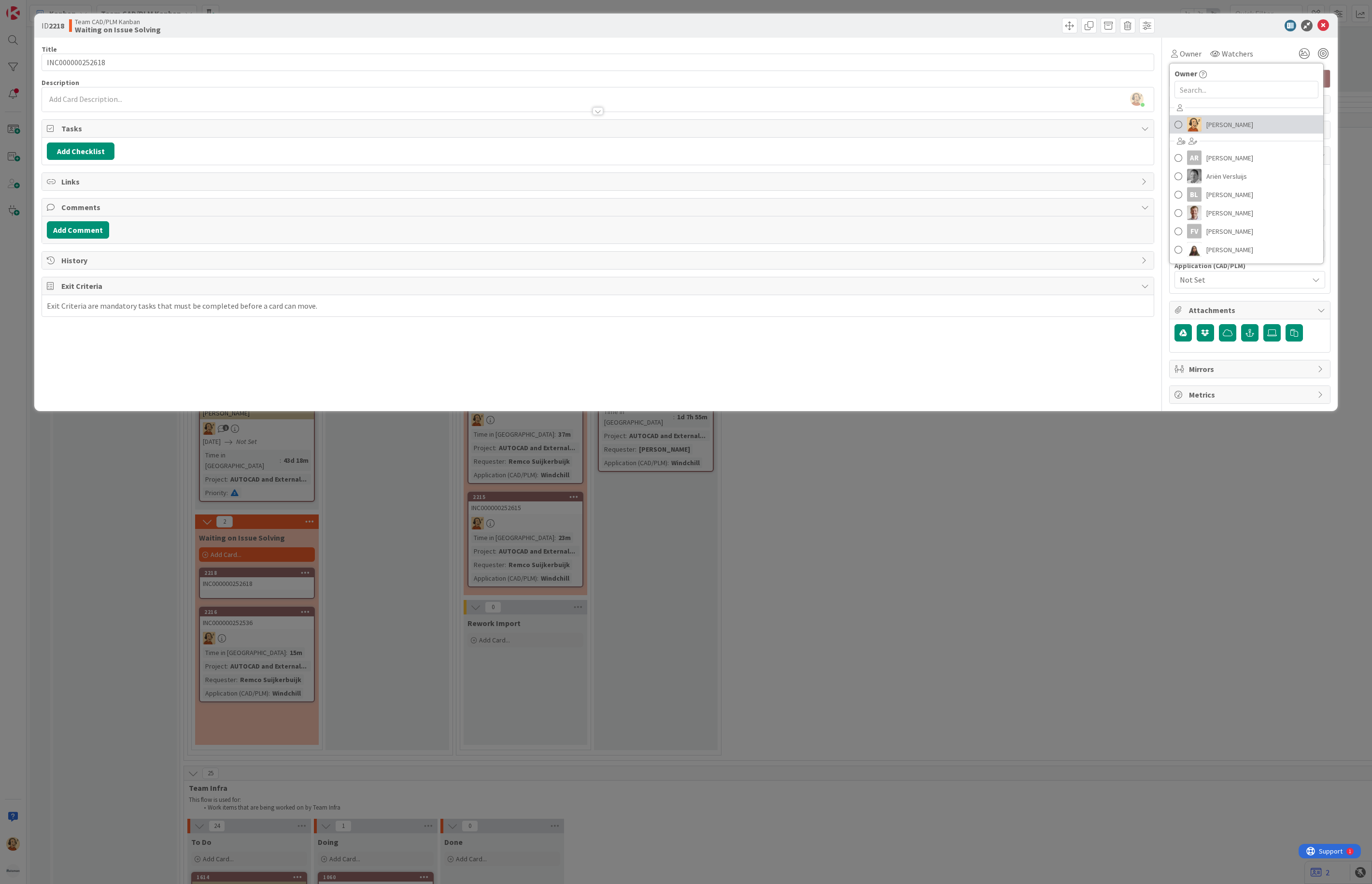
drag, startPoint x: 1202, startPoint y: 125, endPoint x: 1202, endPoint y: 130, distance: 5.0
click at [1202, 126] on link "[PERSON_NAME]" at bounding box center [1246, 124] width 154 height 18
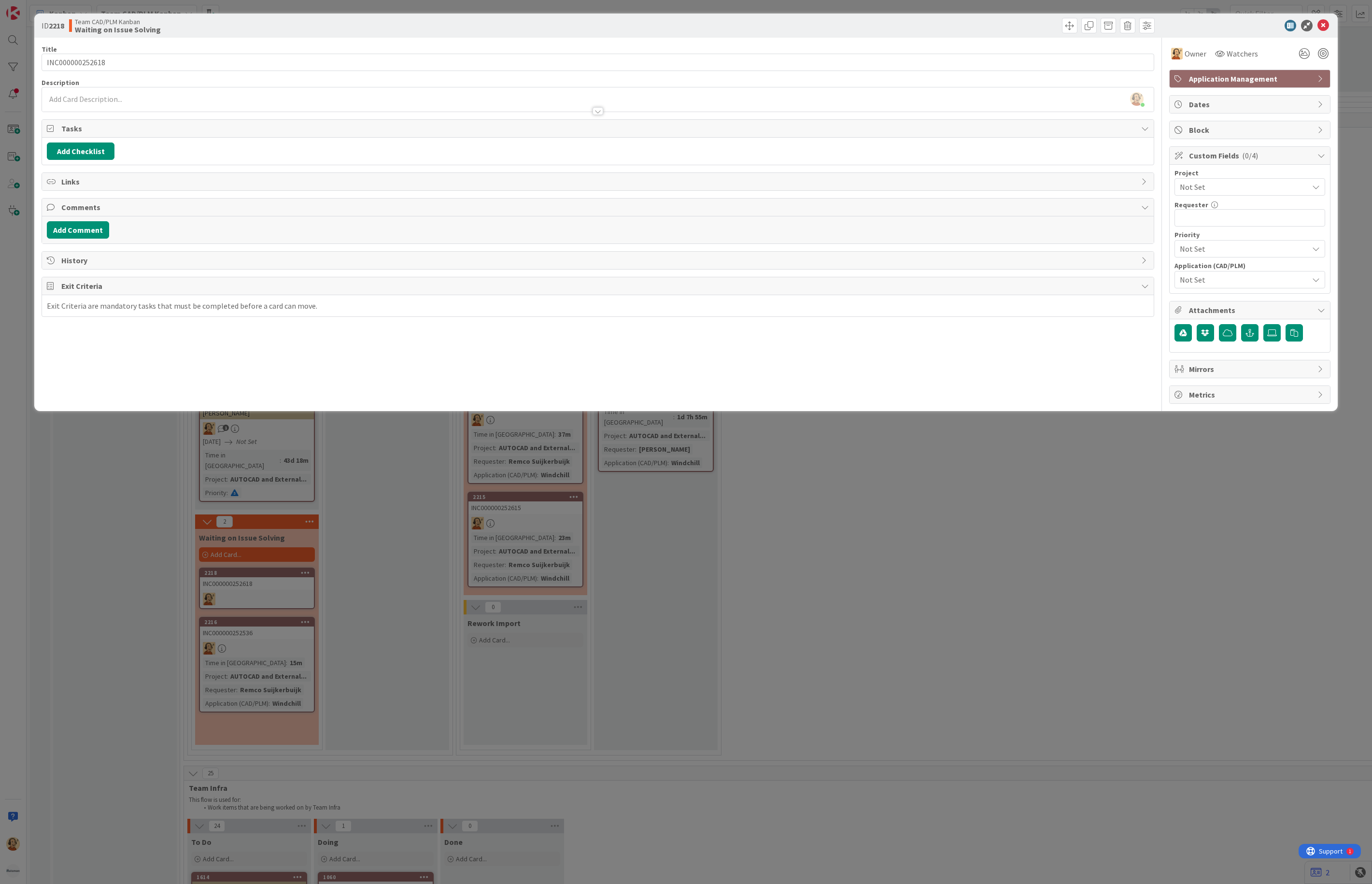
click at [1210, 188] on span "Not Set" at bounding box center [1242, 187] width 124 height 14
click at [1237, 386] on span "AUTOCAD and External Work import" at bounding box center [1257, 384] width 126 height 14
click at [1208, 284] on span "Not Set" at bounding box center [1244, 279] width 128 height 12
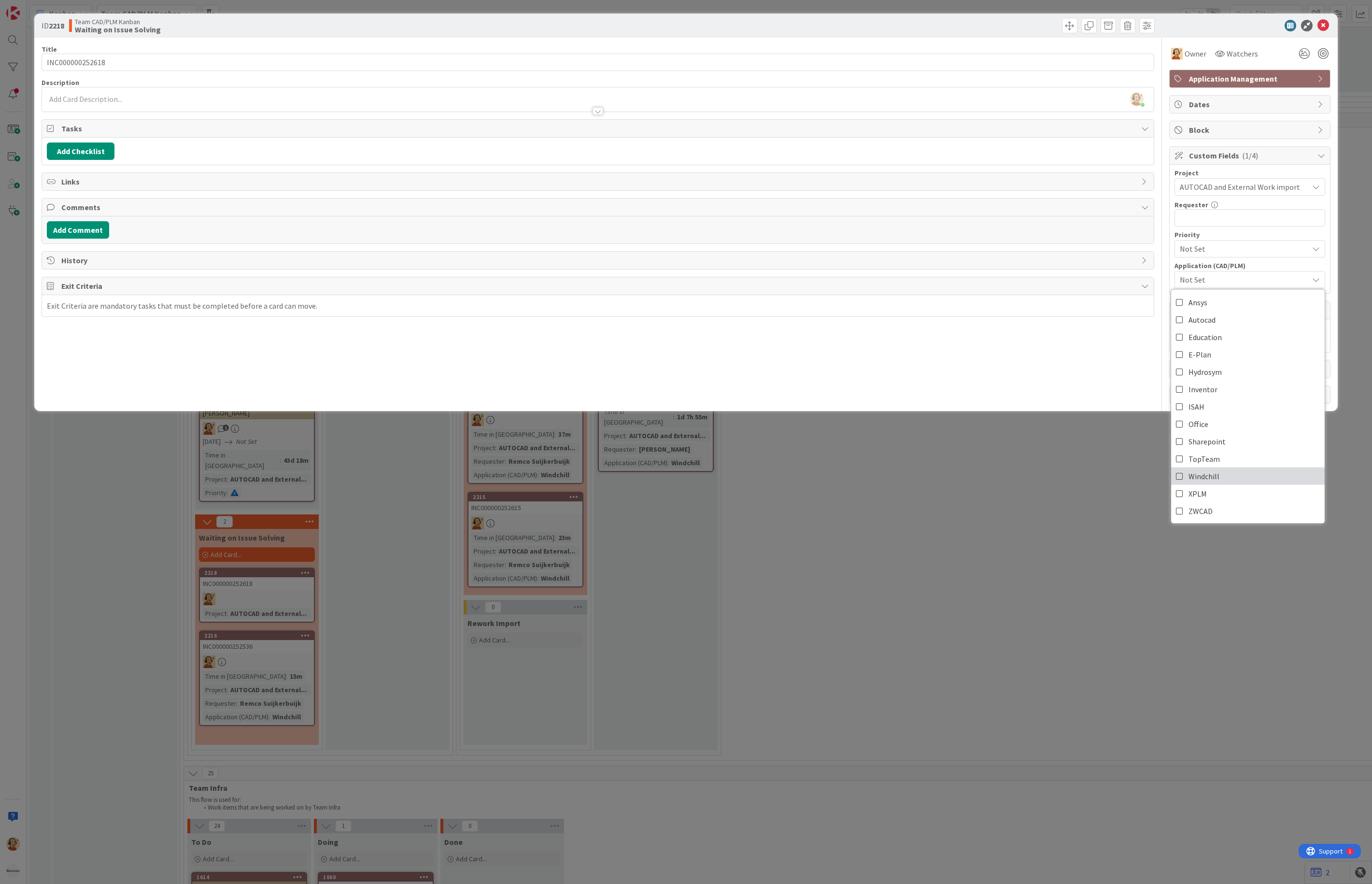
click at [1190, 479] on span "Windchill" at bounding box center [1204, 476] width 31 height 14
type textarea "x"
click at [1034, 361] on div "Title 15 / 128 INC000000252618 Description [PERSON_NAME] just joined Owner Watc…" at bounding box center [598, 220] width 1113 height 366
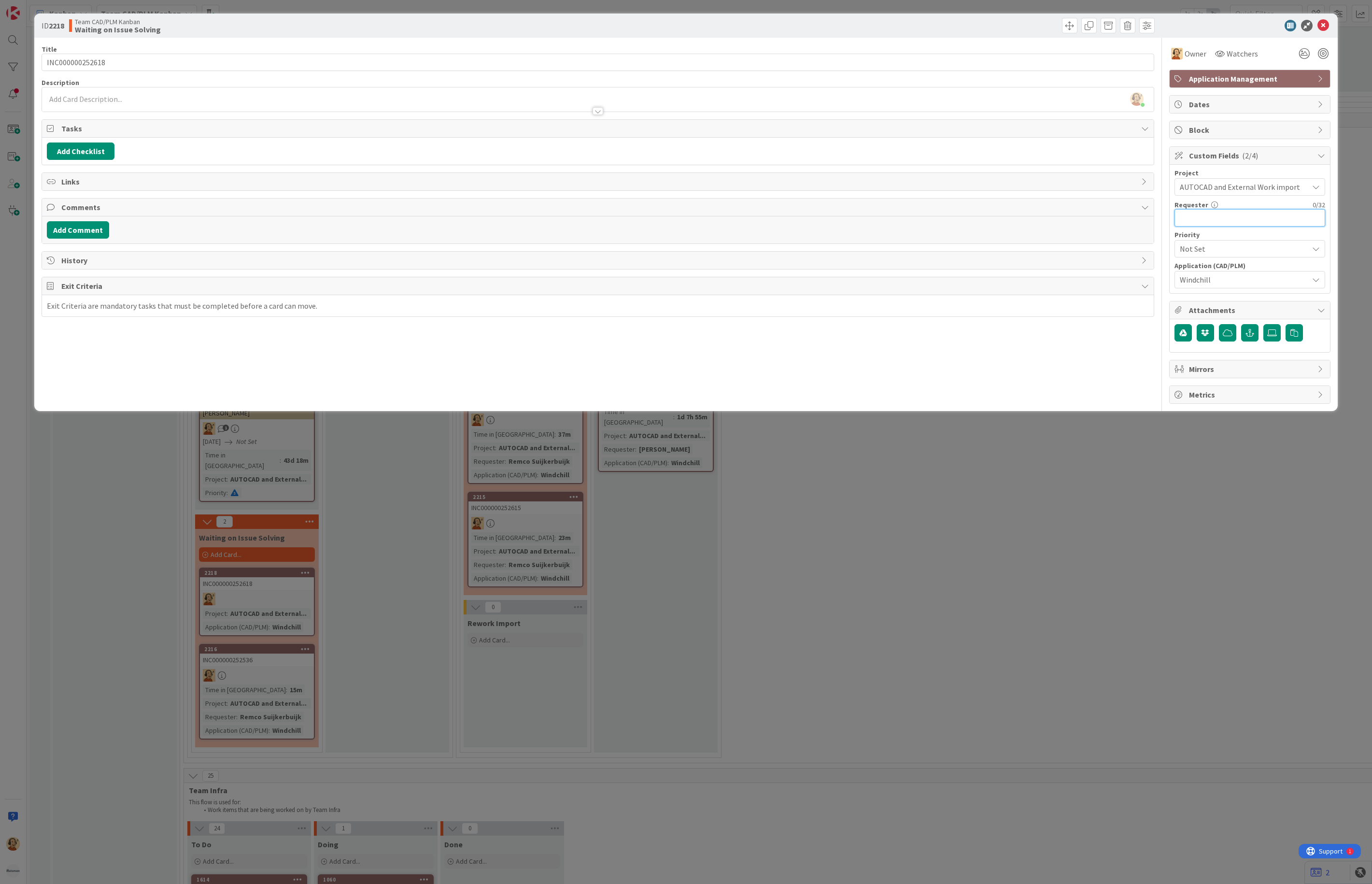
click at [1223, 217] on input "text" at bounding box center [1250, 218] width 151 height 18
paste input "[PERSON_NAME] Dopo"
type input "[PERSON_NAME] Dopo"
type textarea "x"
type input "[PERSON_NAME] Dopo"
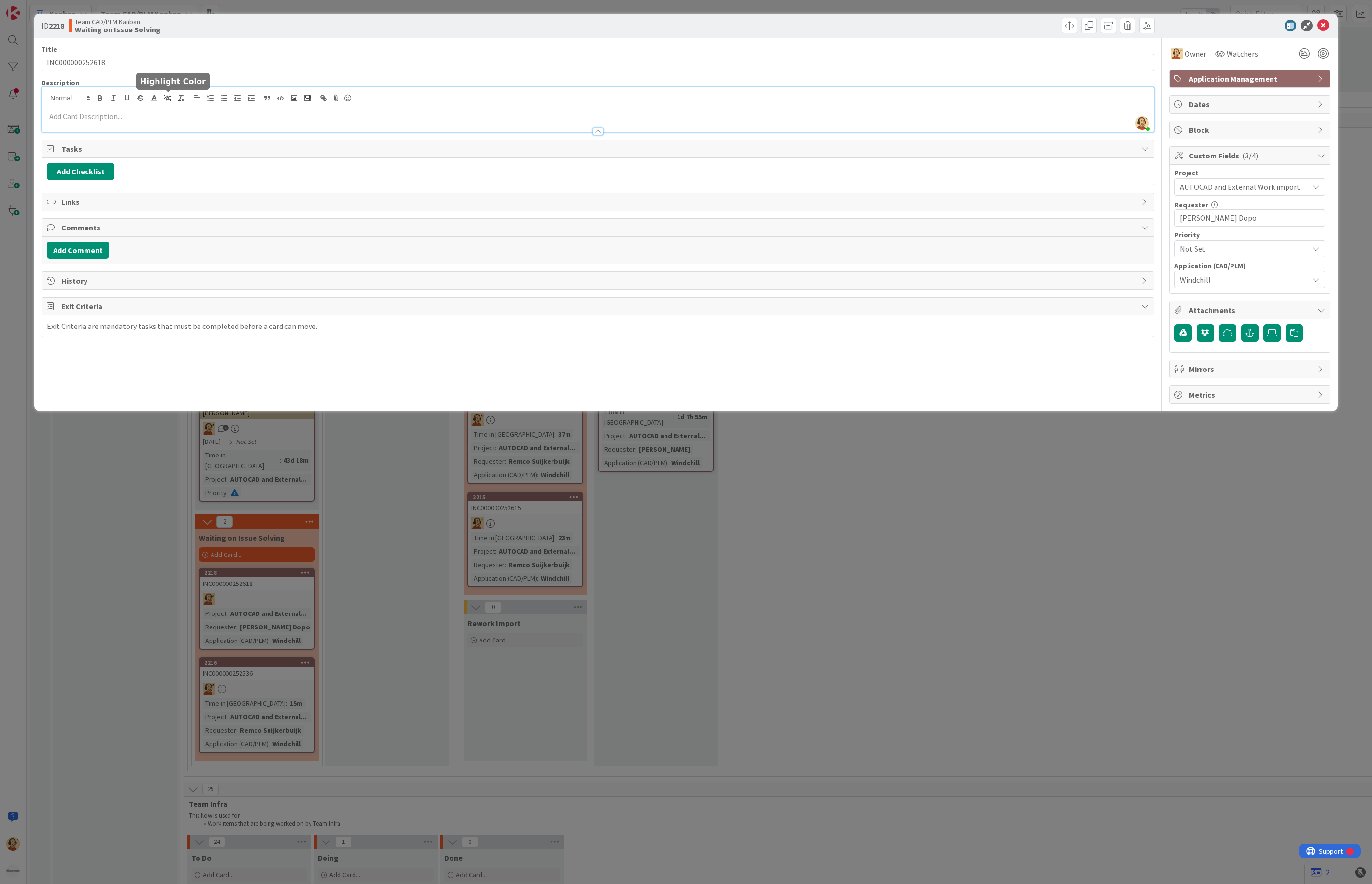
click at [166, 96] on div "[PERSON_NAME] just joined" at bounding box center [598, 109] width 1112 height 44
click at [158, 107] on div at bounding box center [598, 99] width 1112 height 22
click at [147, 120] on p at bounding box center [598, 117] width 1102 height 11
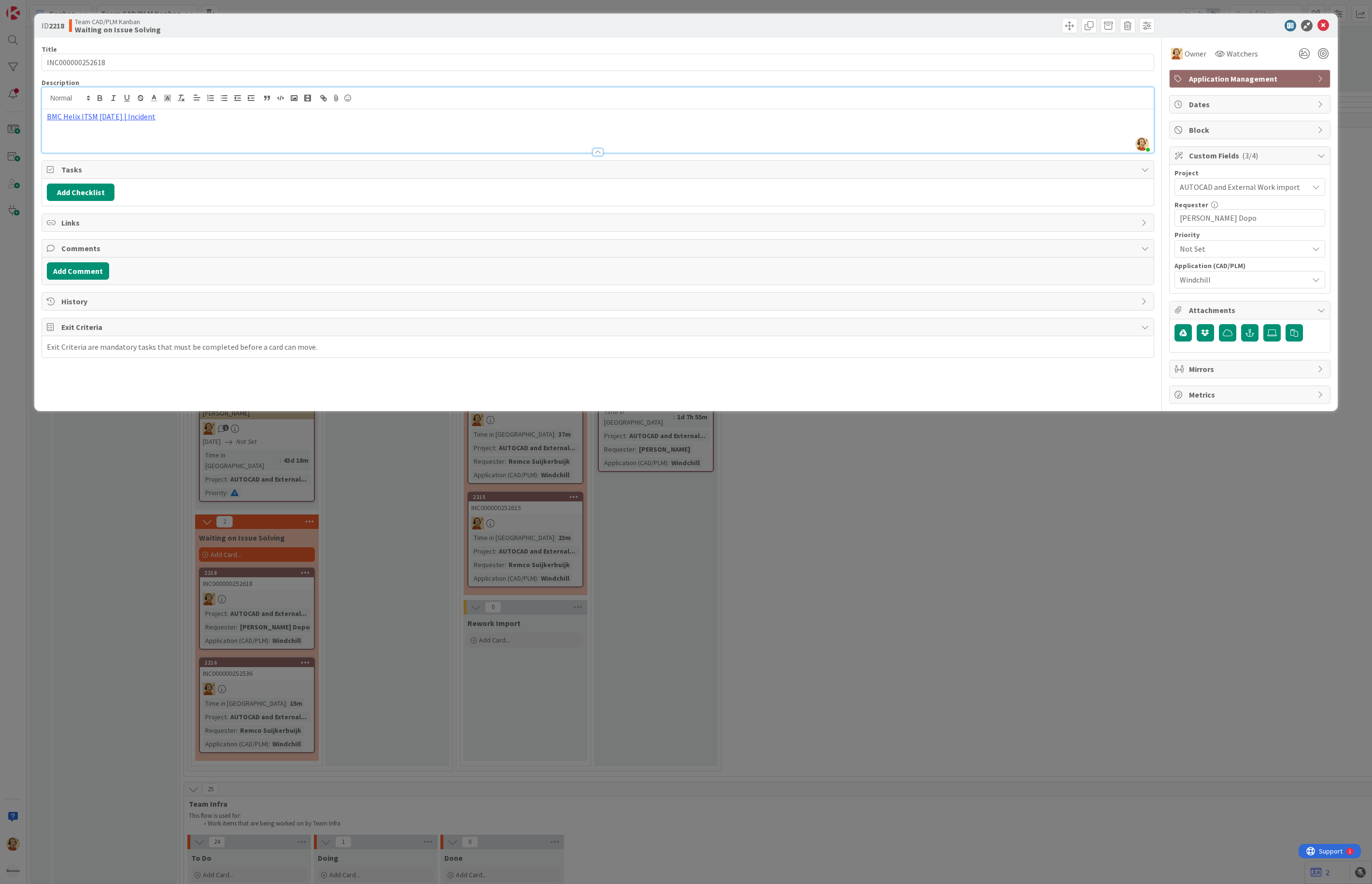
click at [1213, 130] on span "Block" at bounding box center [1251, 130] width 124 height 12
type textarea "x"
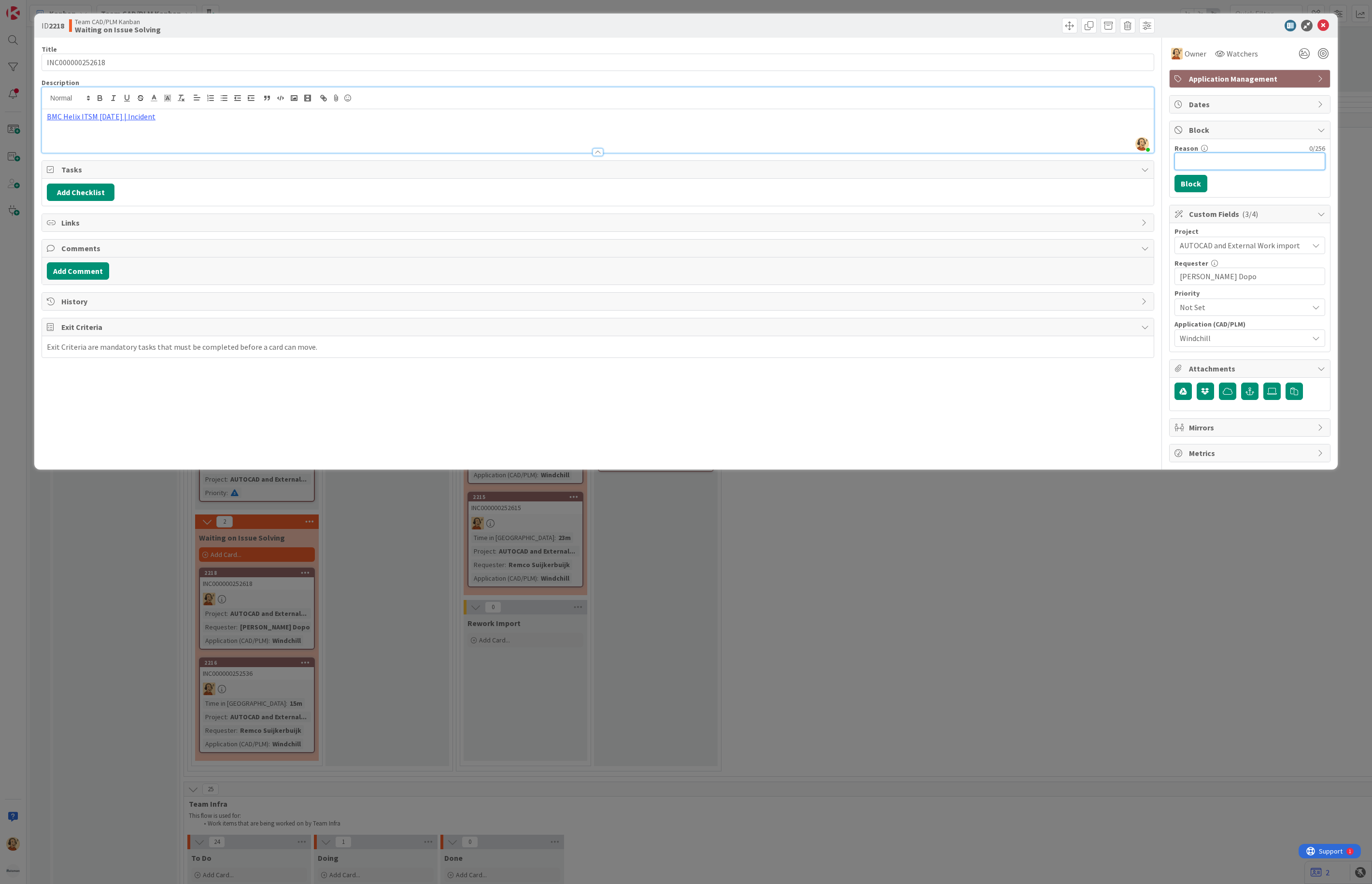
click at [1196, 164] on input "Reason" at bounding box center [1250, 162] width 151 height 18
type input "No Files"
click at [1195, 188] on button "Block" at bounding box center [1191, 183] width 33 height 18
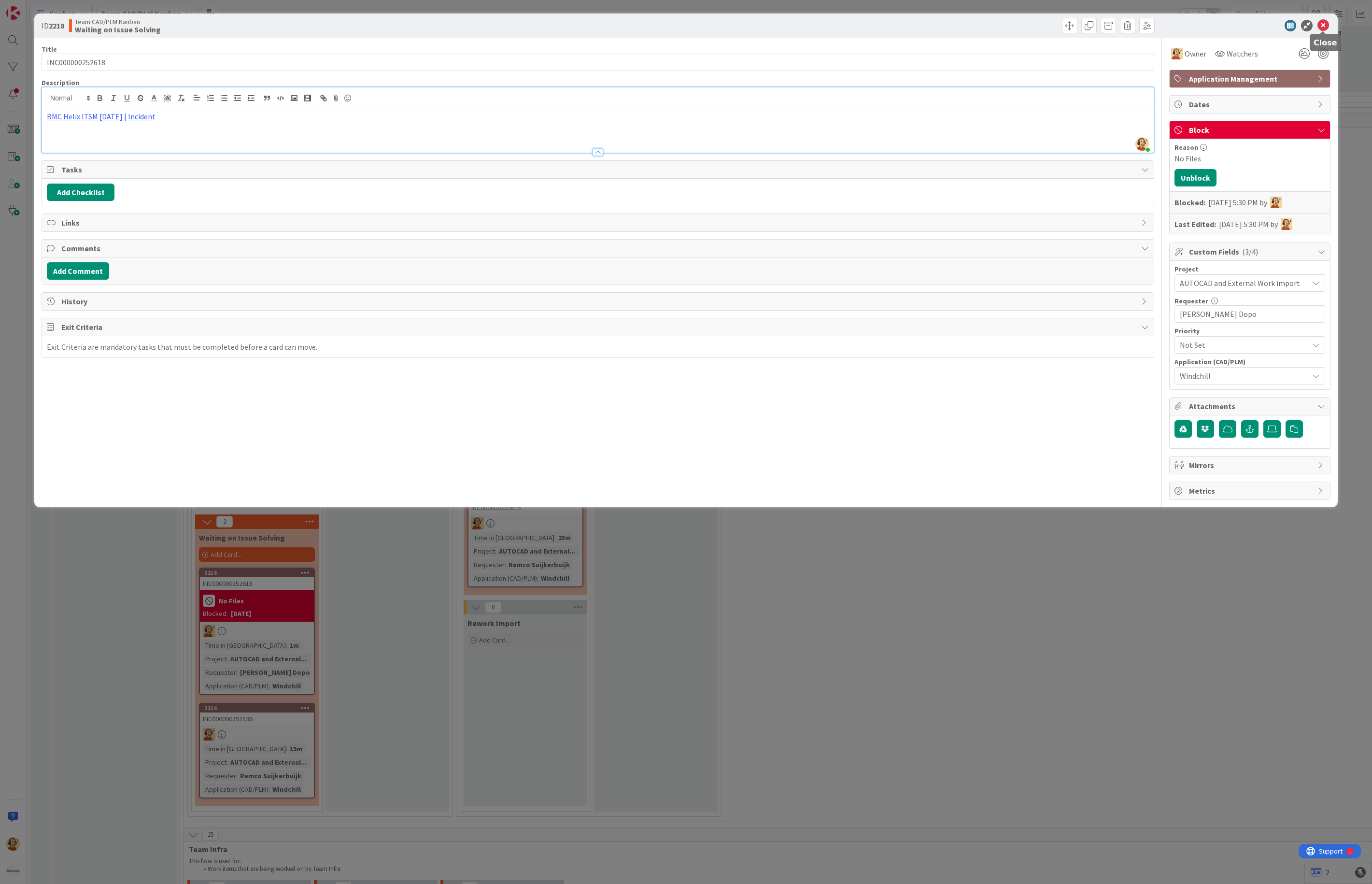
drag, startPoint x: 1322, startPoint y: 26, endPoint x: 1165, endPoint y: 82, distance: 166.7
click at [1322, 28] on icon at bounding box center [1323, 25] width 12 height 12
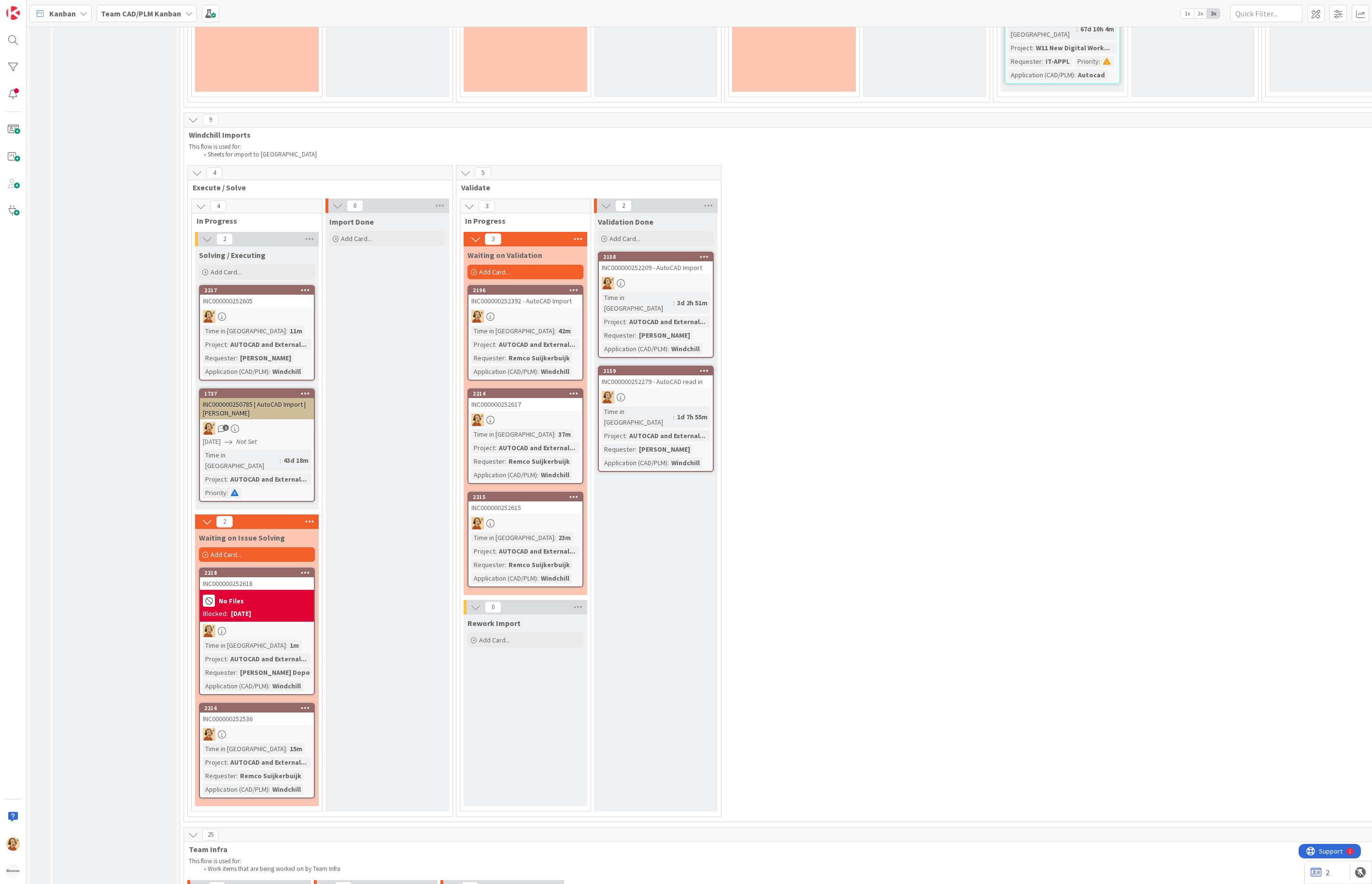
click at [257, 285] on div "2217 INC000000252605 Time in Column : 11m Project : AUTOCAD and External... Req…" at bounding box center [257, 333] width 116 height 96
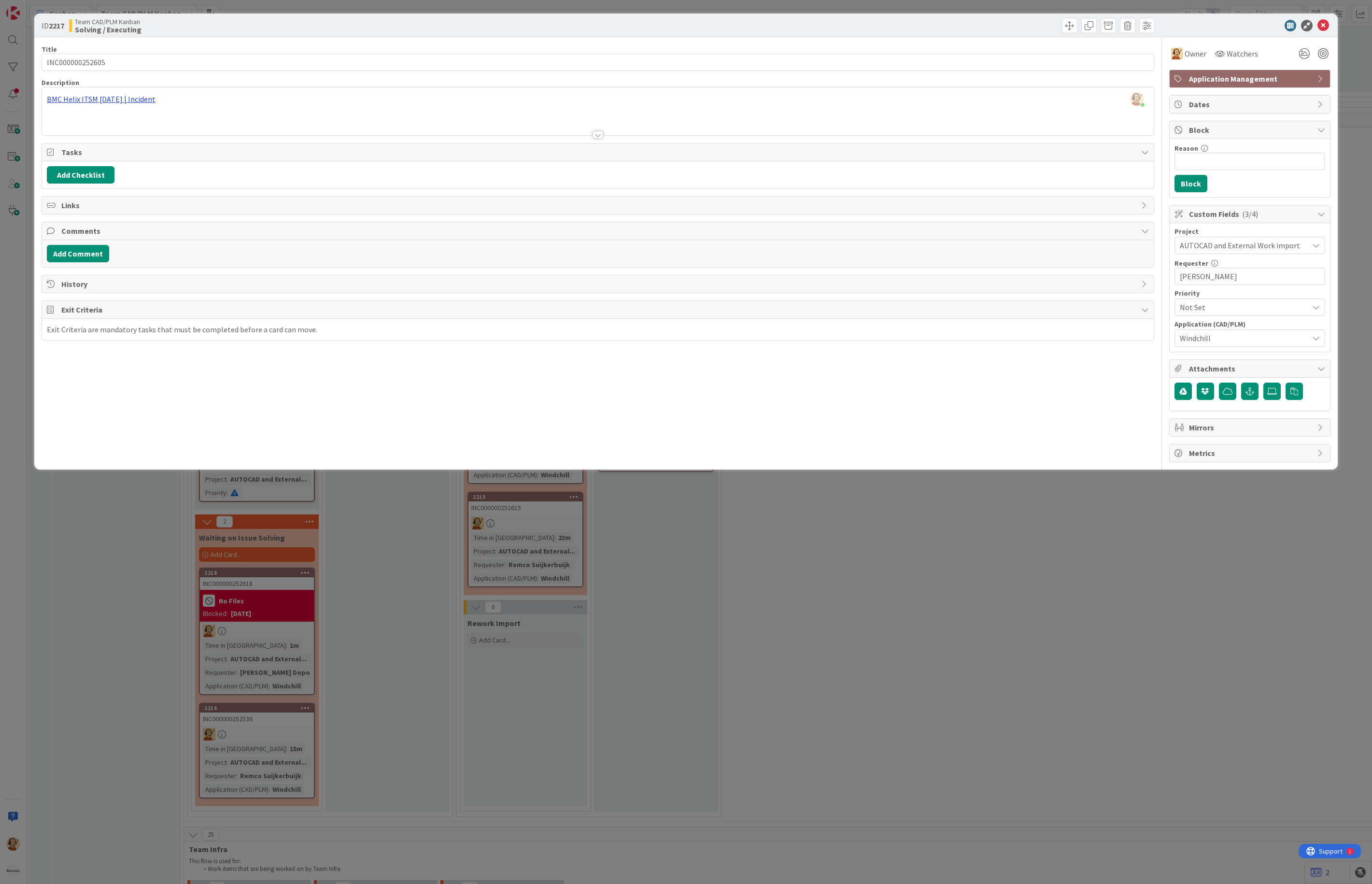
click at [130, 99] on div "[PERSON_NAME] just joined BMC Helix ITSM [DATE] | Incident" at bounding box center [598, 111] width 1112 height 48
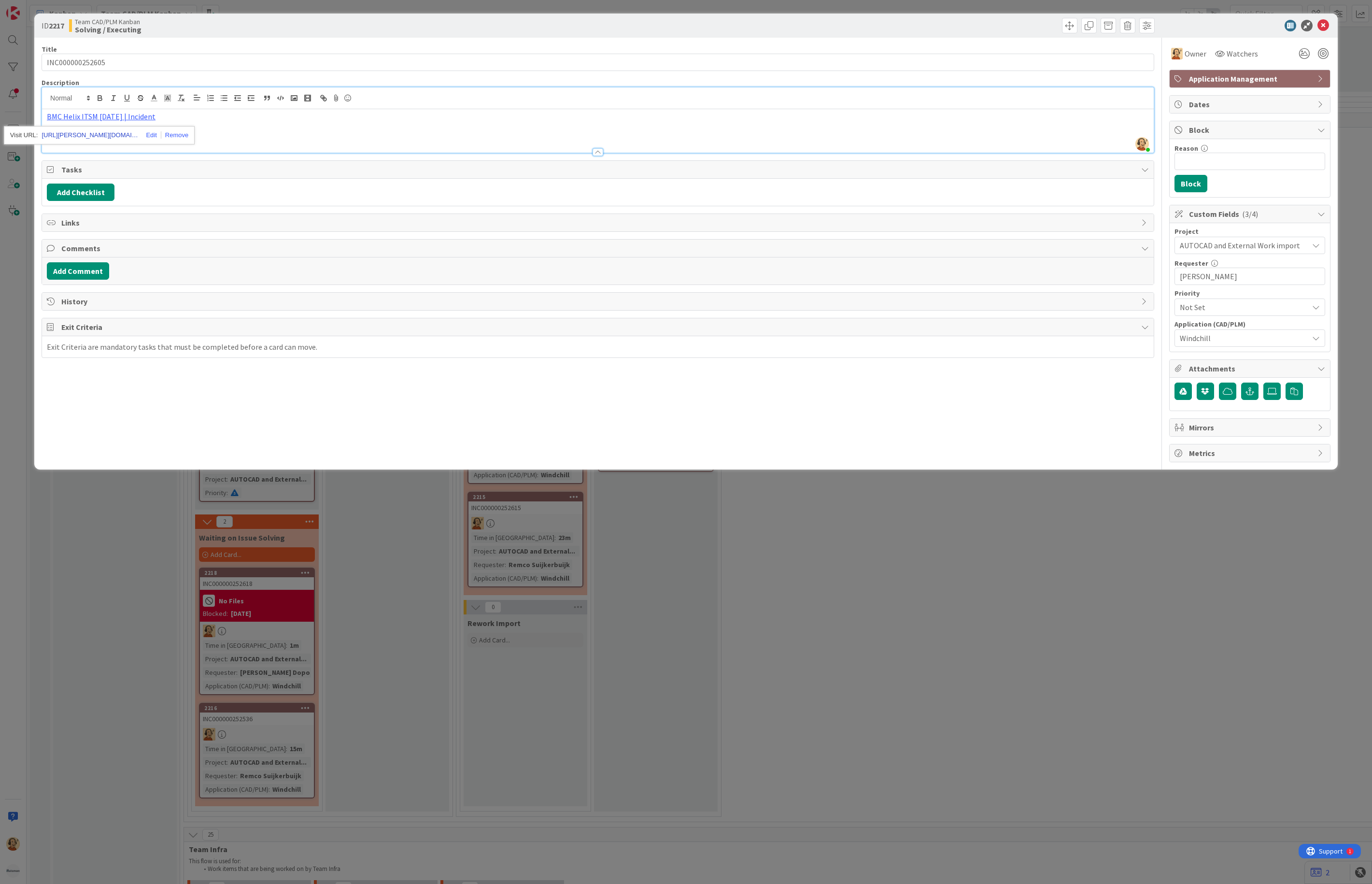
click at [101, 141] on link "[URL][PERSON_NAME][DOMAIN_NAME]" at bounding box center [90, 135] width 96 height 12
click at [1318, 22] on icon at bounding box center [1323, 25] width 12 height 12
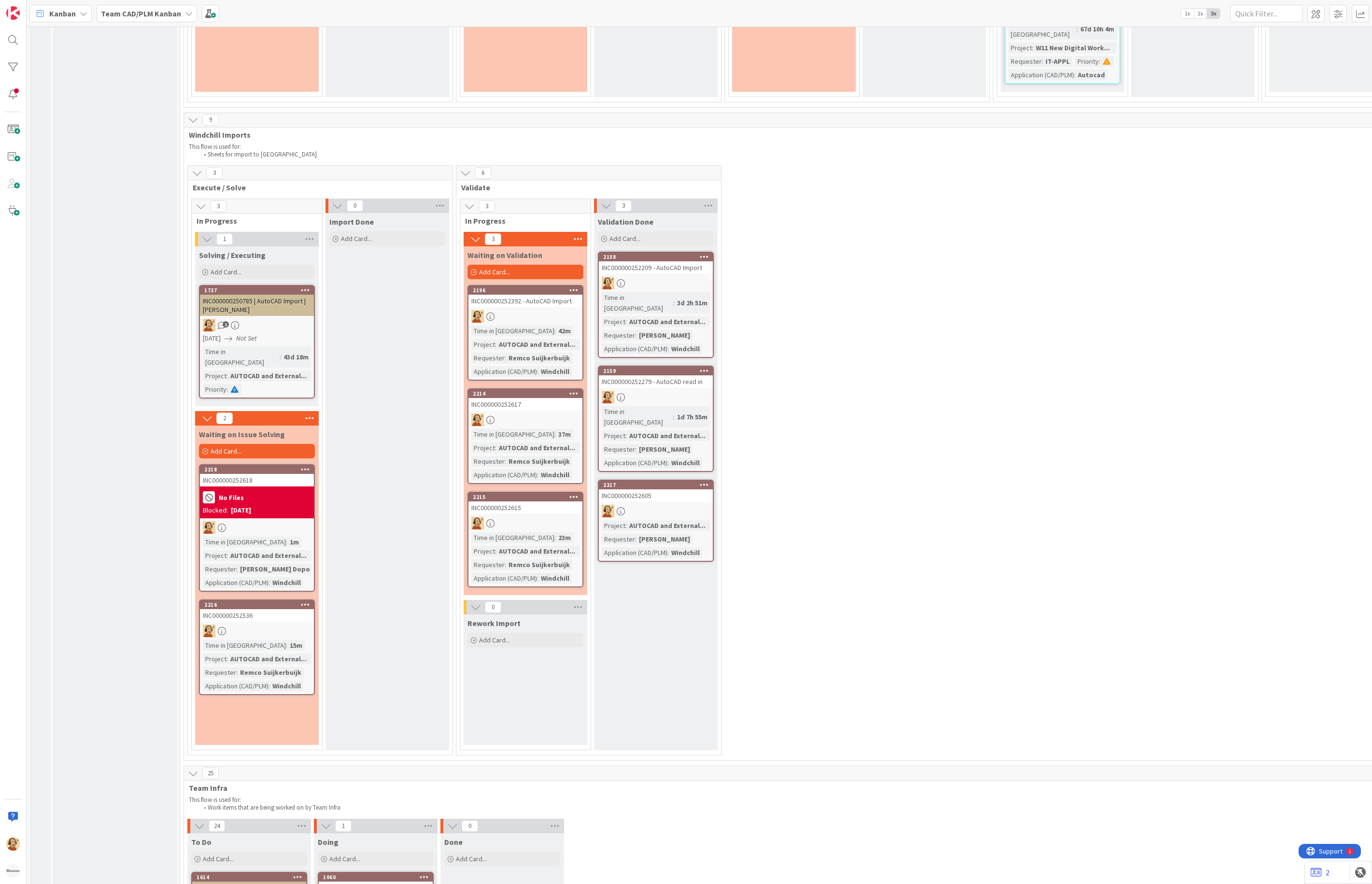
type textarea "x"
